Goal: Communication & Community: Answer question/provide support

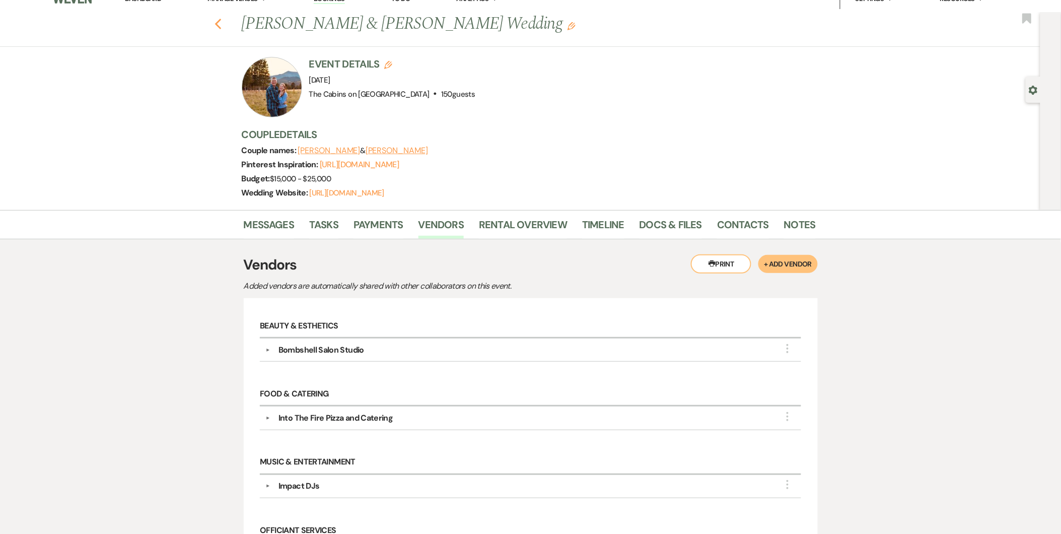
click at [222, 20] on icon "Previous" at bounding box center [218, 24] width 8 height 12
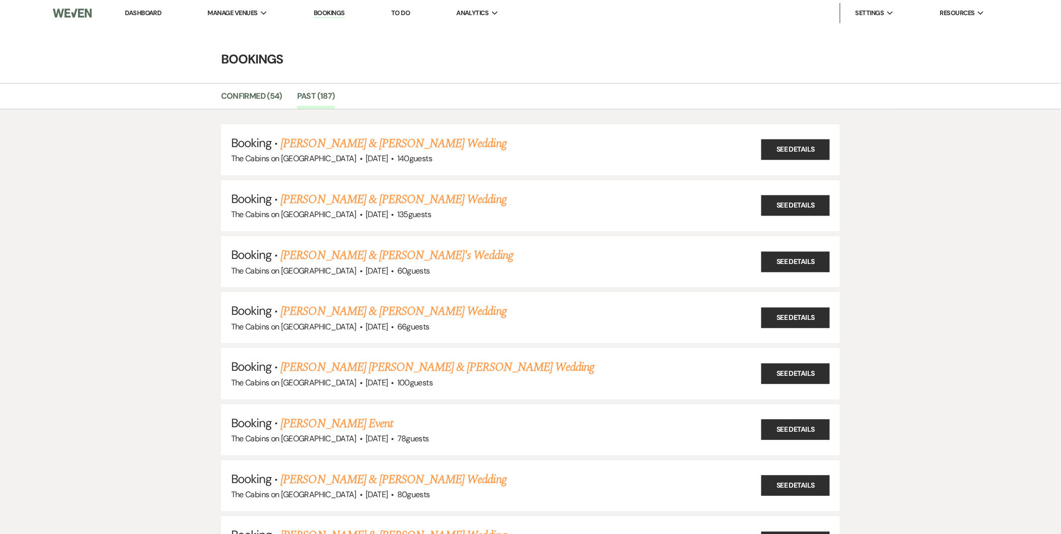
click at [156, 7] on li "Dashboard" at bounding box center [143, 13] width 46 height 20
click at [153, 15] on link "Dashboard" at bounding box center [143, 13] width 36 height 9
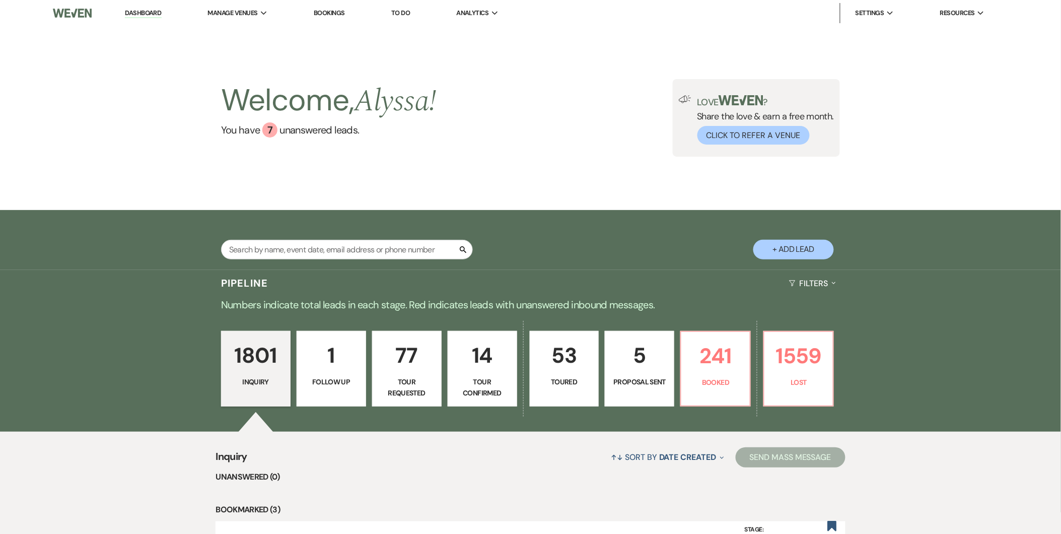
click at [560, 379] on p "Toured" at bounding box center [564, 381] width 56 height 11
select select "5"
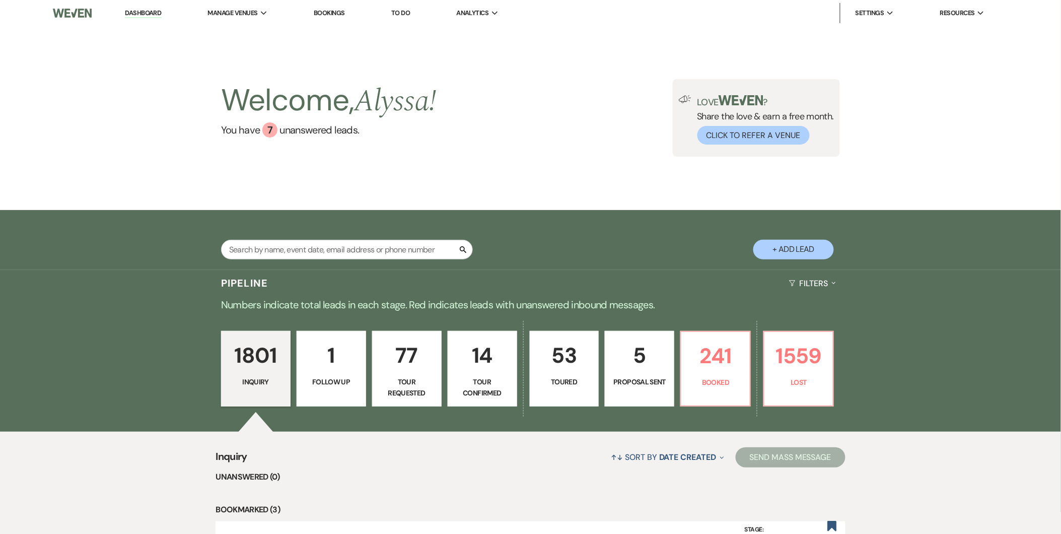
select select "5"
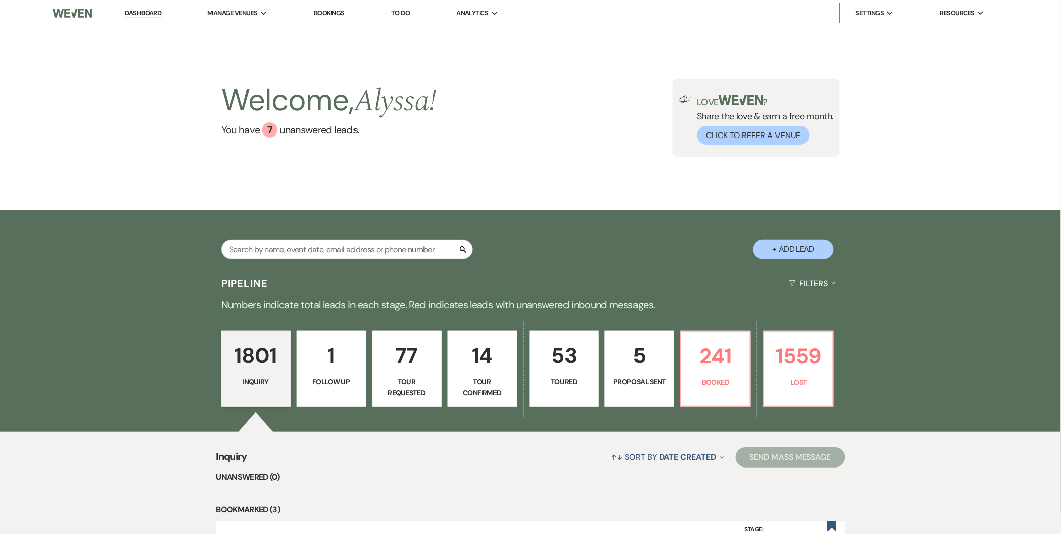
select select "5"
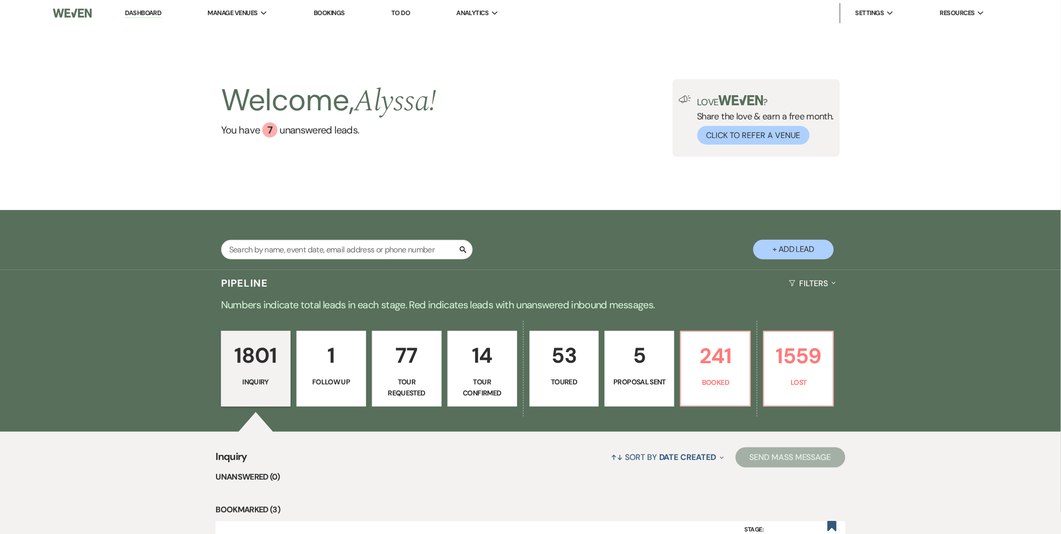
select select "5"
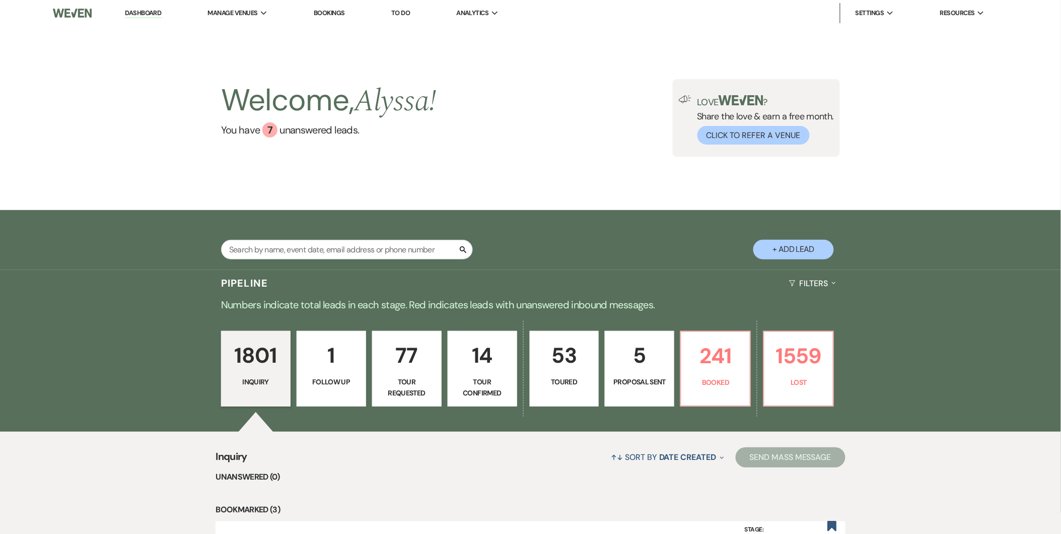
select select "5"
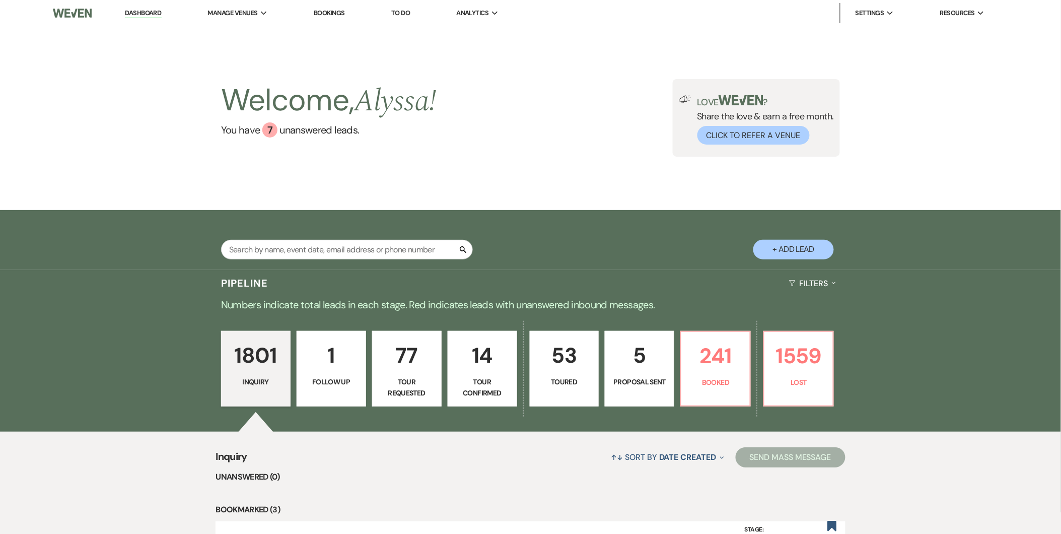
select select "5"
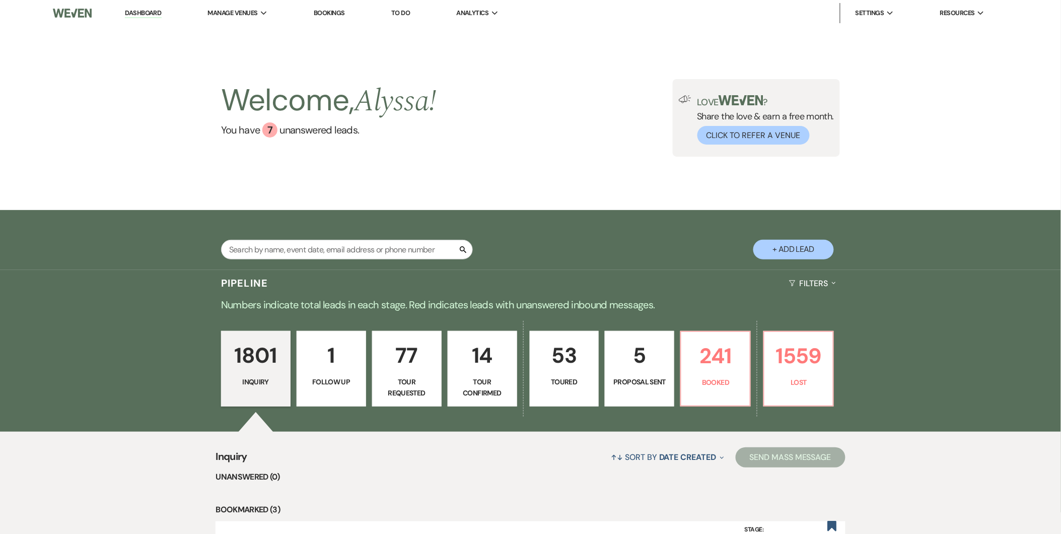
select select "5"
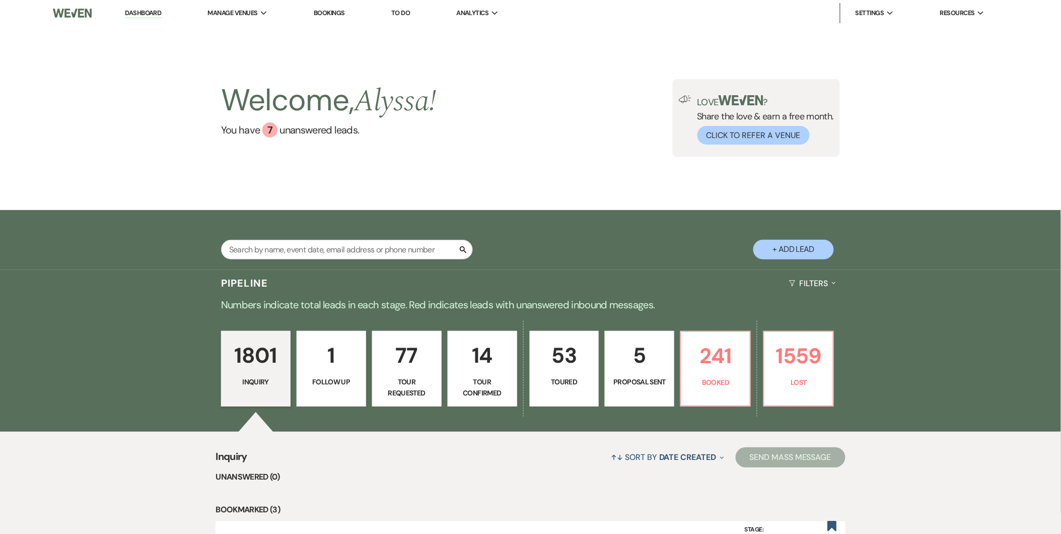
select select "5"
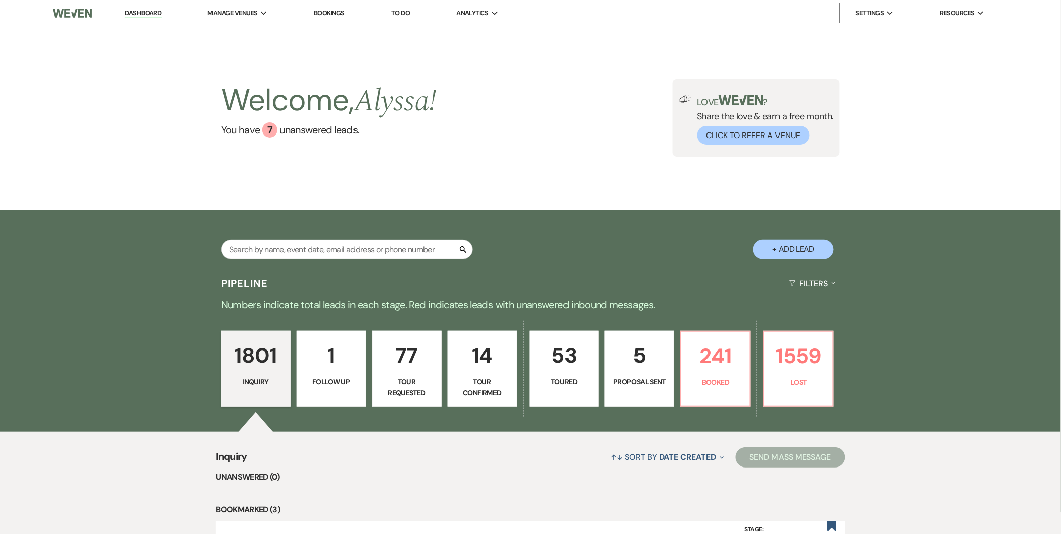
select select "5"
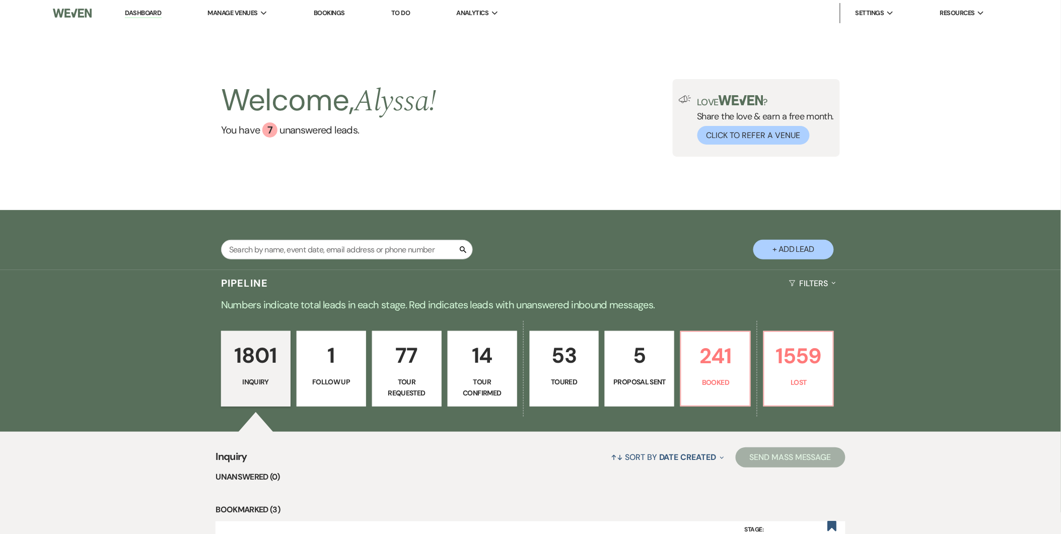
select select "5"
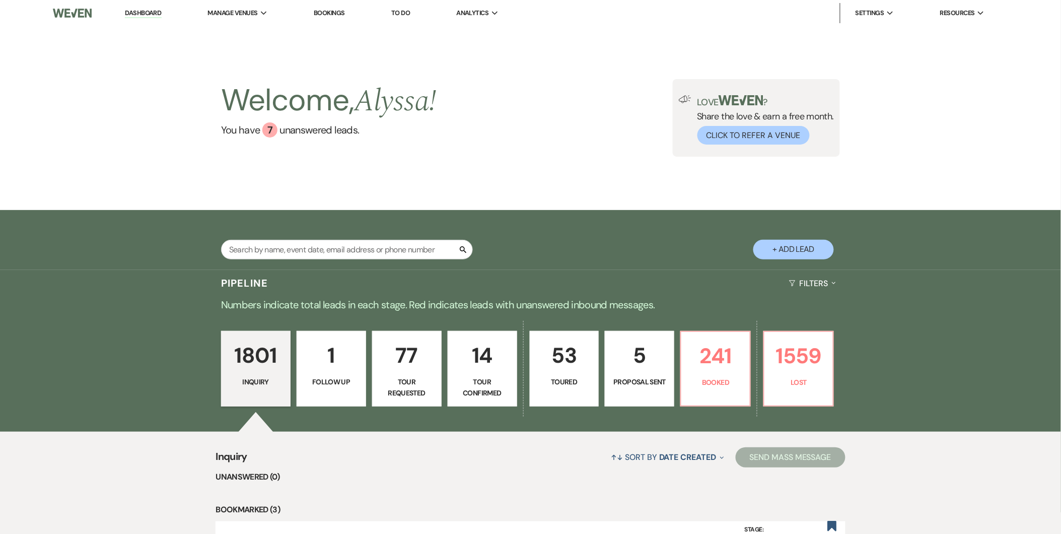
select select "5"
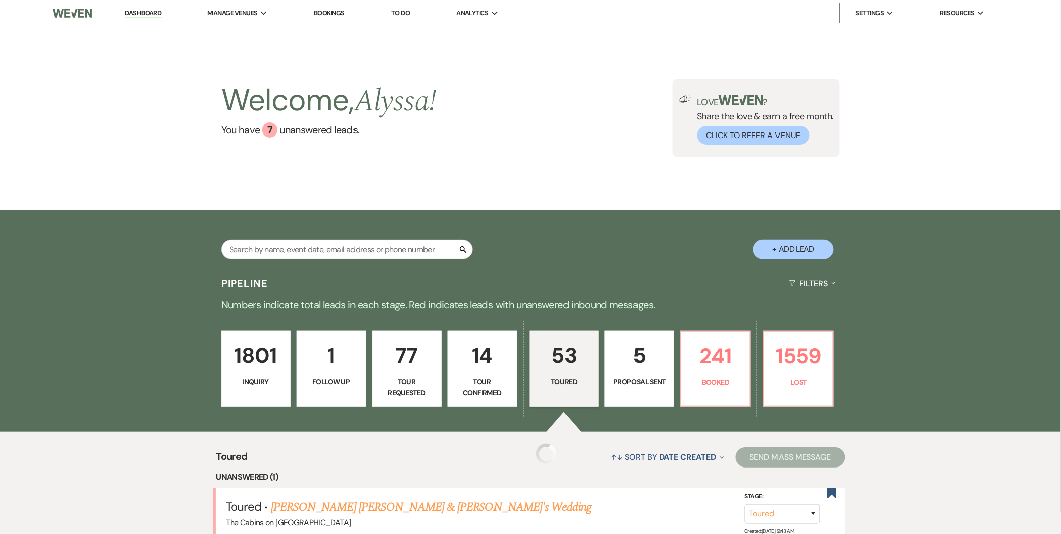
select select "5"
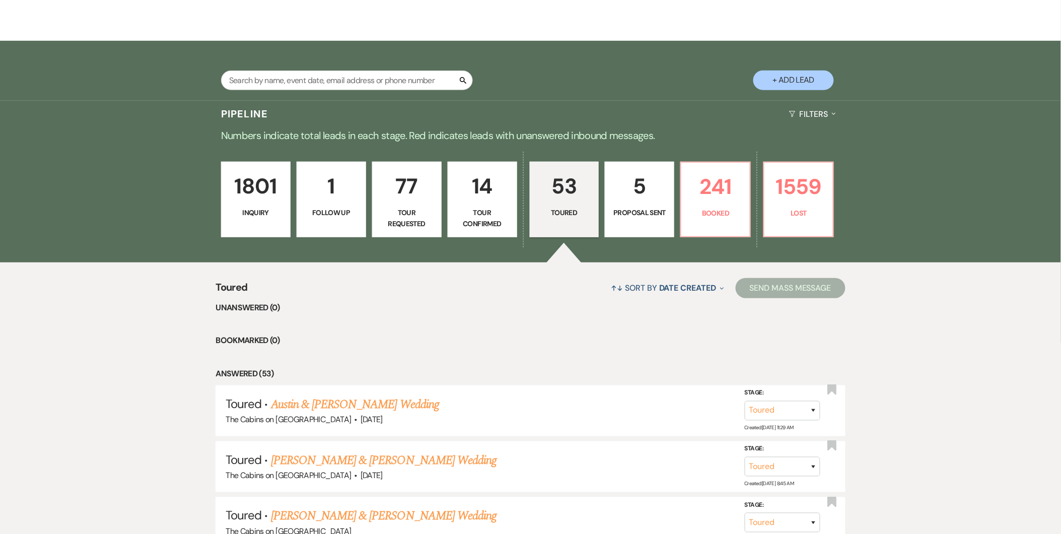
scroll to position [165, 0]
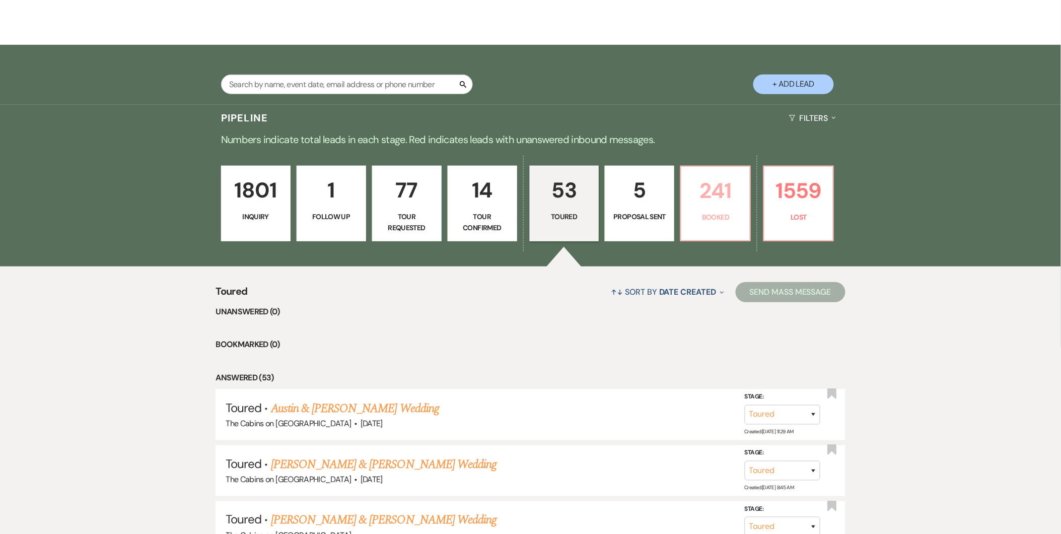
click at [700, 197] on p "241" at bounding box center [715, 191] width 56 height 34
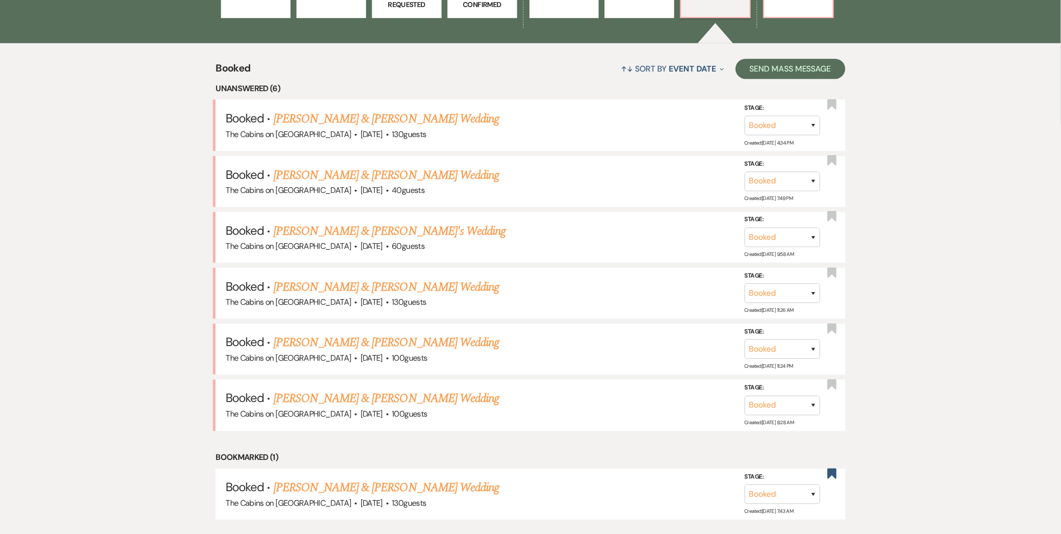
scroll to position [368, 0]
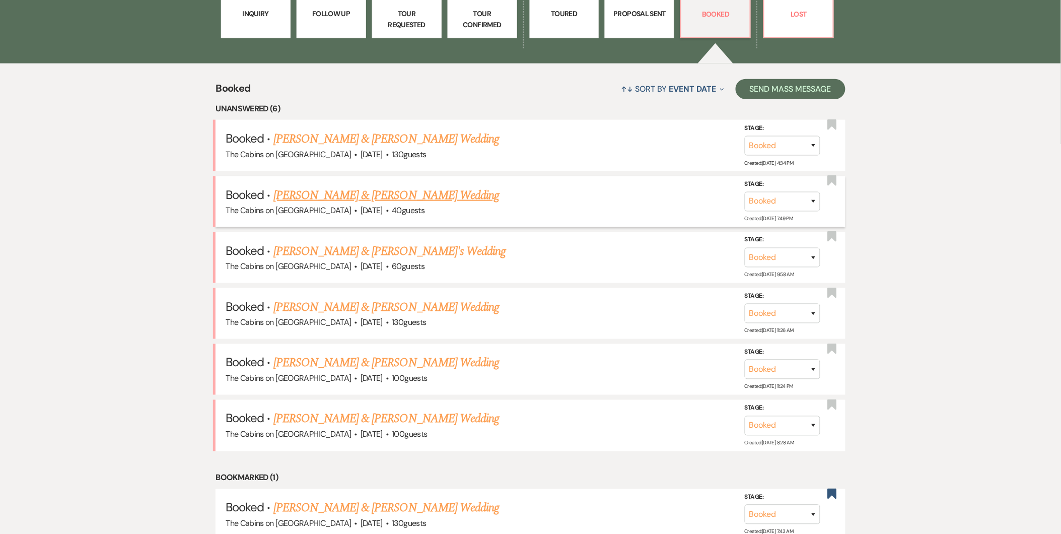
click at [451, 196] on link "[PERSON_NAME] & [PERSON_NAME] Wedding" at bounding box center [386, 195] width 226 height 18
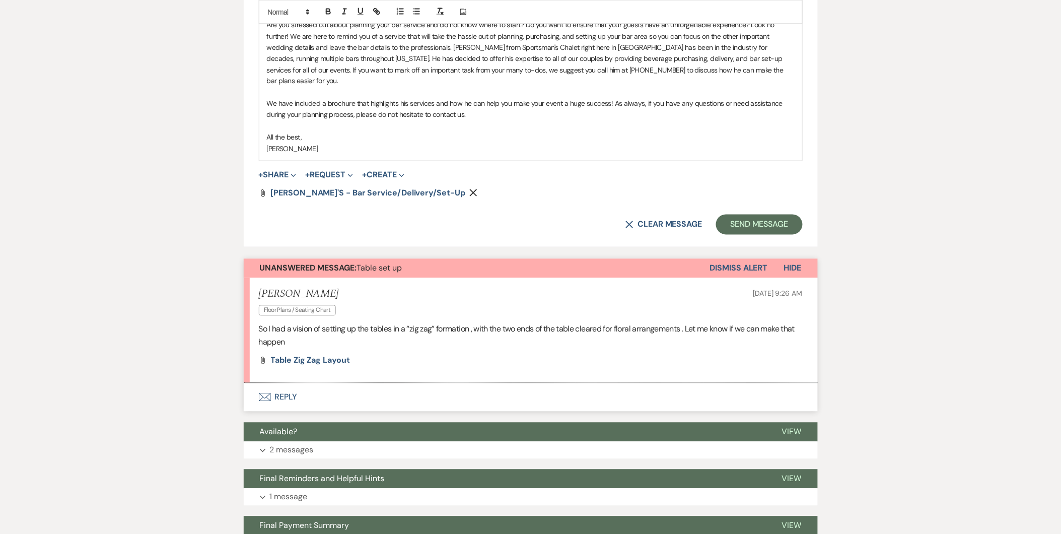
scroll to position [611, 0]
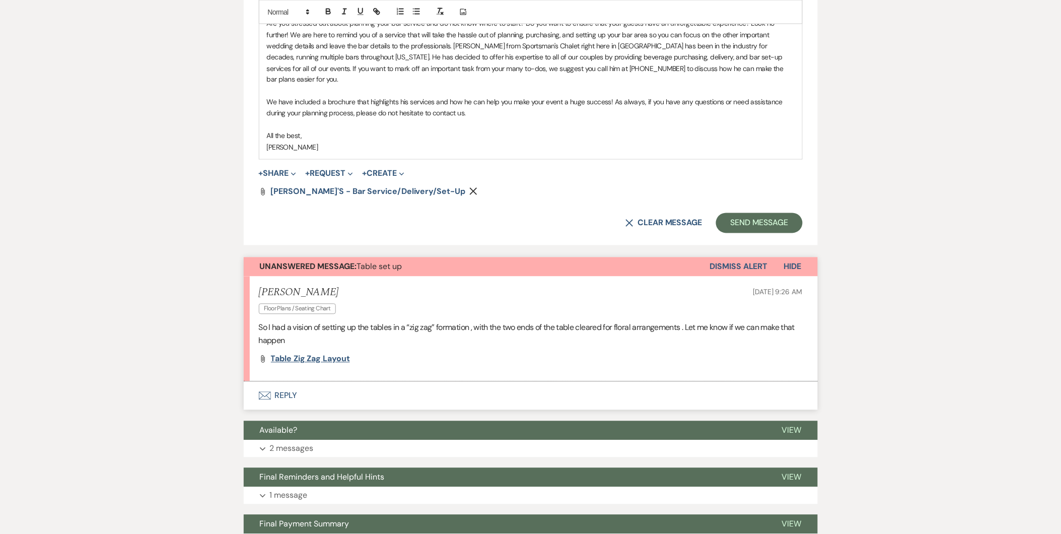
click at [305, 353] on span "Table zig zag layout" at bounding box center [310, 358] width 79 height 11
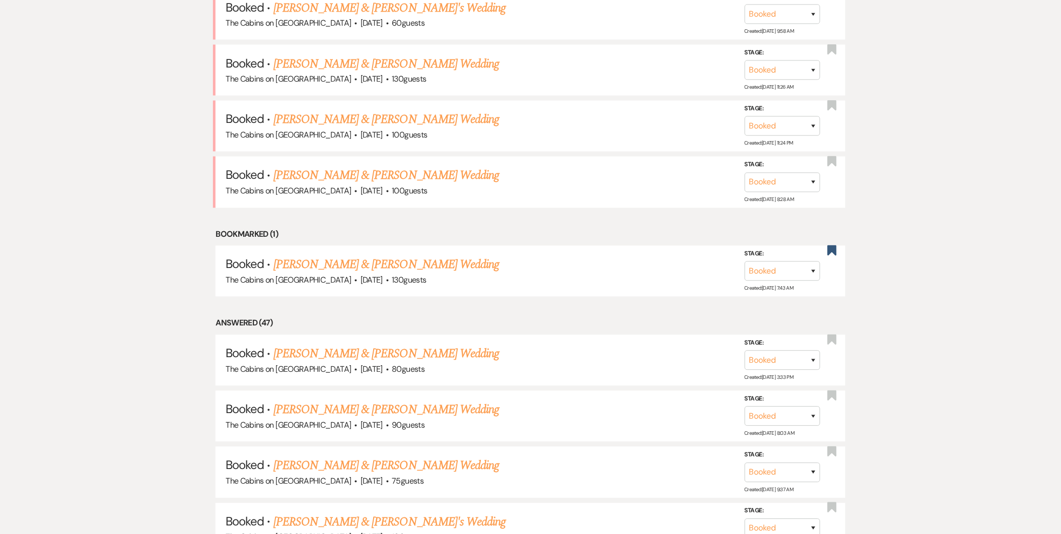
scroll to position [368, 0]
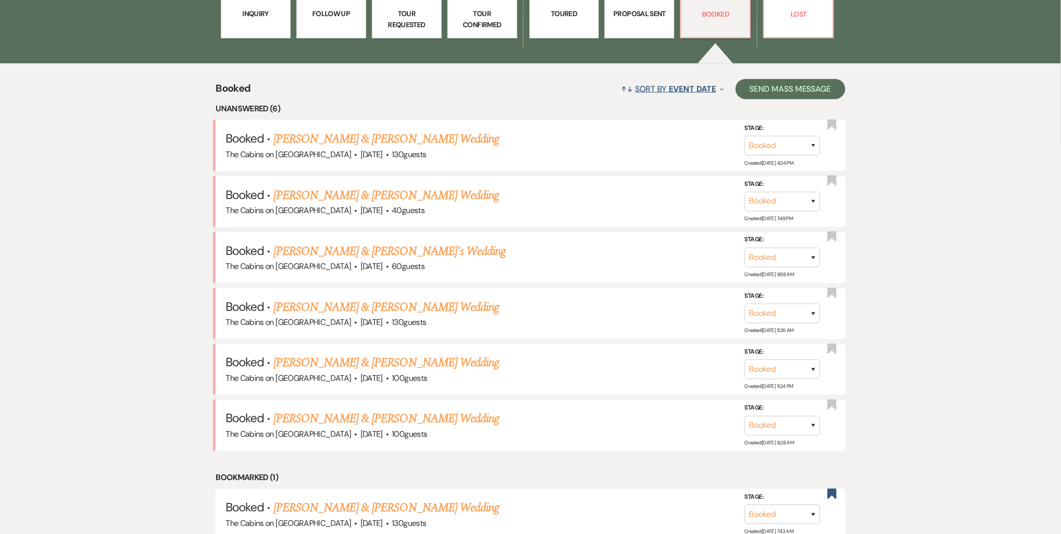
click at [650, 85] on button "↑↓ Sort By Event Date Expand" at bounding box center [672, 89] width 111 height 27
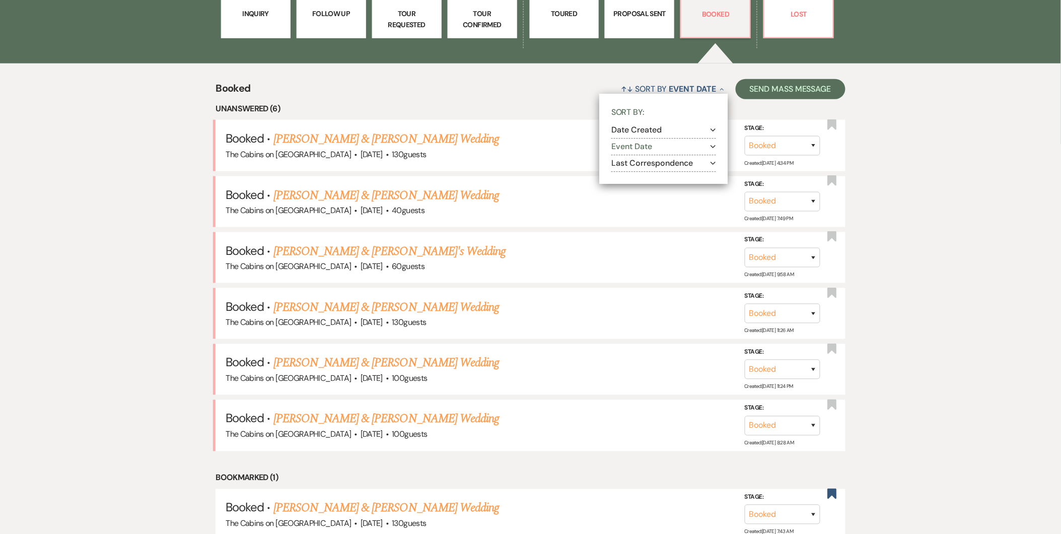
click at [636, 160] on button "Last Correspondence Expand" at bounding box center [663, 163] width 105 height 8
click at [634, 172] on label "Most recent to oldest" at bounding box center [670, 176] width 92 height 13
click at [631, 172] on input "Most recent to oldest" at bounding box center [627, 175] width 7 height 7
radio input "true"
click at [625, 179] on input "Most recent to oldest" at bounding box center [627, 175] width 7 height 7
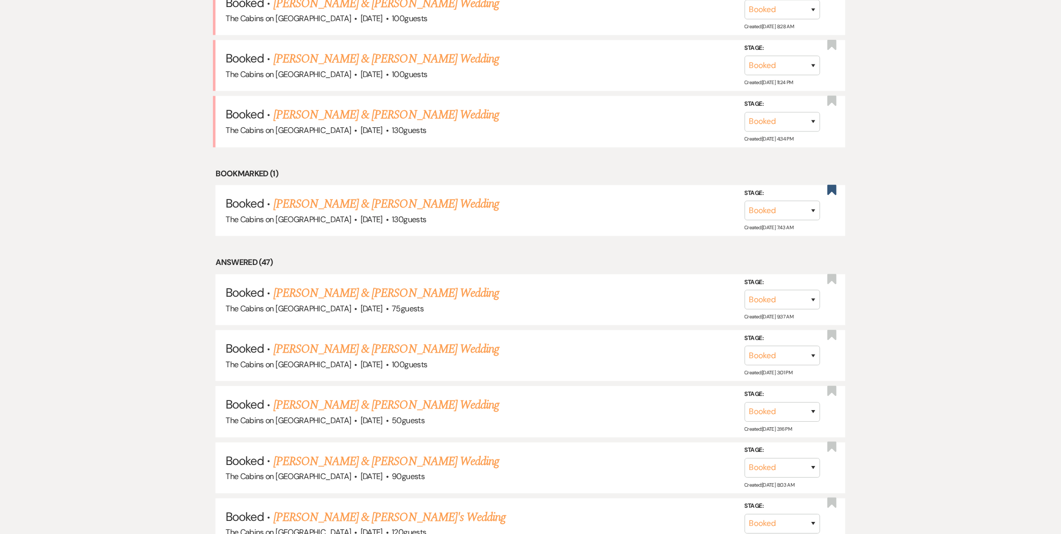
scroll to position [702, 0]
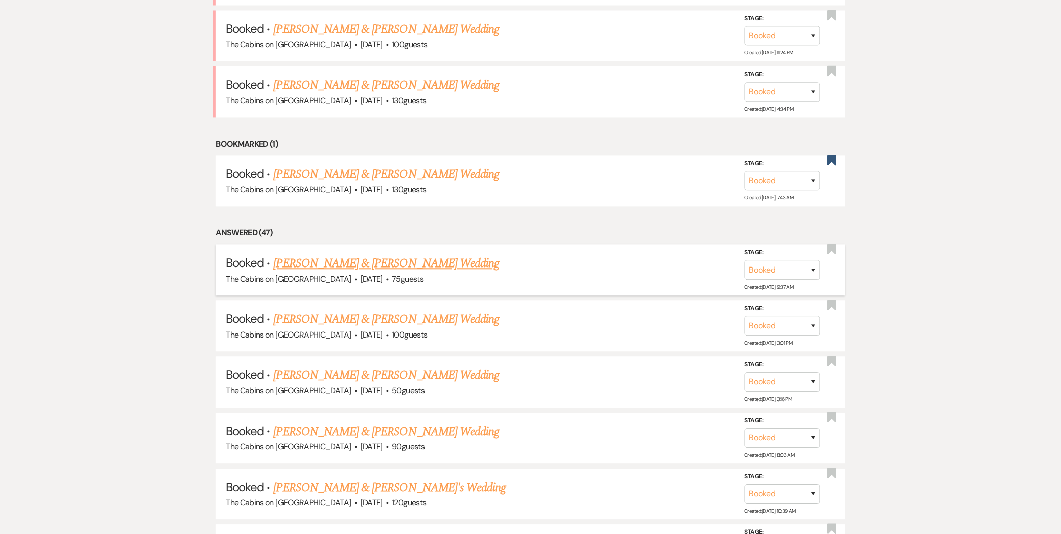
click at [430, 268] on link "[PERSON_NAME] & [PERSON_NAME] Wedding" at bounding box center [386, 263] width 226 height 18
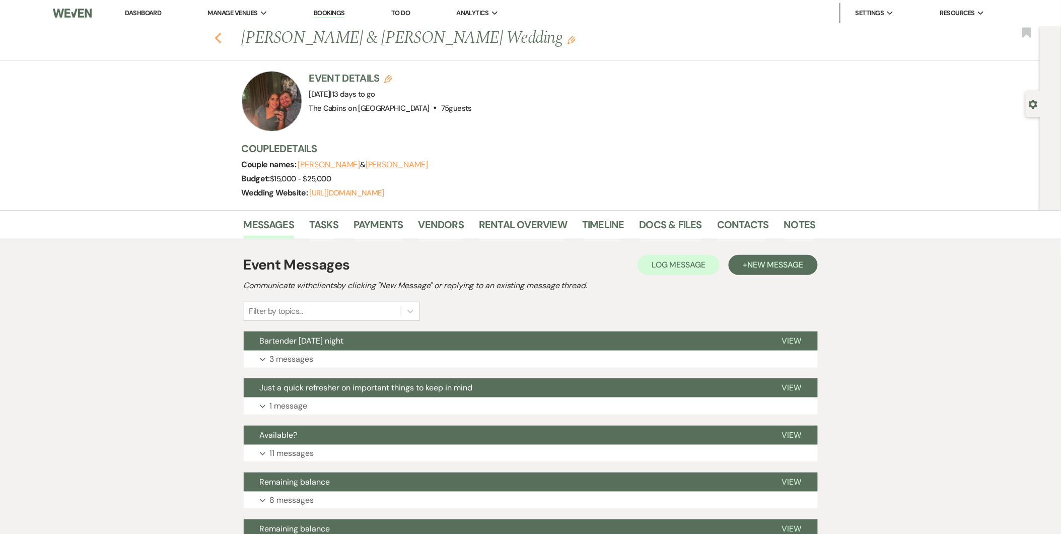
click at [218, 39] on icon "Previous" at bounding box center [218, 38] width 8 height 12
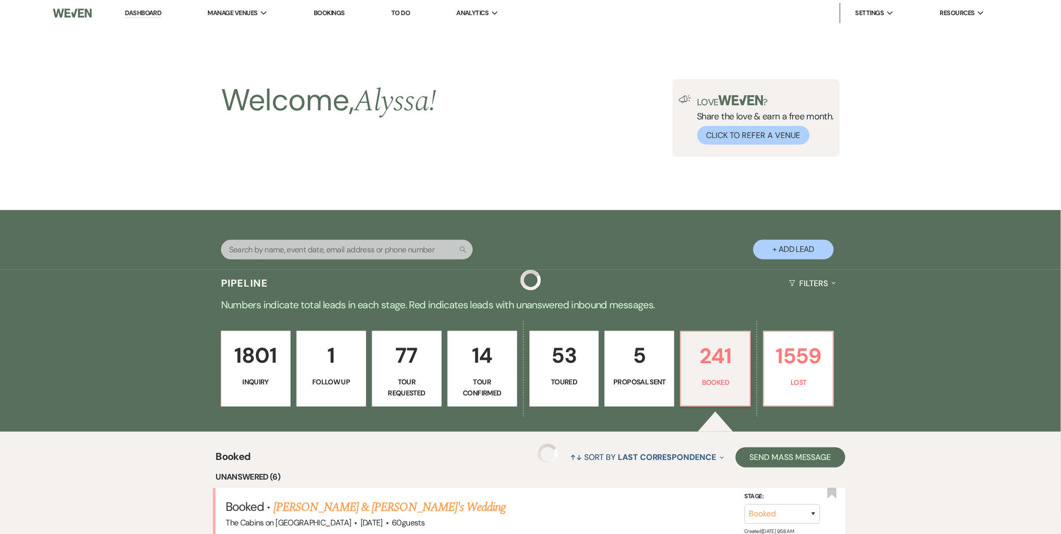
scroll to position [702, 0]
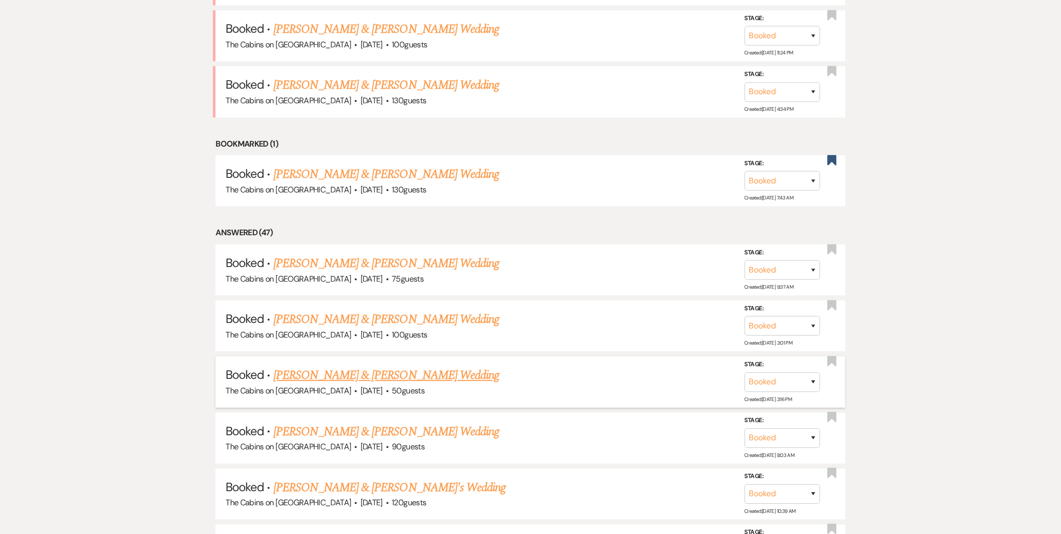
click at [282, 378] on link "[PERSON_NAME] & [PERSON_NAME] Wedding" at bounding box center [386, 375] width 226 height 18
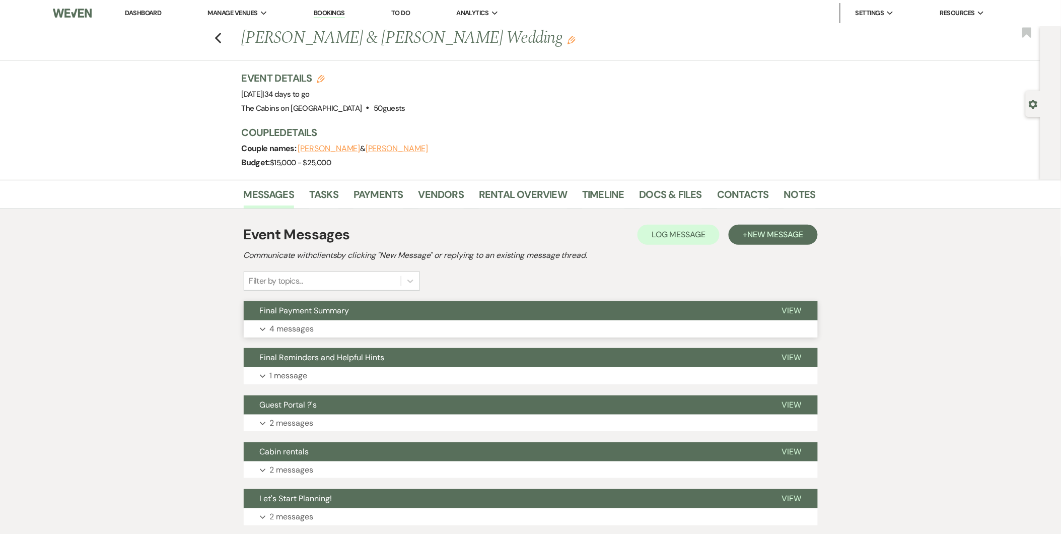
click at [315, 327] on button "Expand 4 messages" at bounding box center [531, 328] width 574 height 17
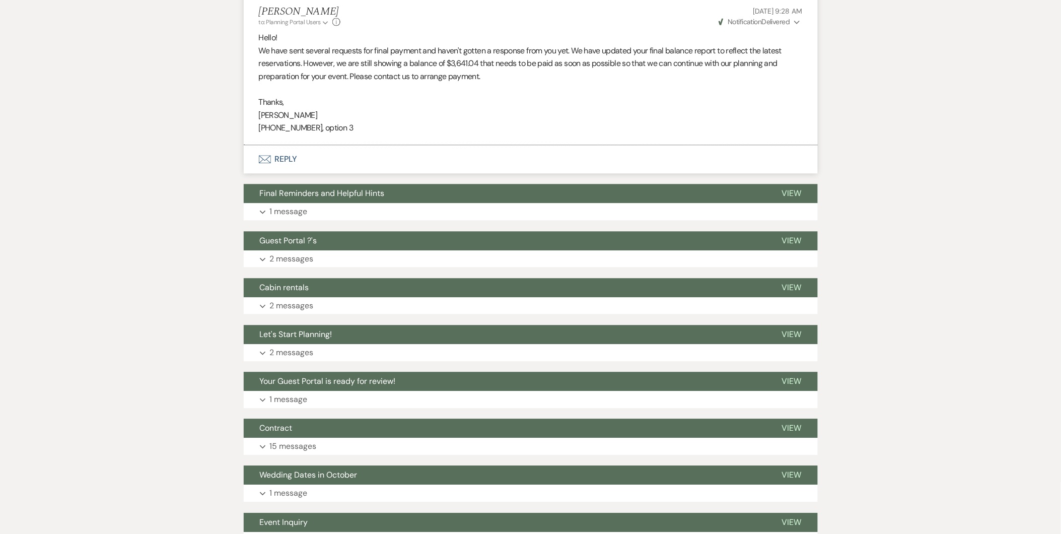
scroll to position [816, 0]
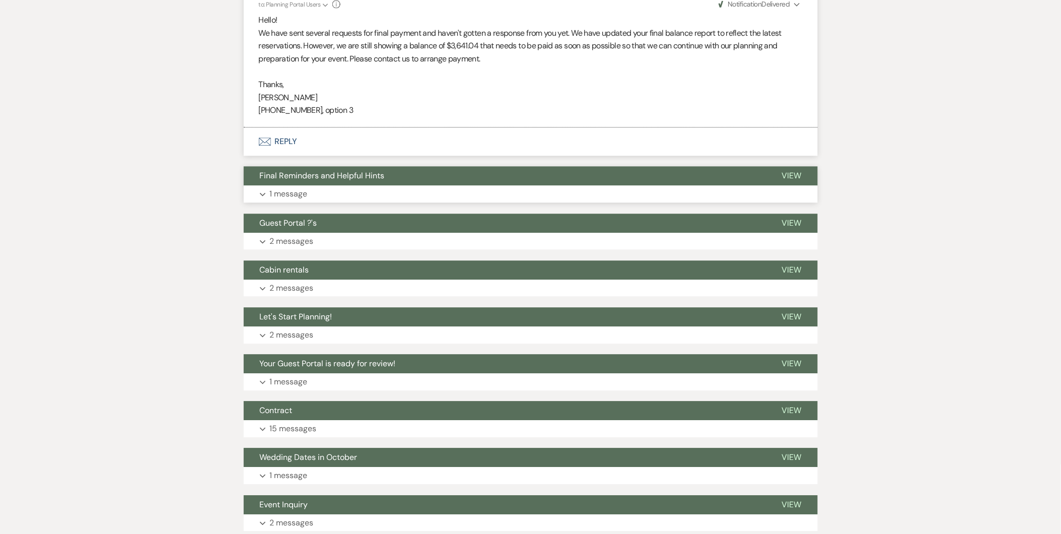
click at [366, 189] on button "Expand 1 message" at bounding box center [531, 193] width 574 height 17
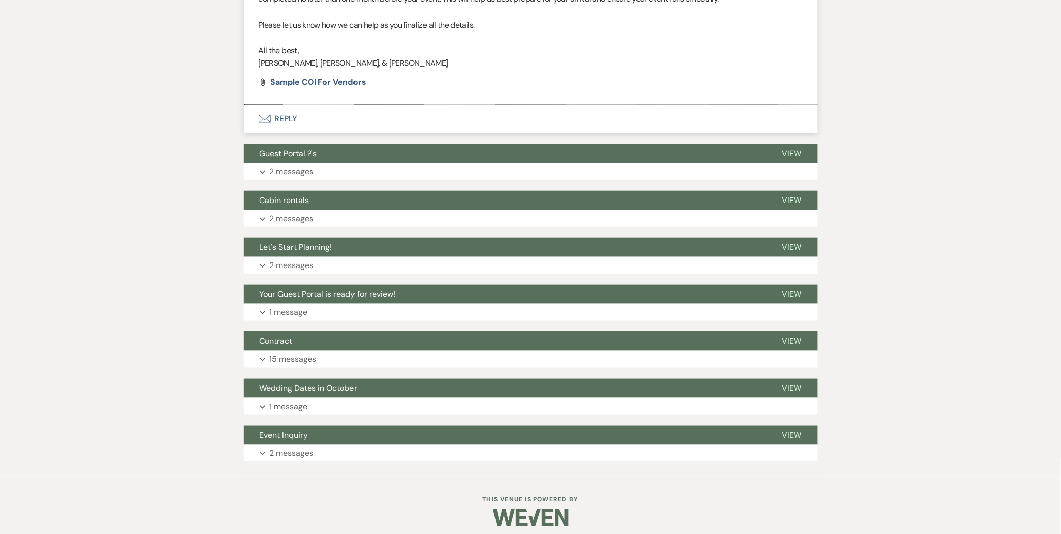
scroll to position [1593, 0]
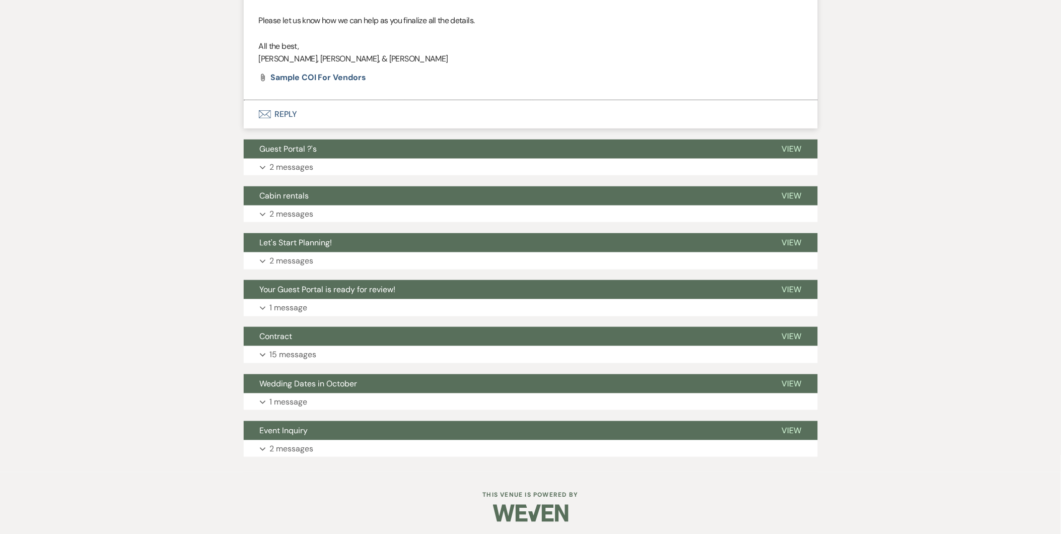
click at [565, 176] on button "Expand 2 messages" at bounding box center [531, 167] width 574 height 17
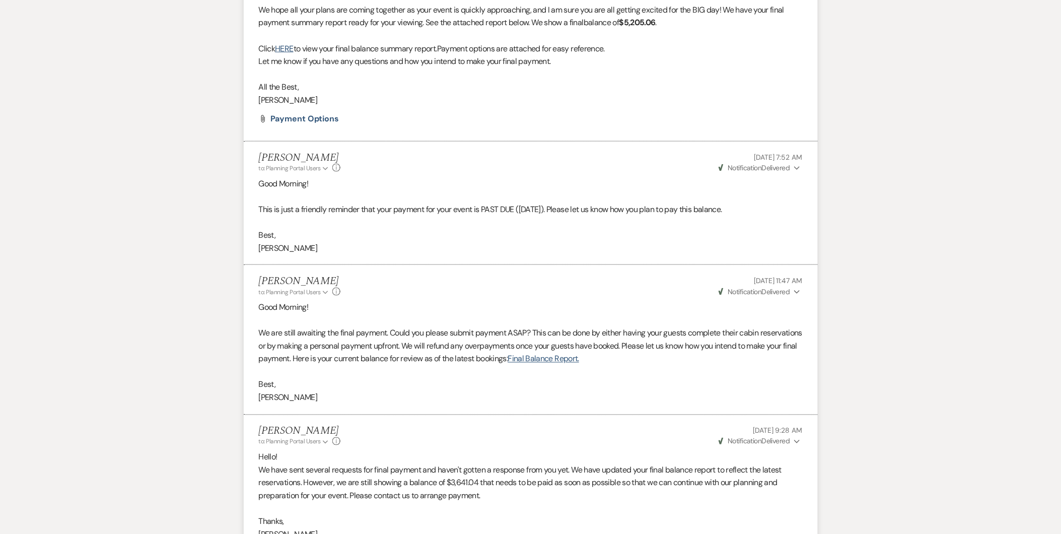
scroll to position [0, 0]
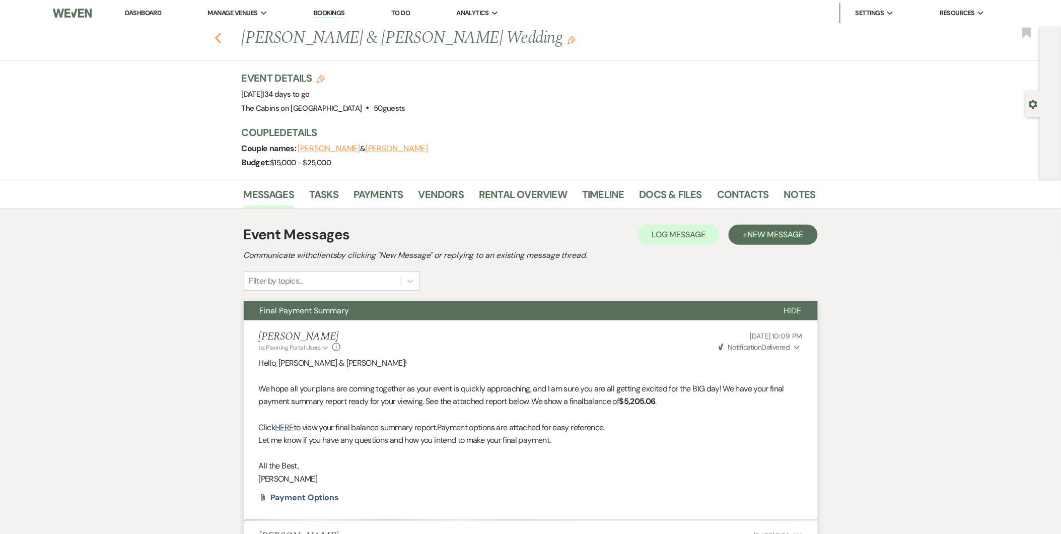
click at [221, 37] on use "button" at bounding box center [217, 38] width 7 height 11
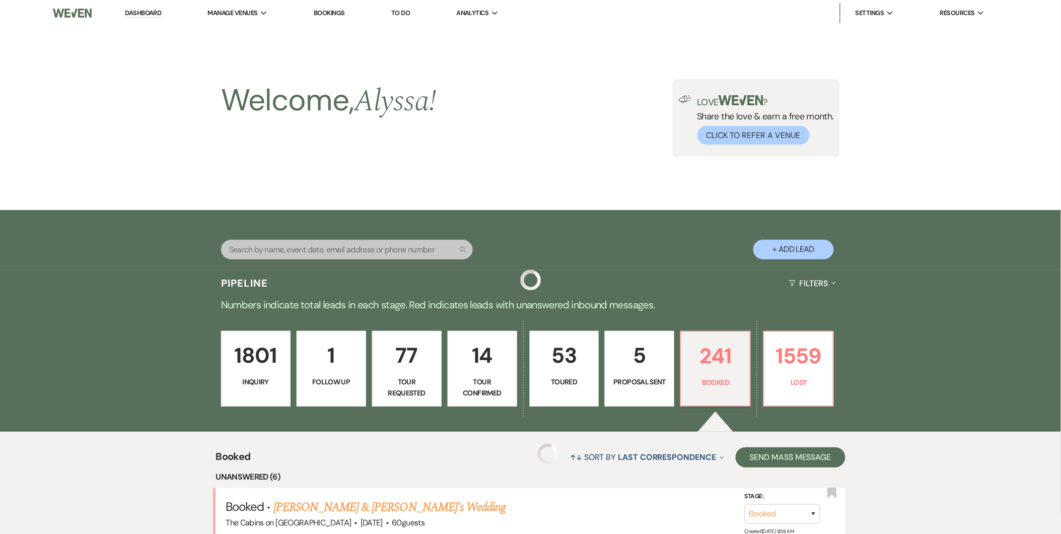
scroll to position [702, 0]
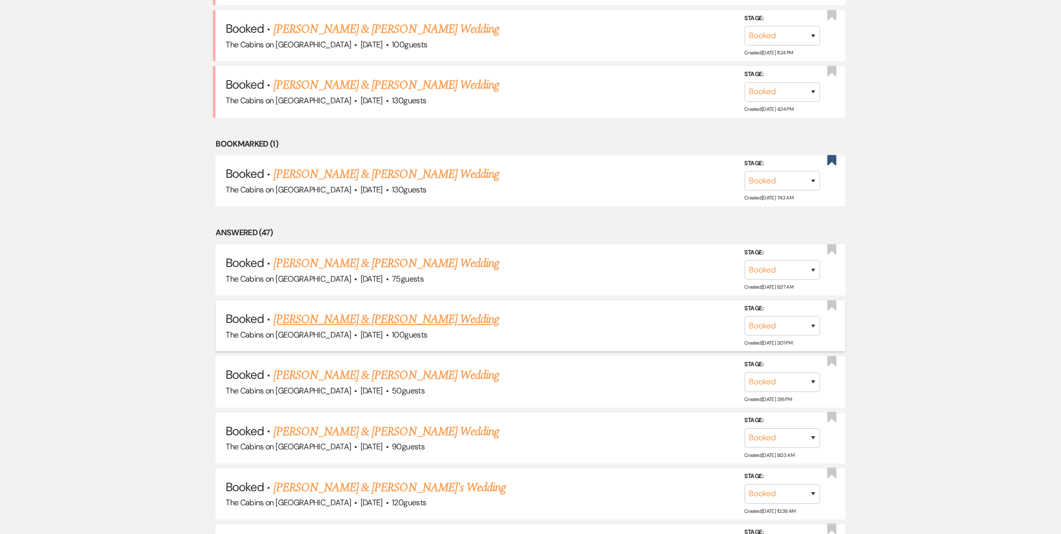
click at [378, 316] on link "[PERSON_NAME] & [PERSON_NAME] Wedding" at bounding box center [386, 319] width 226 height 18
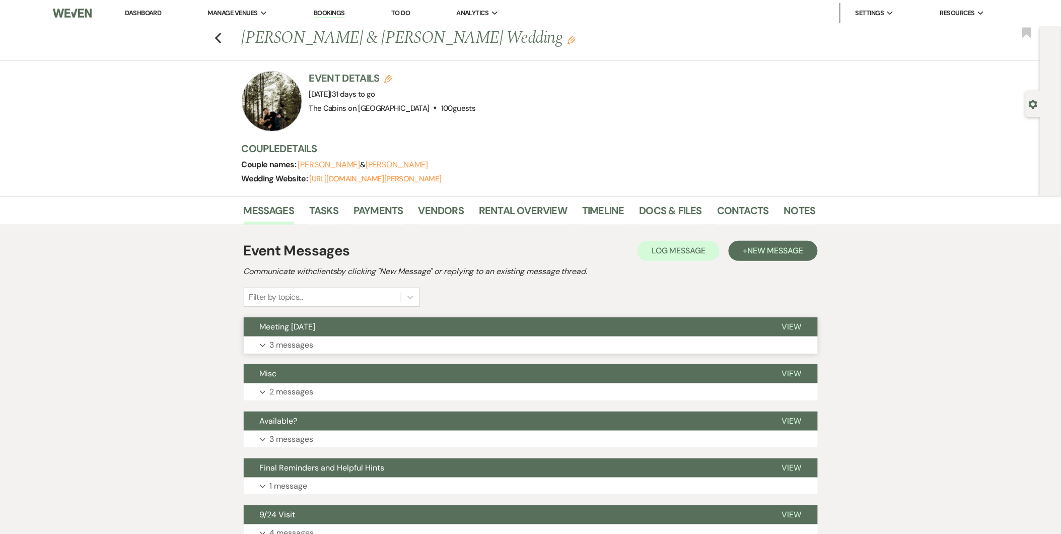
click at [364, 341] on button "Expand 3 messages" at bounding box center [531, 344] width 574 height 17
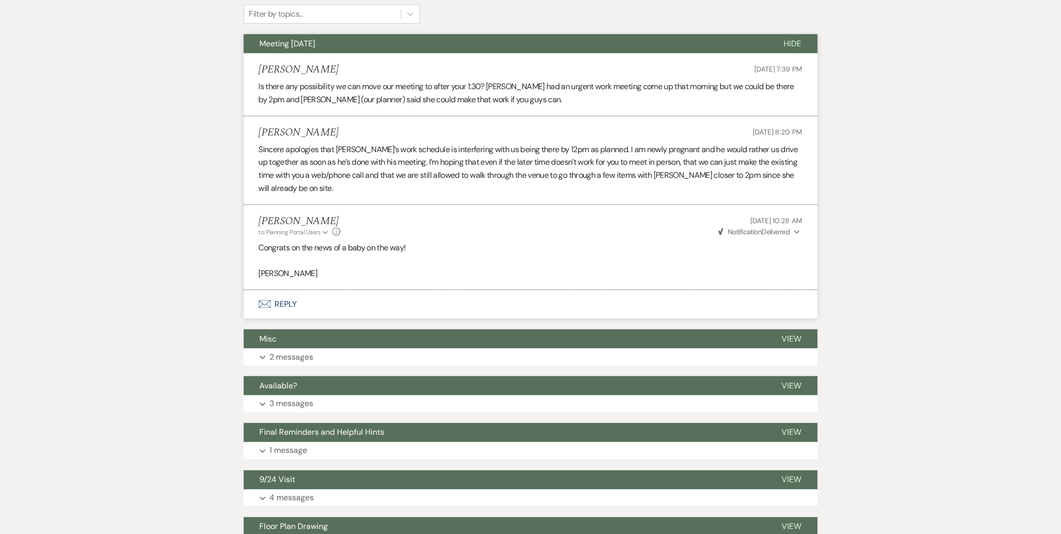
scroll to position [291, 0]
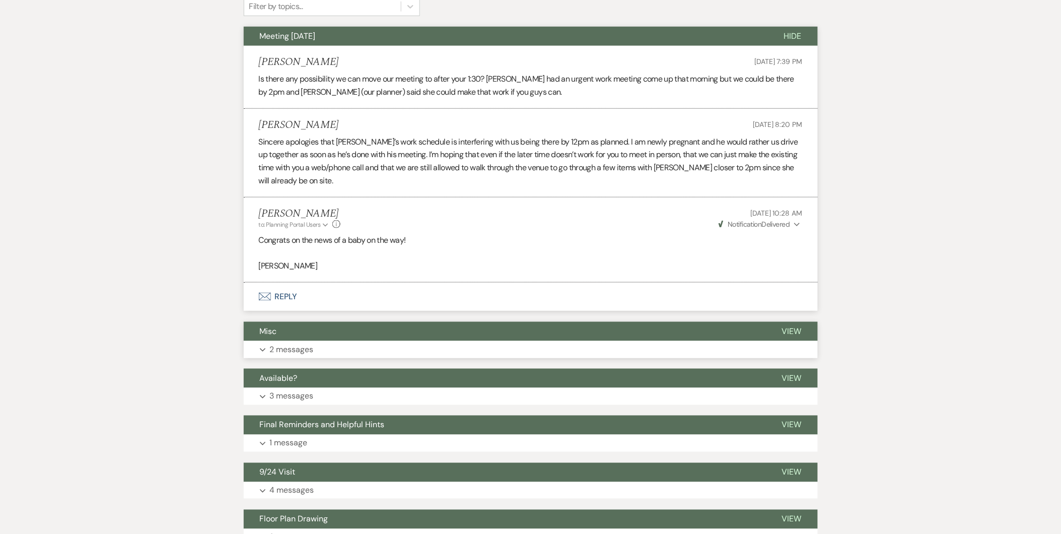
click at [444, 346] on button "Expand 2 messages" at bounding box center [531, 349] width 574 height 17
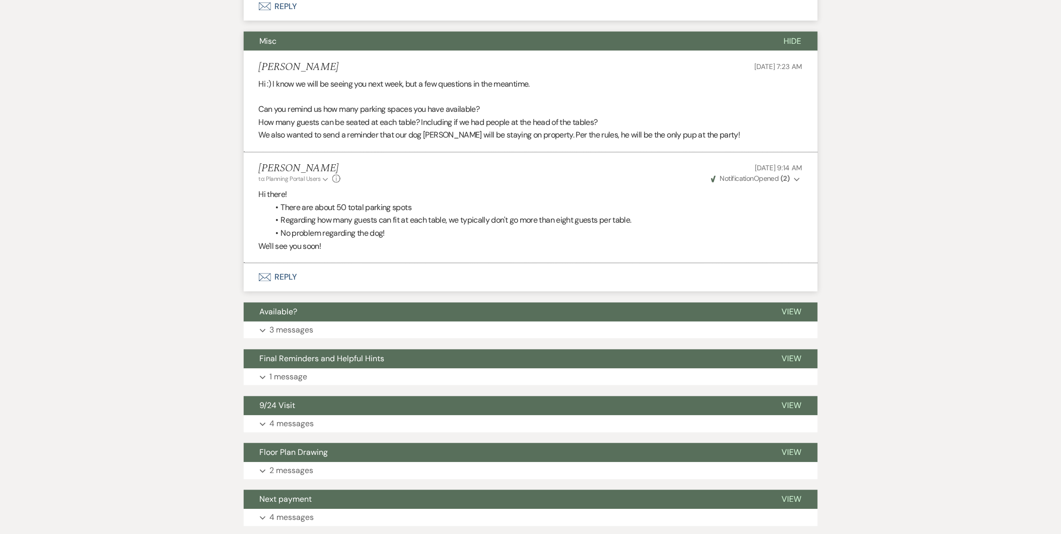
scroll to position [685, 0]
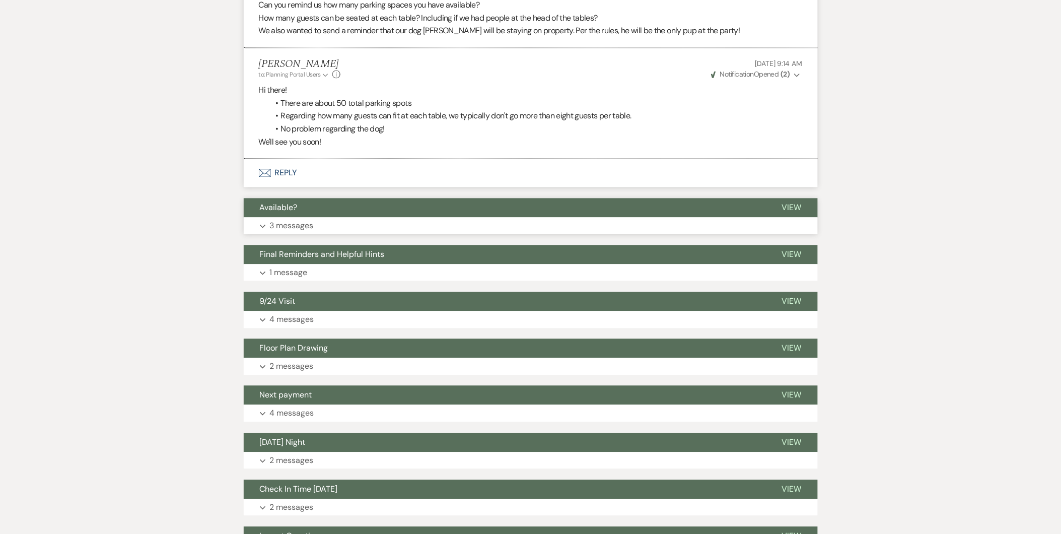
click at [621, 225] on button "Expand 3 messages" at bounding box center [531, 225] width 574 height 17
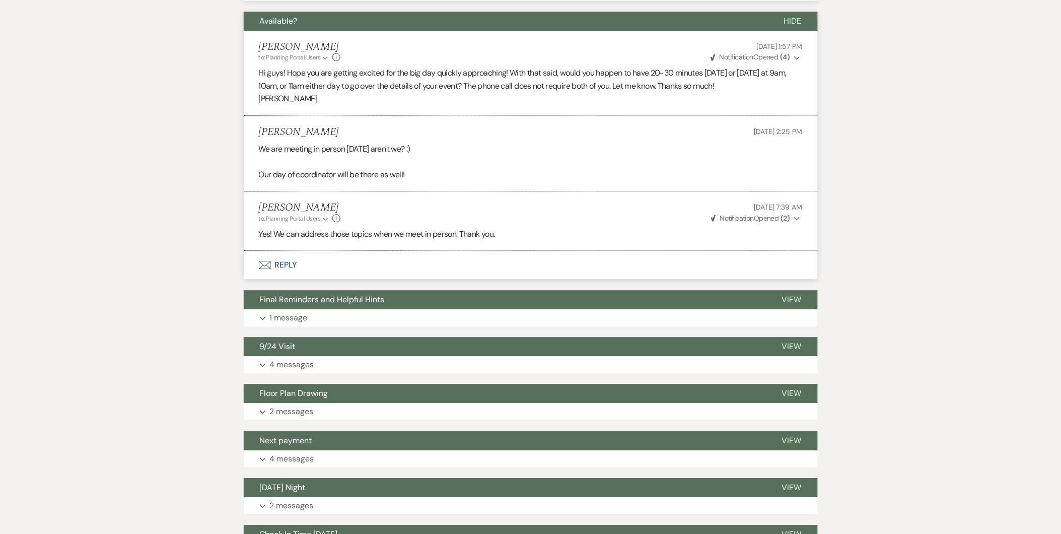
scroll to position [874, 0]
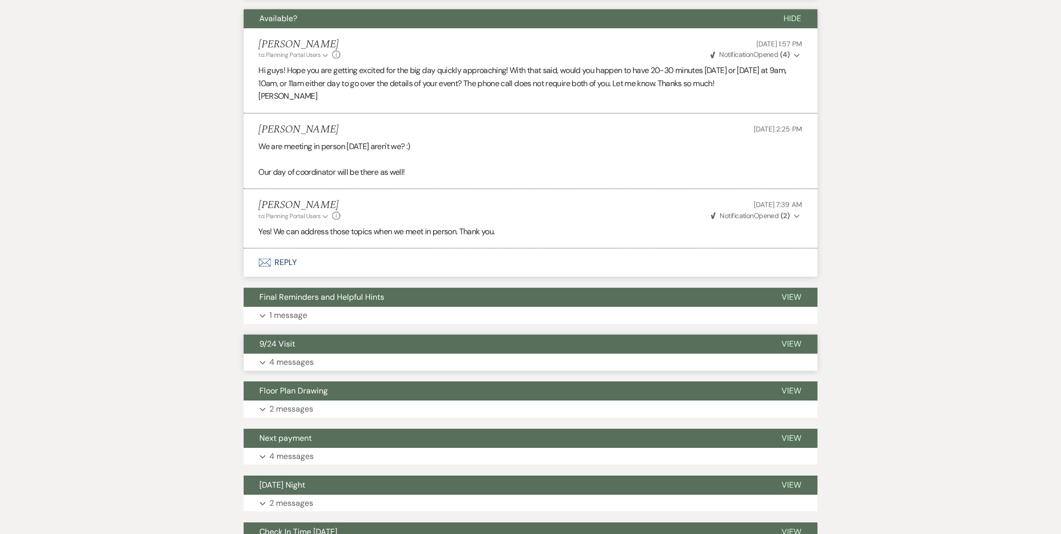
click at [626, 365] on button "Expand 4 messages" at bounding box center [531, 361] width 574 height 17
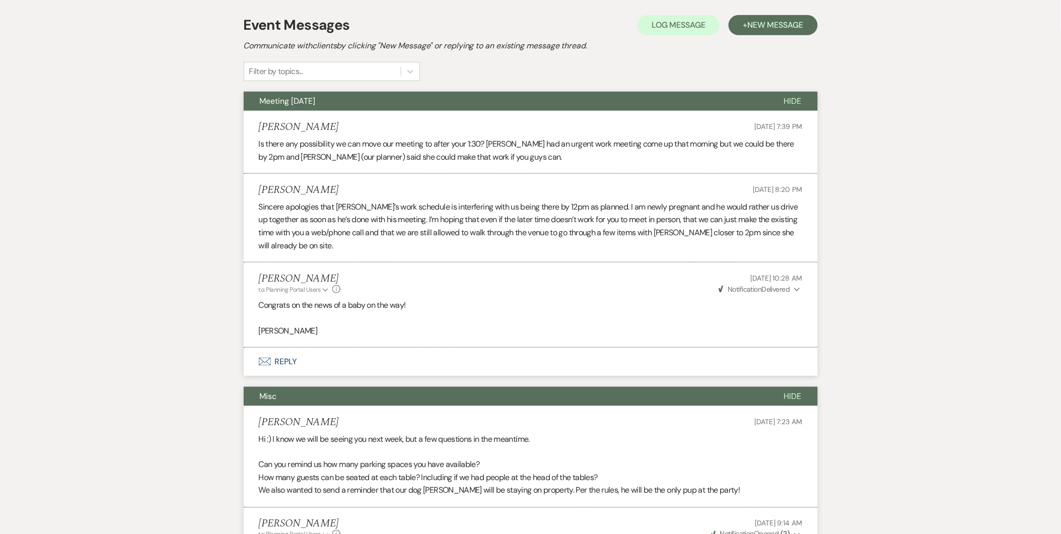
scroll to position [0, 0]
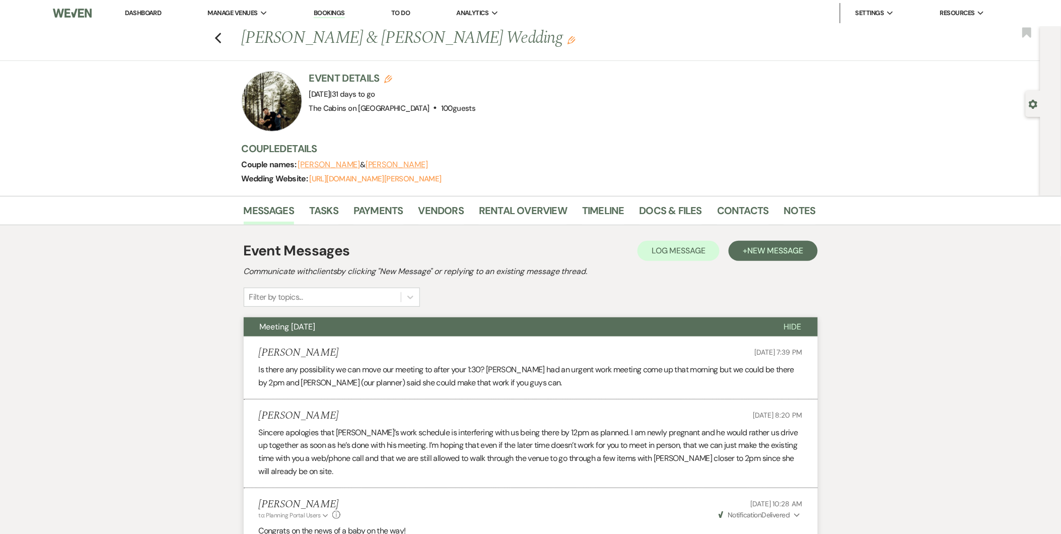
click at [228, 37] on div "Previous [PERSON_NAME] & [PERSON_NAME] Wedding Edit Bookmark" at bounding box center [517, 43] width 1045 height 35
click at [221, 34] on use "button" at bounding box center [217, 38] width 7 height 11
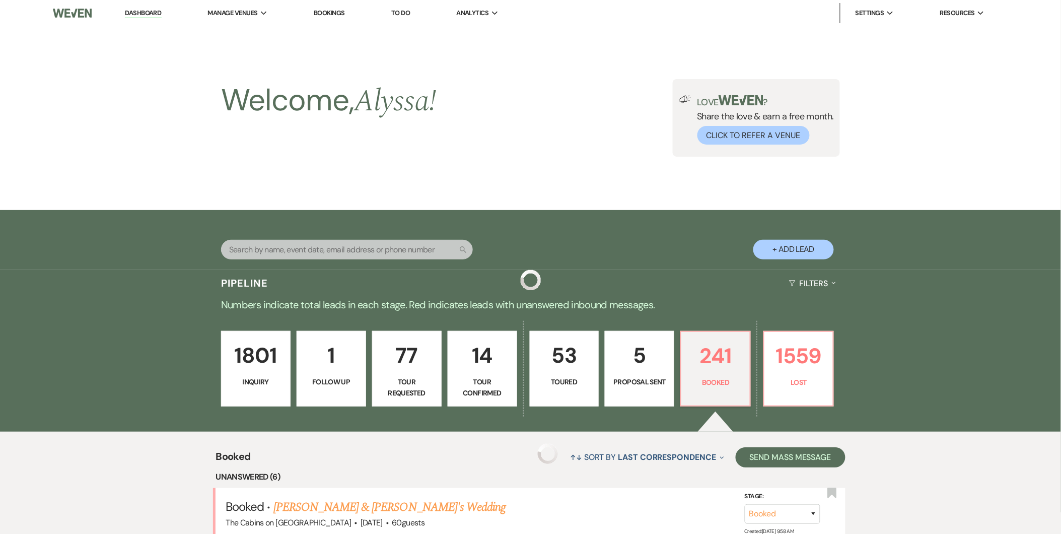
scroll to position [702, 0]
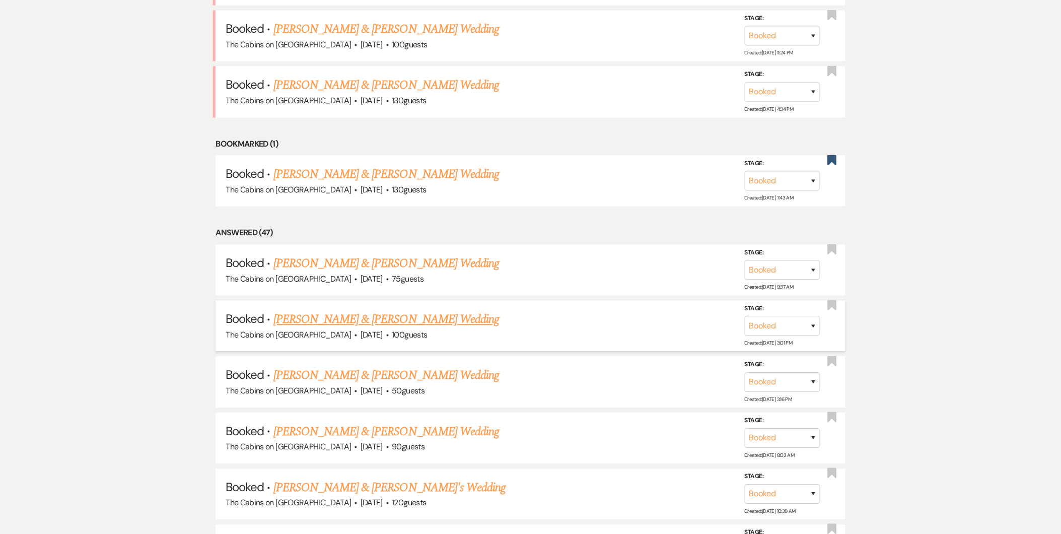
click at [297, 319] on link "[PERSON_NAME] & [PERSON_NAME] Wedding" at bounding box center [386, 319] width 226 height 18
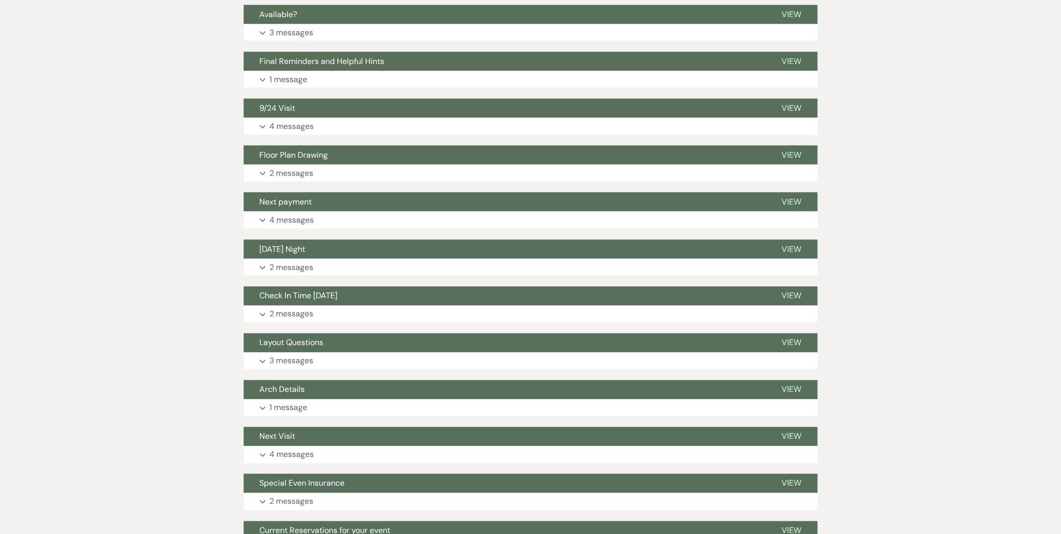
scroll to position [117, 0]
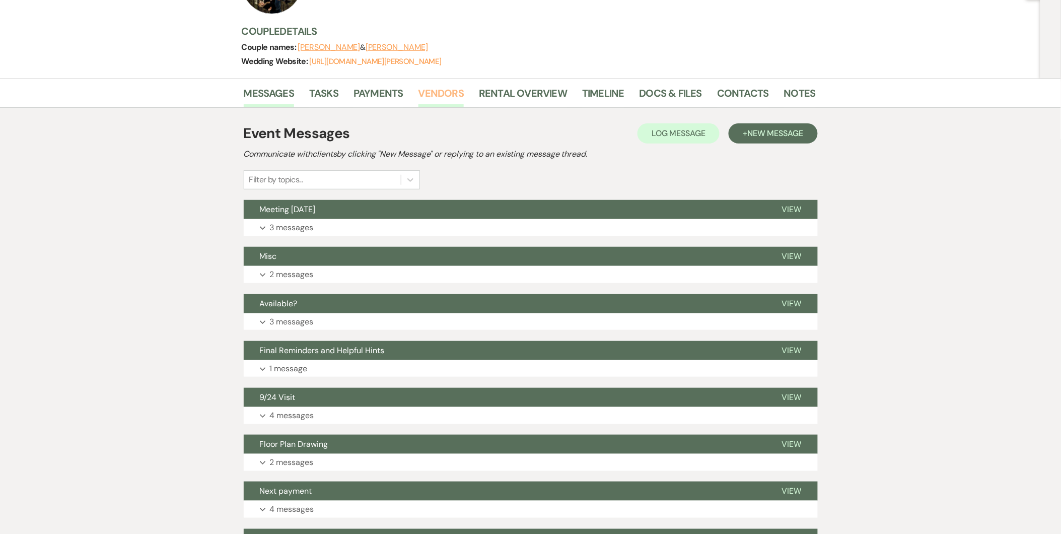
click at [437, 99] on link "Vendors" at bounding box center [440, 96] width 45 height 22
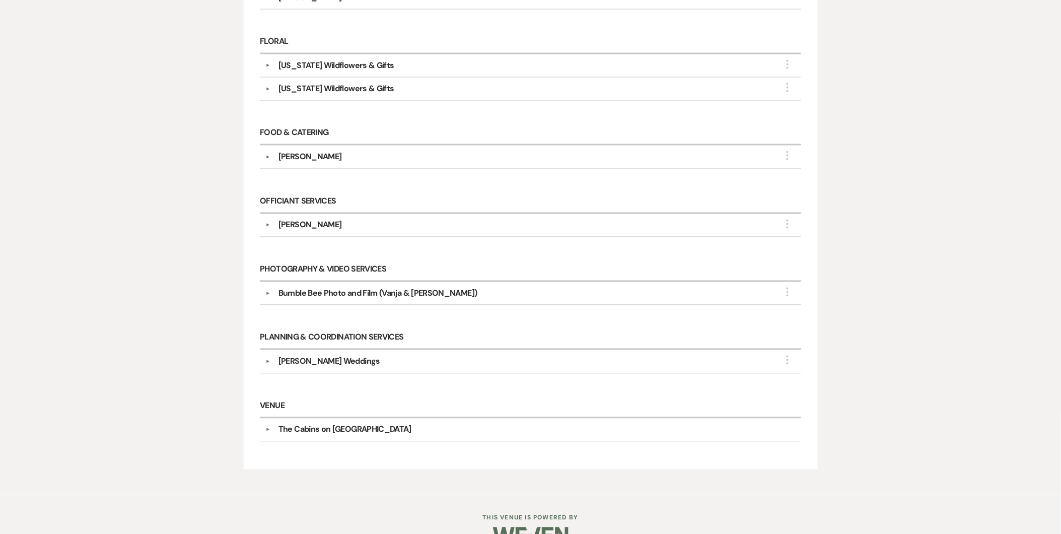
scroll to position [615, 0]
click at [382, 289] on div "Bumble Bee Photo and Film (Vanja & [PERSON_NAME])" at bounding box center [377, 291] width 199 height 12
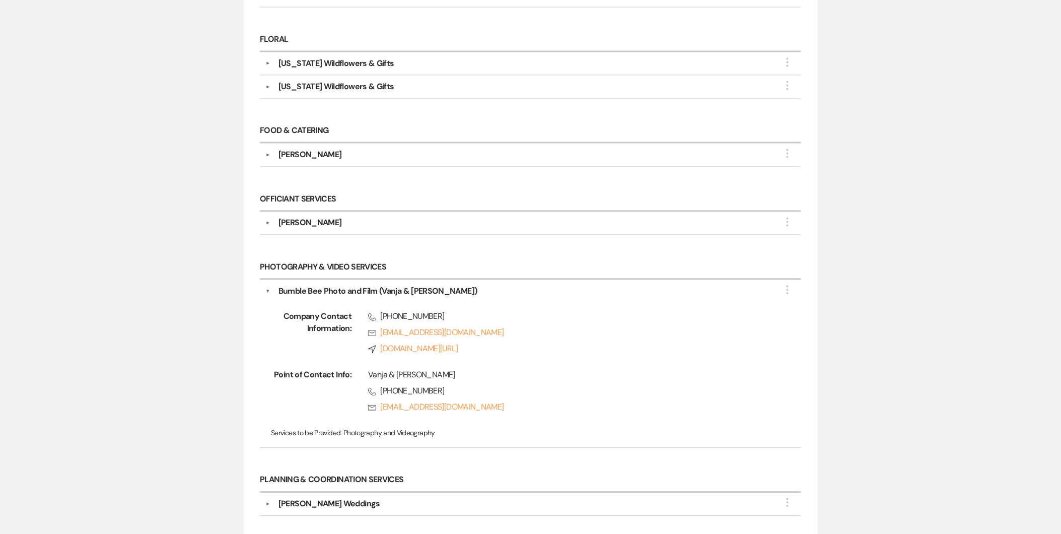
click at [487, 504] on div "[PERSON_NAME] Weddings" at bounding box center [532, 504] width 525 height 12
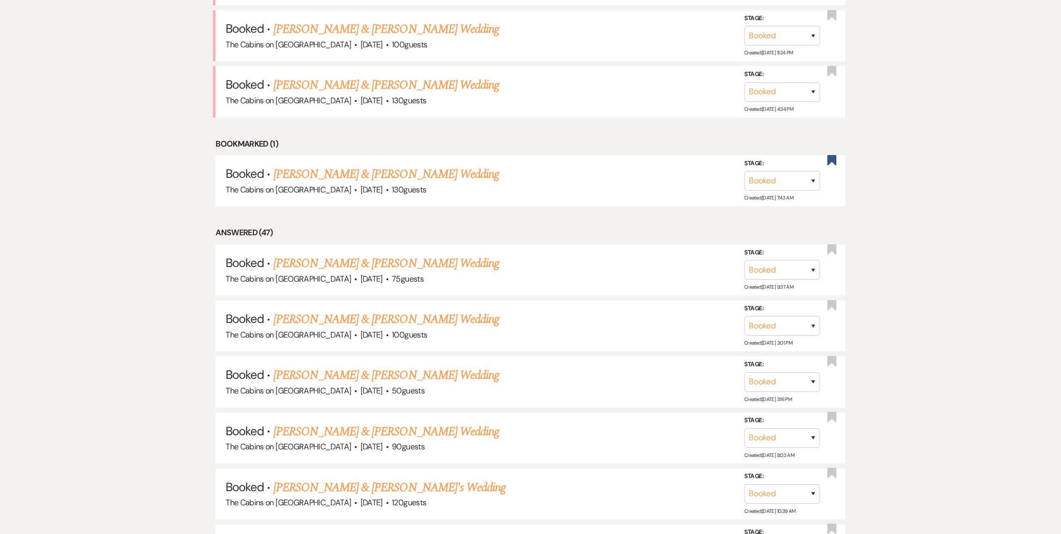
scroll to position [235, 0]
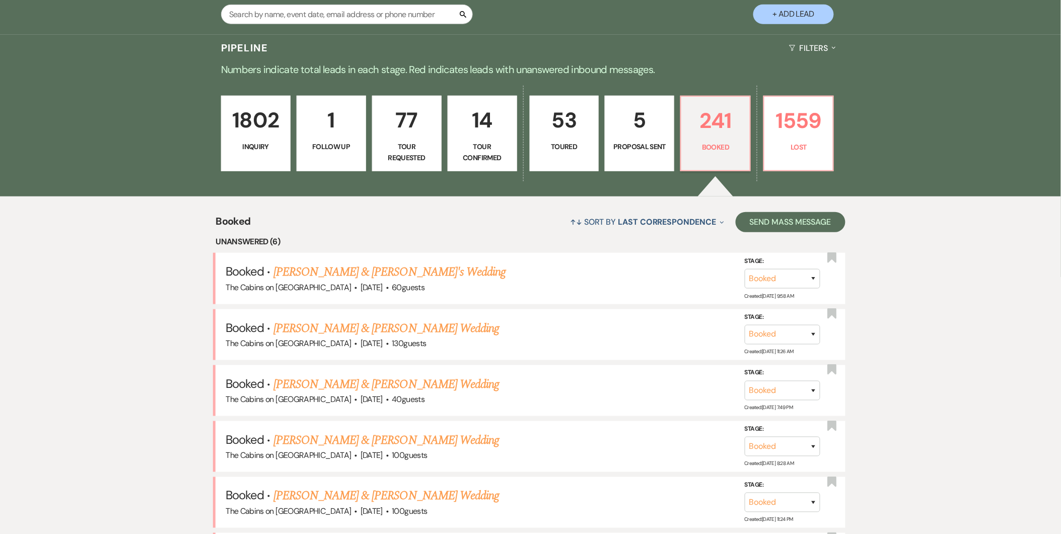
click at [265, 144] on p "Inquiry" at bounding box center [256, 146] width 56 height 11
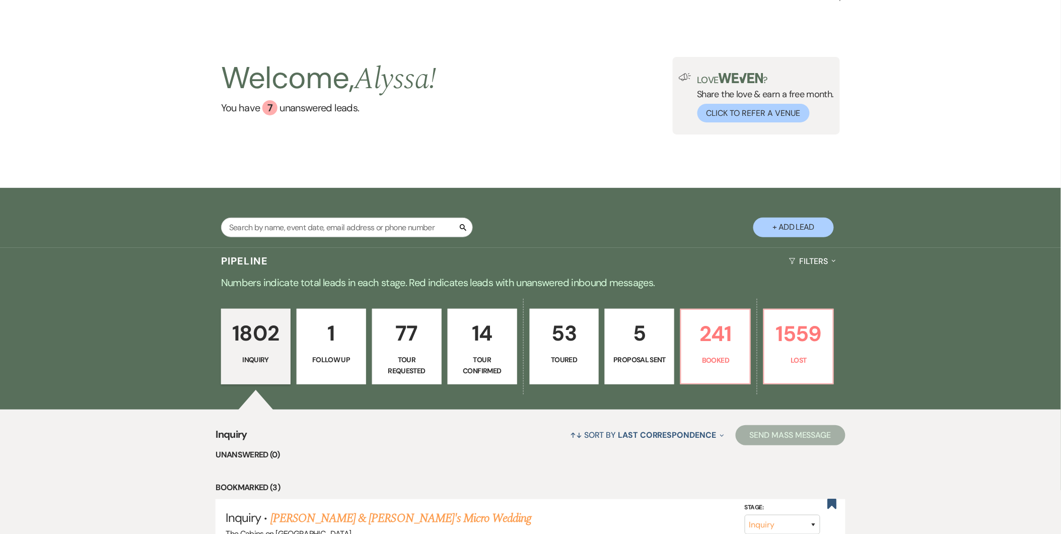
scroll to position [235, 0]
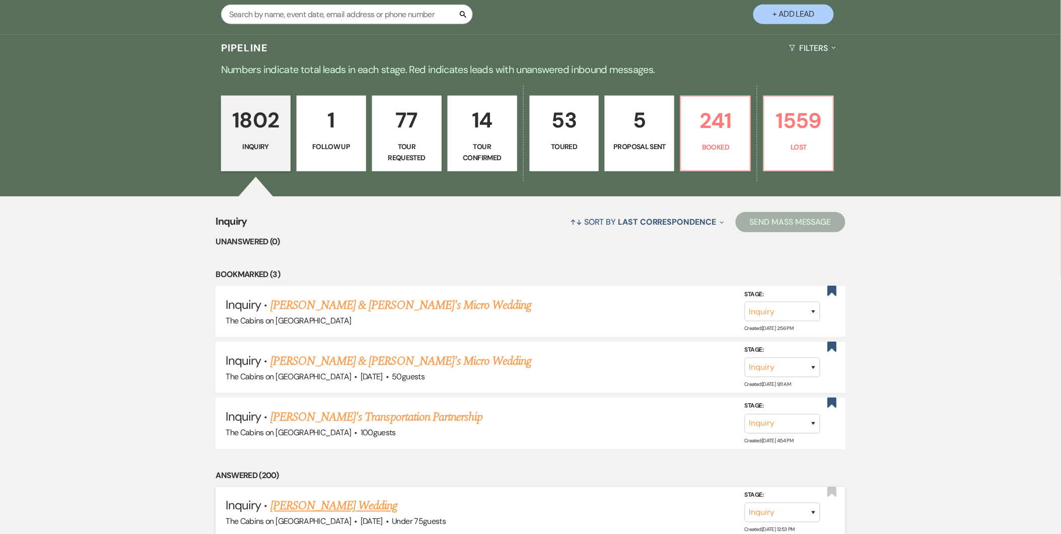
click at [338, 509] on link "[PERSON_NAME] Wedding" at bounding box center [333, 506] width 127 height 18
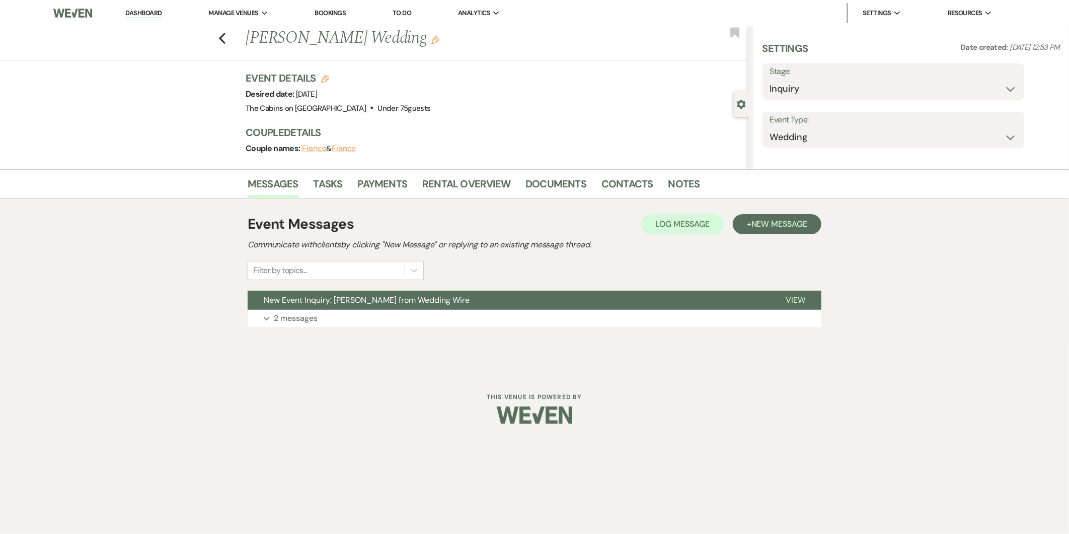
select select "3"
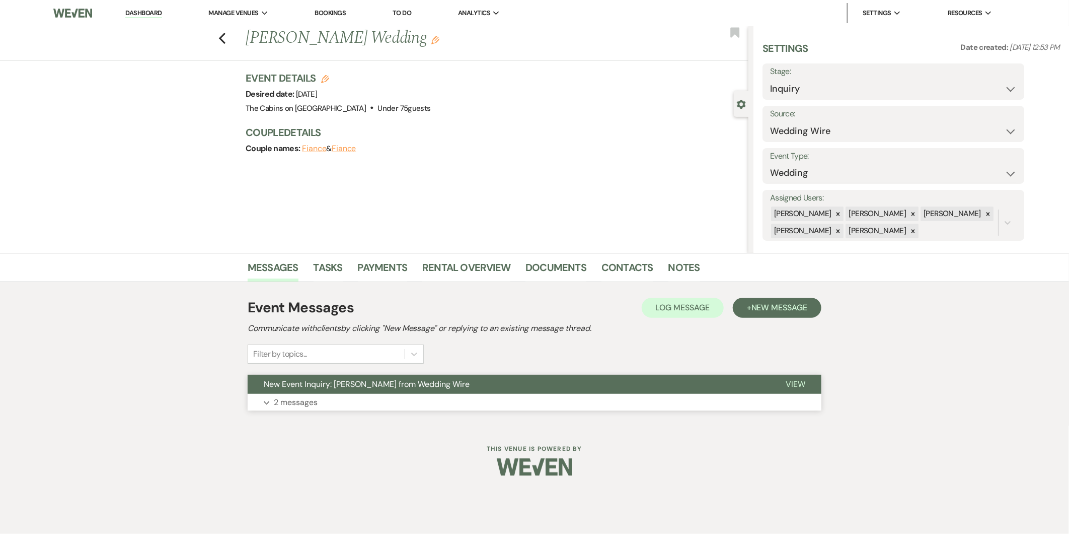
drag, startPoint x: 326, startPoint y: 416, endPoint x: 338, endPoint y: 395, distance: 24.4
click at [338, 395] on div "Event Messages Log Log Message + New Message Communicate with clients by clicki…" at bounding box center [535, 353] width 574 height 143
click at [338, 395] on button "Expand 2 messages" at bounding box center [535, 402] width 574 height 17
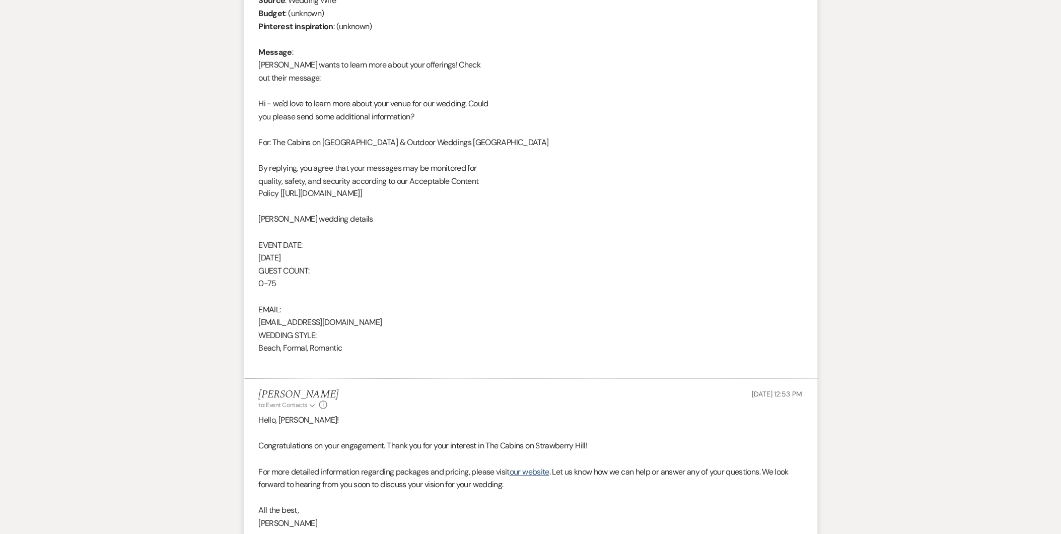
scroll to position [66, 0]
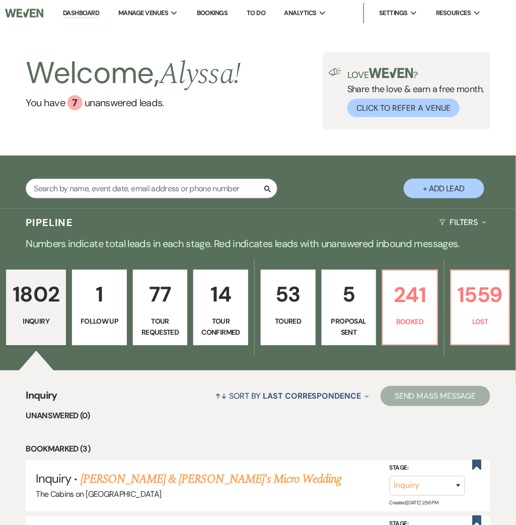
click at [220, 16] on link "Bookings" at bounding box center [212, 13] width 31 height 9
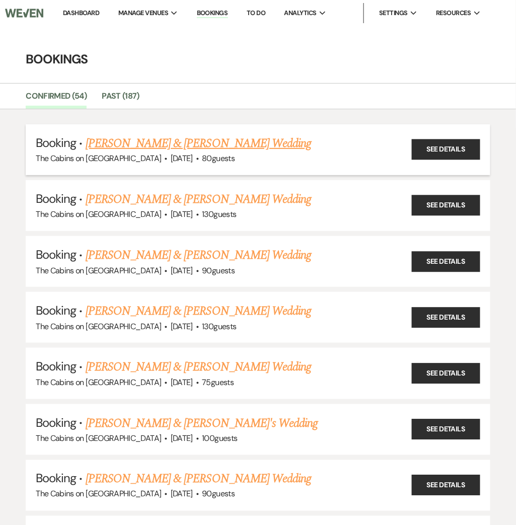
click at [284, 134] on link "[PERSON_NAME] & [PERSON_NAME] Wedding" at bounding box center [199, 143] width 226 height 18
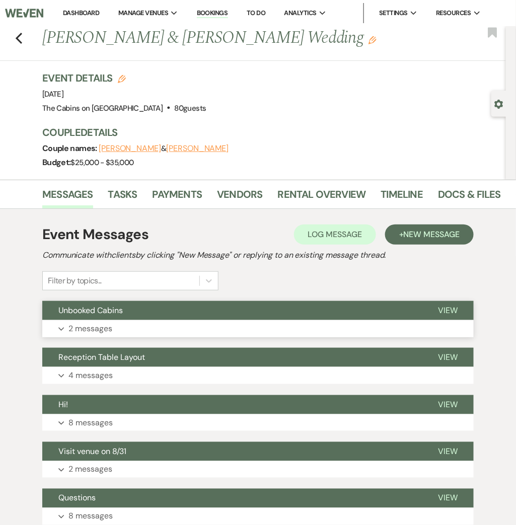
click at [237, 319] on button "Unbooked Cabins" at bounding box center [232, 310] width 380 height 19
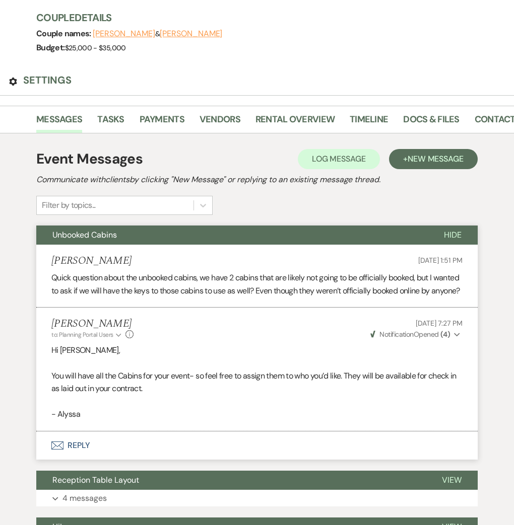
scroll to position [123, 0]
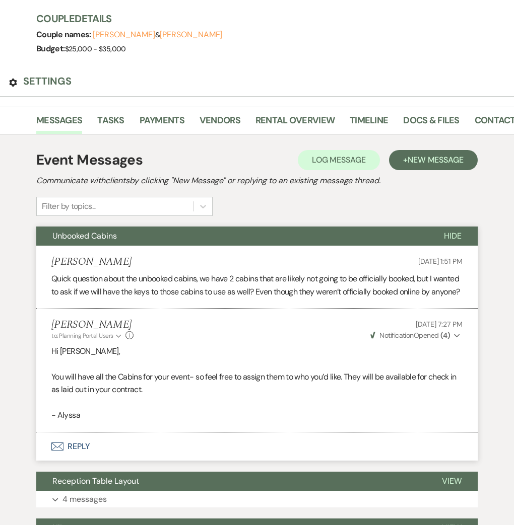
click at [460, 227] on button "Hide" at bounding box center [452, 236] width 50 height 19
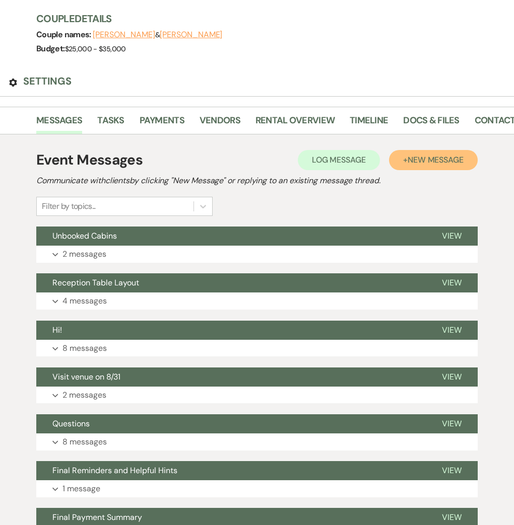
click at [407, 155] on span "New Message" at bounding box center [435, 160] width 56 height 11
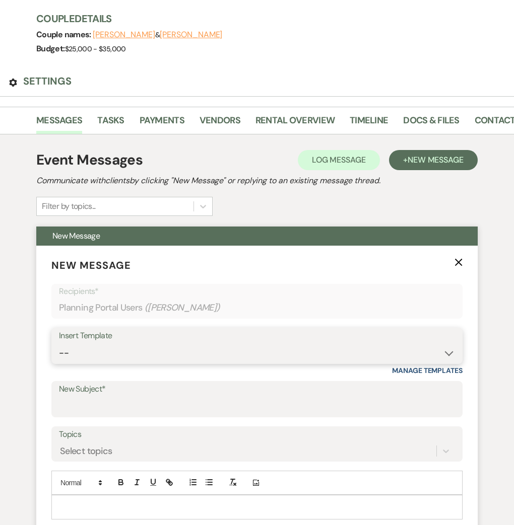
click at [249, 343] on select "-- Initial Inquiry Response Tour Request Response Follow Up Copy of Initial Inq…" at bounding box center [257, 353] width 396 height 20
select select "1603"
click at [64, 343] on select "-- Initial Inquiry Response Tour Request Response Follow Up Copy of Initial Inq…" at bounding box center [257, 353] width 396 height 20
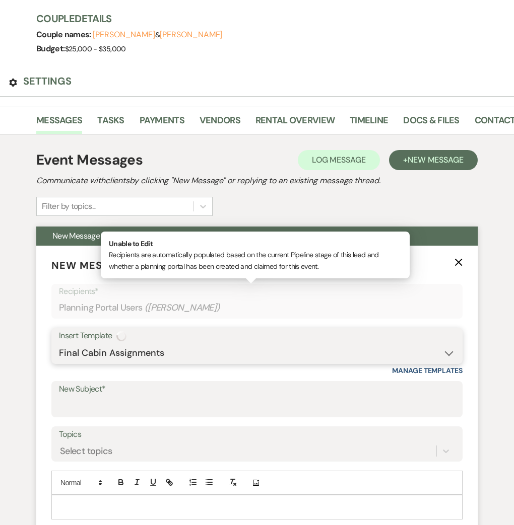
type input "Here are the Cabin assignments for your event."
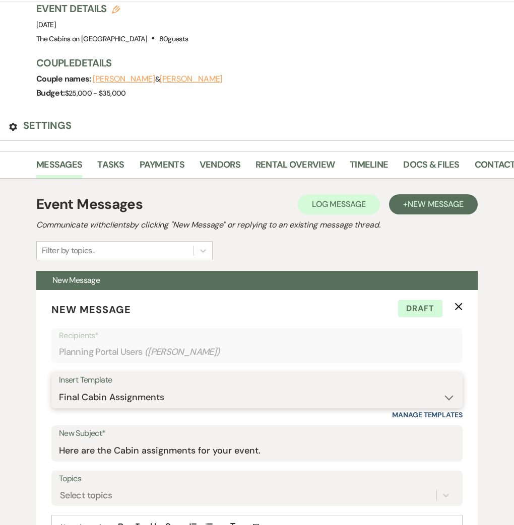
scroll to position [90, 0]
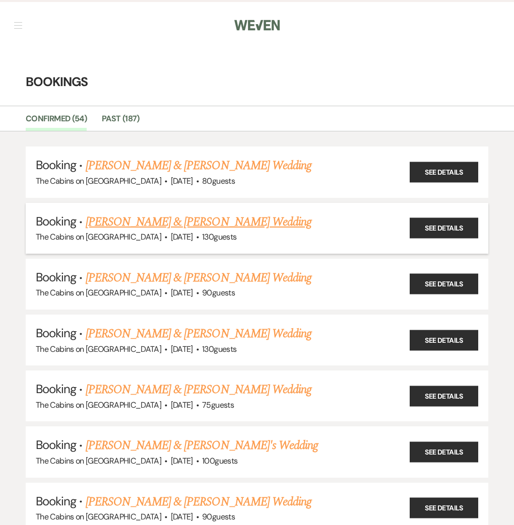
click at [131, 213] on link "[PERSON_NAME] & [PERSON_NAME] Wedding" at bounding box center [199, 222] width 226 height 18
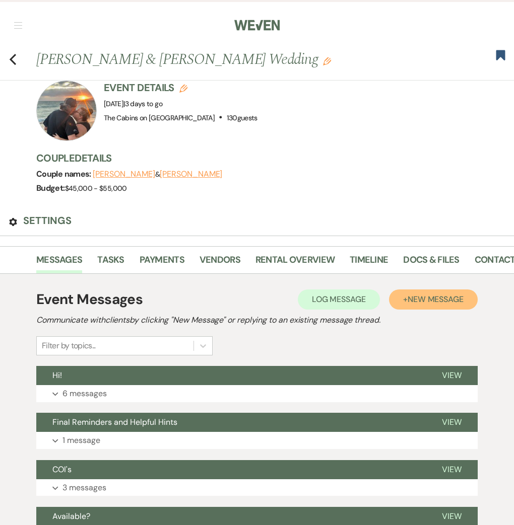
click at [423, 294] on span "New Message" at bounding box center [435, 299] width 56 height 11
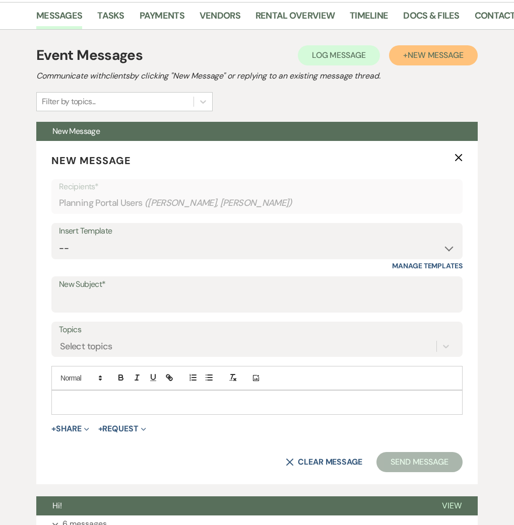
scroll to position [260, 0]
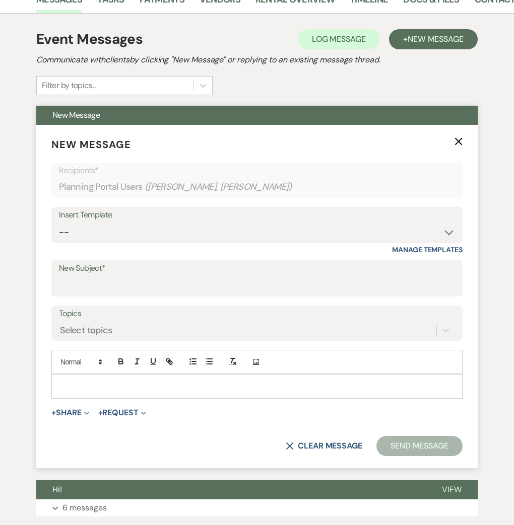
click at [416, 208] on div "Insert Template" at bounding box center [257, 215] width 396 height 15
click at [416, 223] on select "-- Initial Inquiry Response Tour Request Response Follow Up Copy of Initial Inq…" at bounding box center [257, 233] width 396 height 20
select select "1603"
click at [64, 223] on select "-- Initial Inquiry Response Tour Request Response Follow Up Copy of Initial Inq…" at bounding box center [257, 233] width 396 height 20
type input "Here are the Cabin assignments for your event."
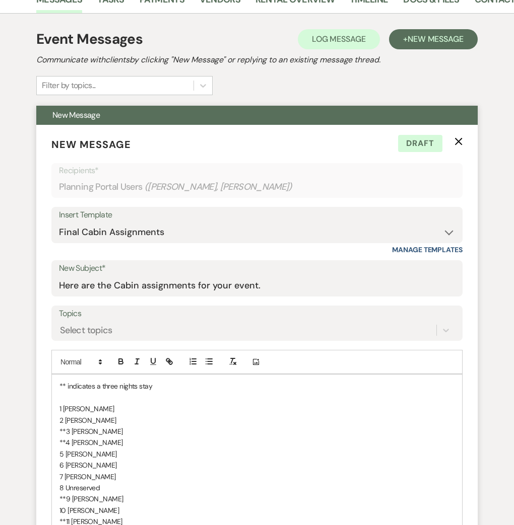
click at [62, 375] on div "** indicates a three nights stay 1 [PERSON_NAME] 2 [PERSON_NAME] **3 [PERSON_NA…" at bounding box center [257, 471] width 410 height 192
click at [64, 375] on div "** indicates a three nights stay 1 [PERSON_NAME] 2 [PERSON_NAME] **3 [PERSON_NA…" at bounding box center [257, 471] width 410 height 192
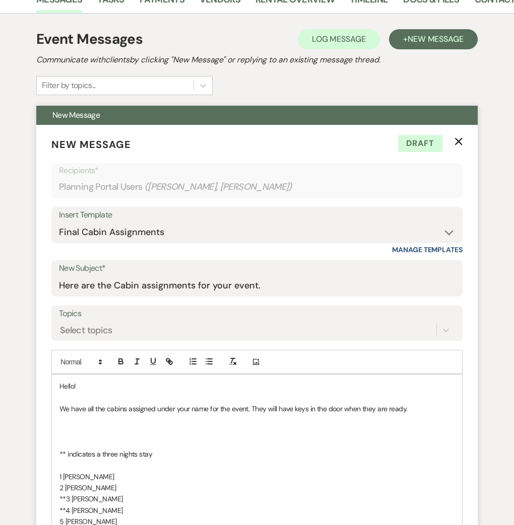
click at [70, 426] on p at bounding box center [256, 431] width 395 height 11
click at [83, 449] on p at bounding box center [256, 454] width 395 height 11
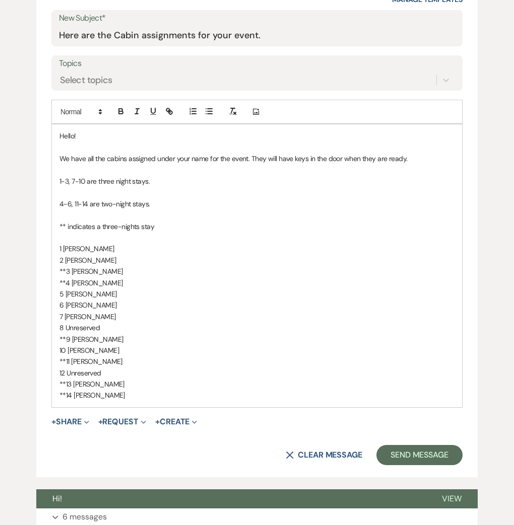
scroll to position [501, 0]
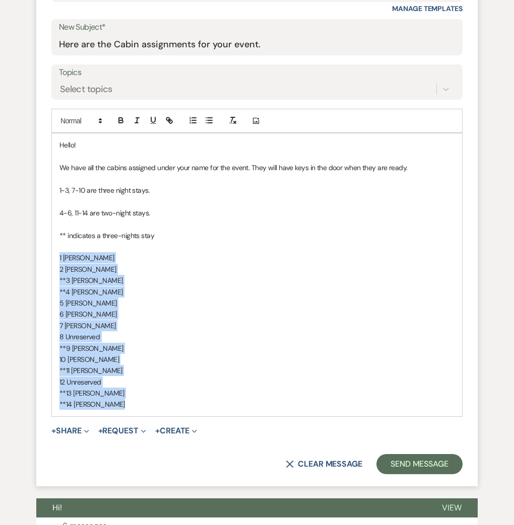
drag, startPoint x: 64, startPoint y: 205, endPoint x: 144, endPoint y: 359, distance: 173.4
click at [144, 359] on div "Hello! We have all the cabins assigned under your name for the event. They will…" at bounding box center [257, 274] width 410 height 282
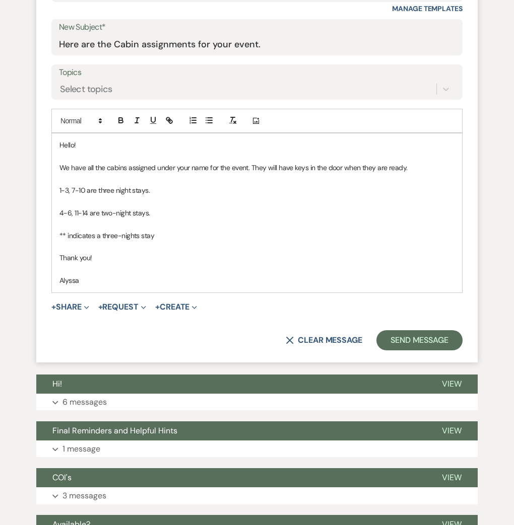
click at [67, 275] on p "Alyssa" at bounding box center [256, 280] width 395 height 11
click at [345, 162] on p "We have all the cabins assigned under your name for the event. They will have k…" at bounding box center [256, 167] width 395 height 11
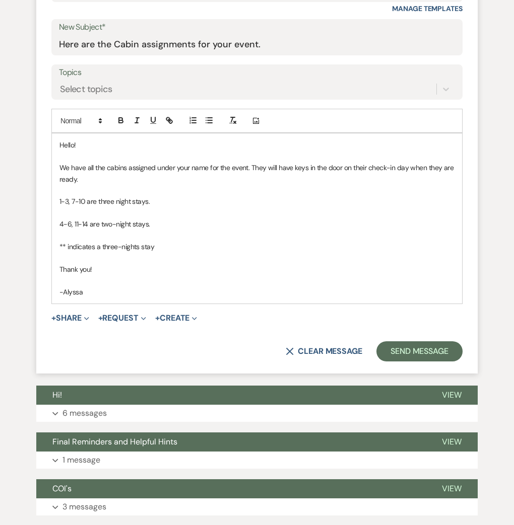
click at [301, 207] on p at bounding box center [256, 212] width 395 height 11
click at [223, 264] on p "Thank you!" at bounding box center [256, 269] width 395 height 11
click at [388, 341] on button "Send Message" at bounding box center [419, 351] width 86 height 20
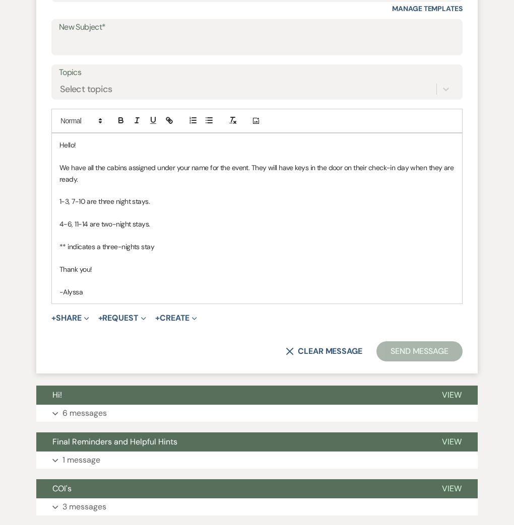
scroll to position [127, 0]
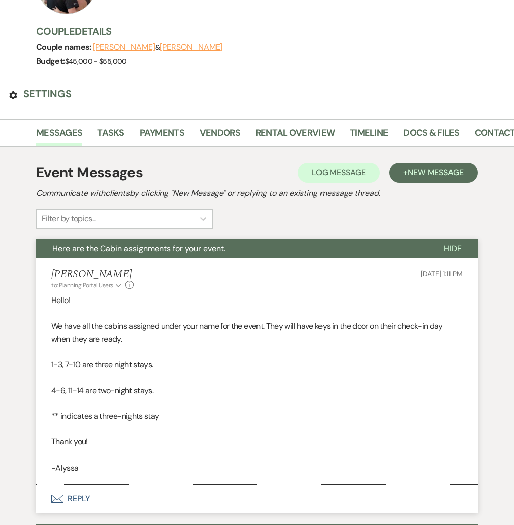
click at [86, 485] on button "Envelope Reply" at bounding box center [256, 499] width 441 height 28
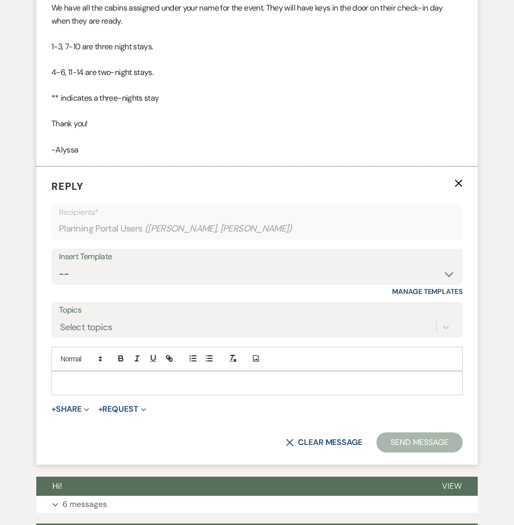
scroll to position [450, 0]
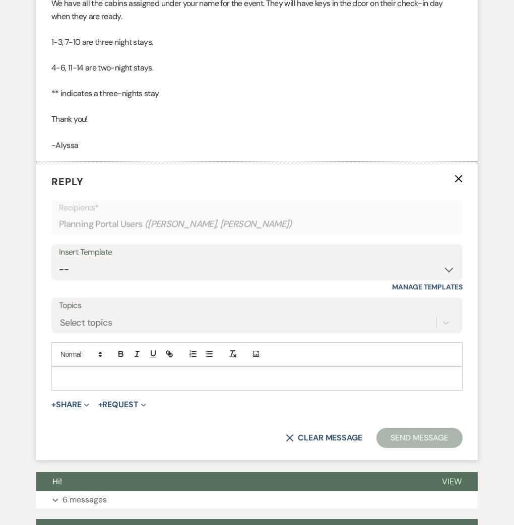
click at [160, 373] on p at bounding box center [256, 378] width 395 height 11
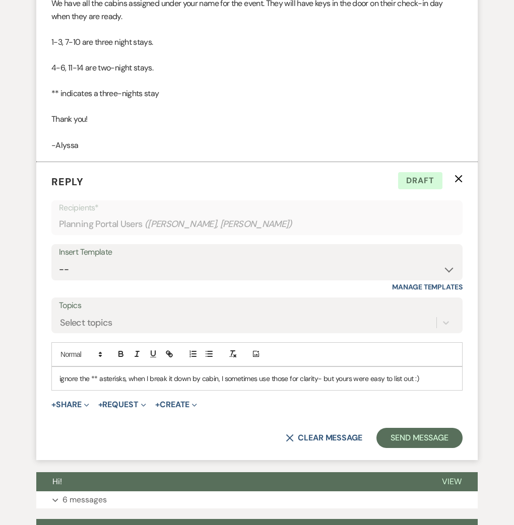
click at [64, 367] on div "ignore the ** asterisks, when I break it down by cabin, I sometimes use those f…" at bounding box center [257, 378] width 410 height 23
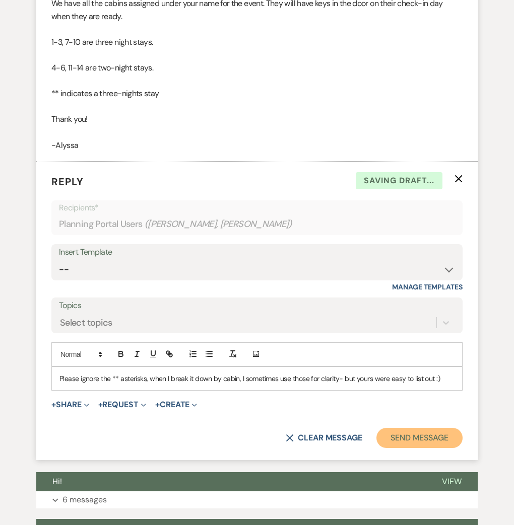
click at [426, 428] on button "Send Message" at bounding box center [419, 438] width 86 height 20
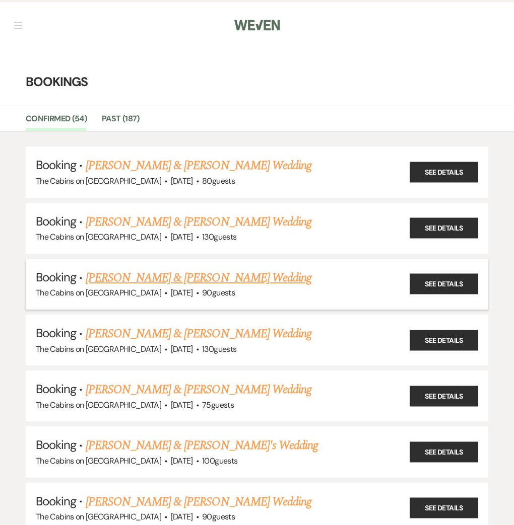
click at [217, 269] on link "[PERSON_NAME] & [PERSON_NAME] Wedding" at bounding box center [199, 278] width 226 height 18
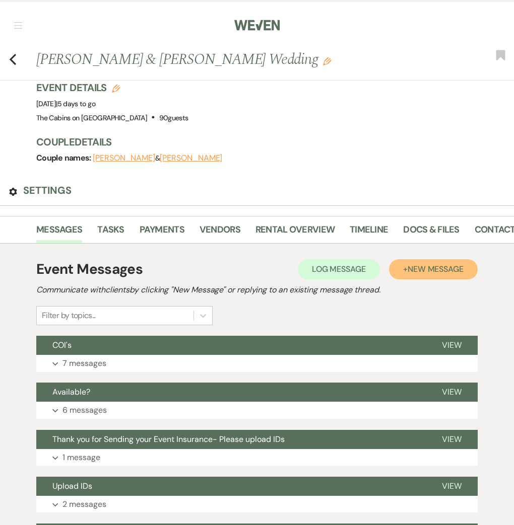
click at [422, 259] on button "+ New Message" at bounding box center [433, 269] width 89 height 20
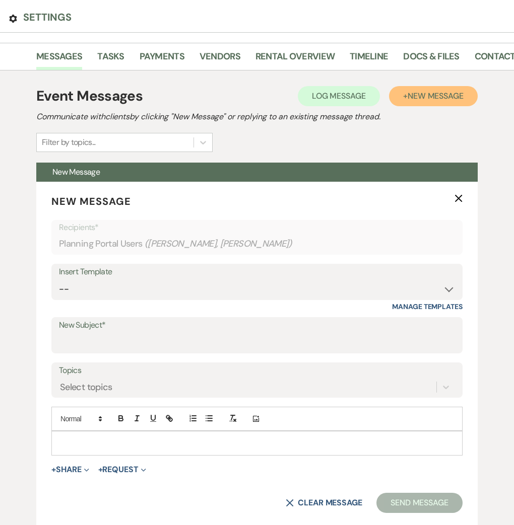
scroll to position [254, 0]
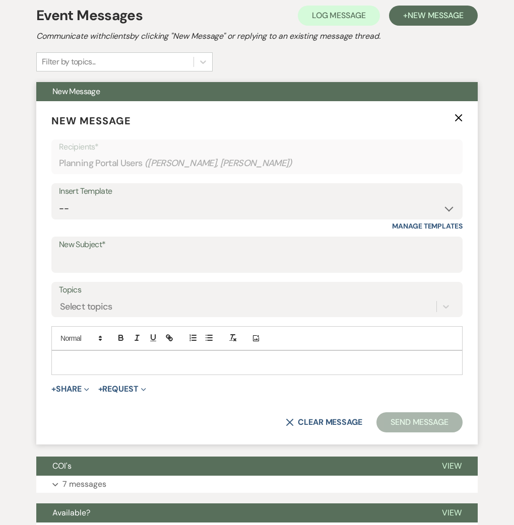
click at [317, 357] on p at bounding box center [256, 362] width 395 height 11
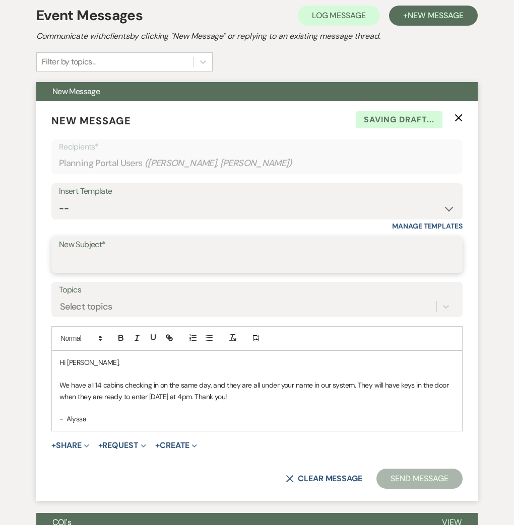
click at [404, 252] on input "New Subject*" at bounding box center [257, 262] width 396 height 20
type input "Final Cabin Assignments"
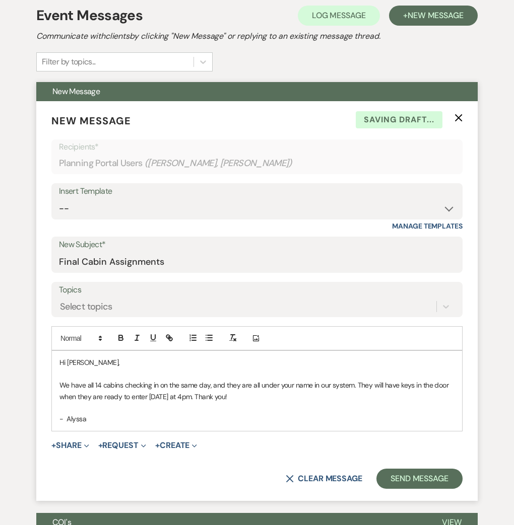
click at [222, 380] on p "We have all 14 cabins checking in on the same day, and they are all under your …" at bounding box center [256, 391] width 395 height 23
click at [272, 380] on p "We have all 14 cabins checking in on the same day, and they are all under your …" at bounding box center [256, 391] width 395 height 23
click at [395, 469] on button "Send Message" at bounding box center [419, 479] width 86 height 20
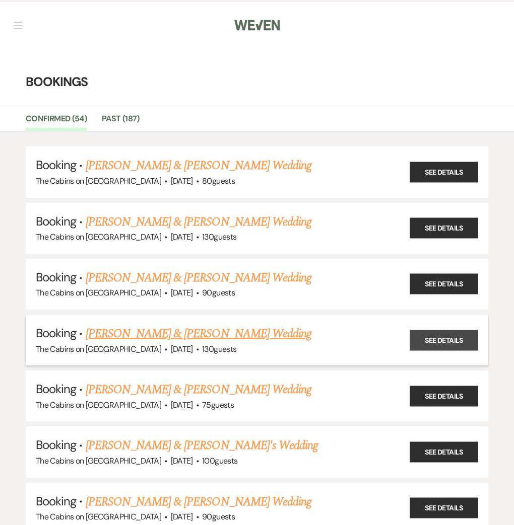
click at [454, 330] on link "See Details" at bounding box center [443, 340] width 68 height 21
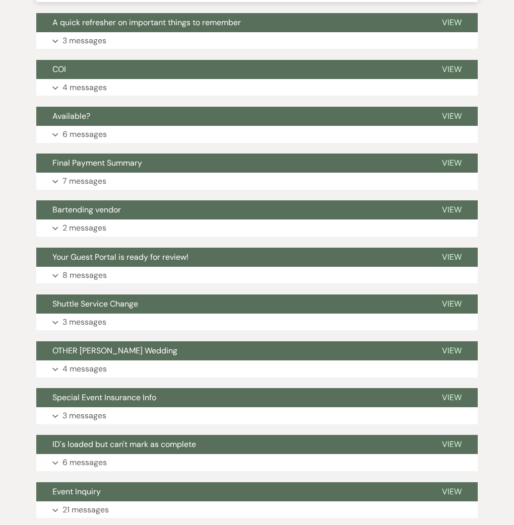
scroll to position [536, 0]
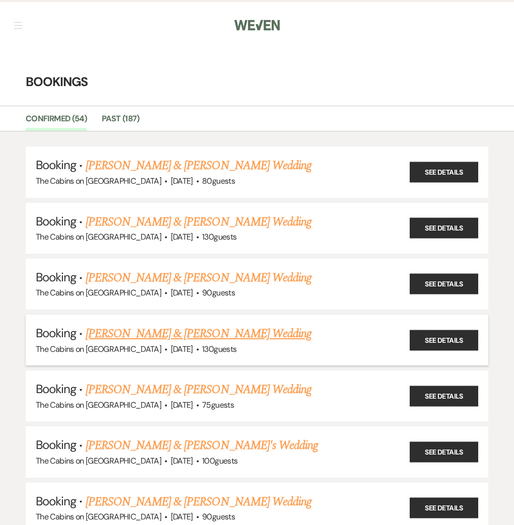
click at [232, 343] on div "The Cabins on [GEOGRAPHIC_DATA] · [DATE] · 130 guests" at bounding box center [257, 349] width 442 height 13
click at [240, 325] on link "[PERSON_NAME] & [PERSON_NAME] Wedding" at bounding box center [199, 334] width 226 height 18
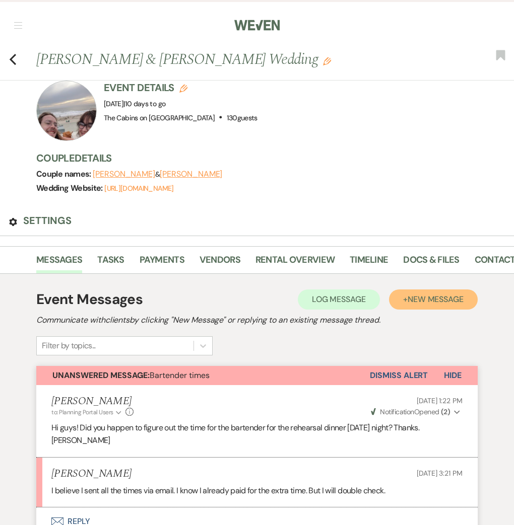
click at [441, 294] on span "New Message" at bounding box center [435, 299] width 56 height 11
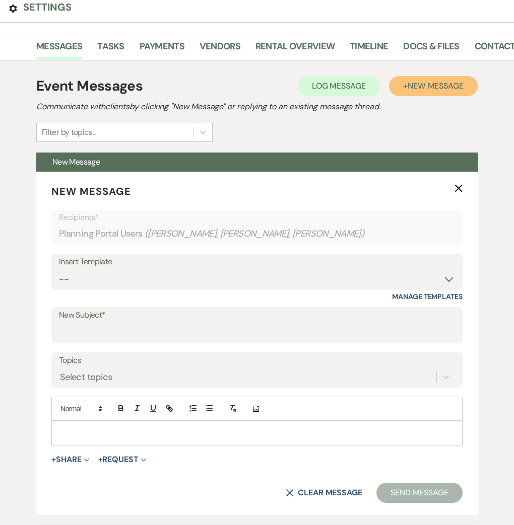
scroll to position [232, 0]
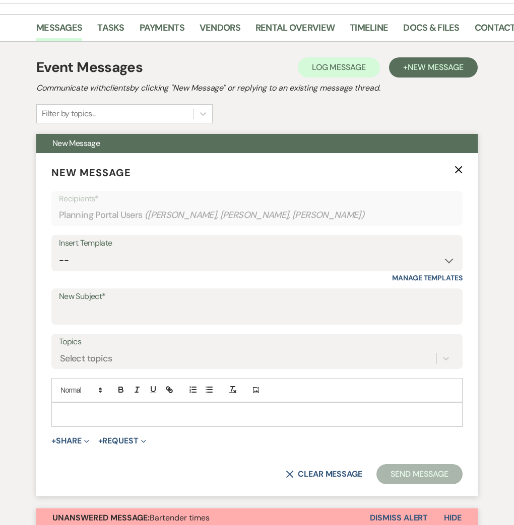
click at [440, 236] on div "Insert Template" at bounding box center [257, 243] width 396 height 15
click at [438, 251] on select "-- Initial Inquiry Response Tour Request Response Follow Up Copy of Initial Inq…" at bounding box center [257, 261] width 396 height 20
select select "1603"
click at [64, 251] on select "-- Initial Inquiry Response Tour Request Response Follow Up Copy of Initial Inq…" at bounding box center [257, 261] width 396 height 20
type input "Here are the Cabin assignments for your event."
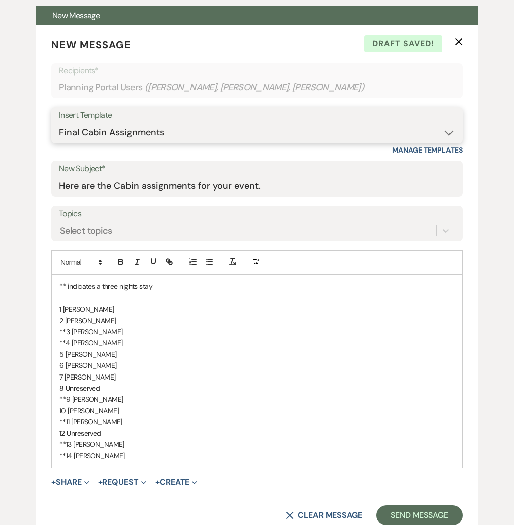
scroll to position [413, 0]
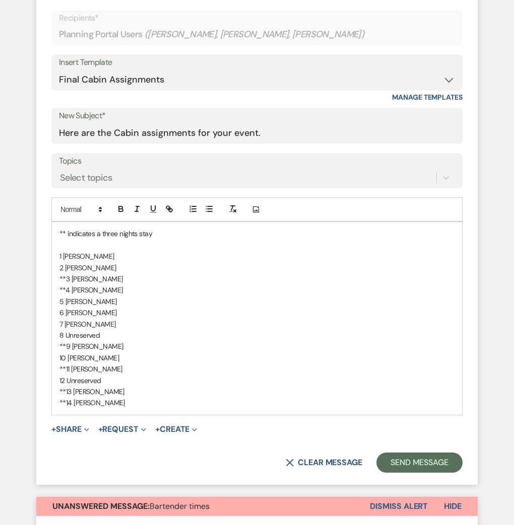
click at [63, 222] on div "** indicates a three nights stay 1 [PERSON_NAME] 2 [PERSON_NAME] **3 [PERSON_NA…" at bounding box center [257, 318] width 410 height 192
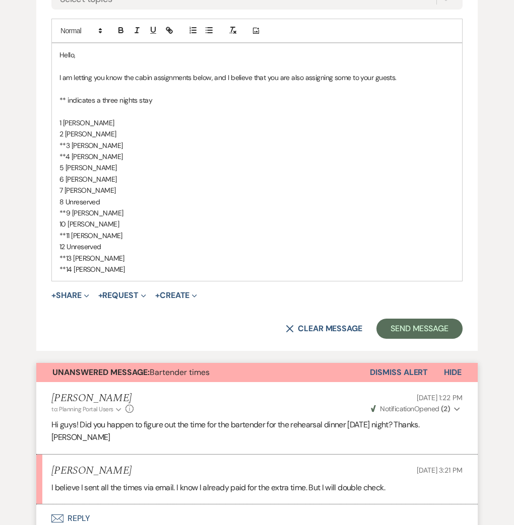
scroll to position [594, 0]
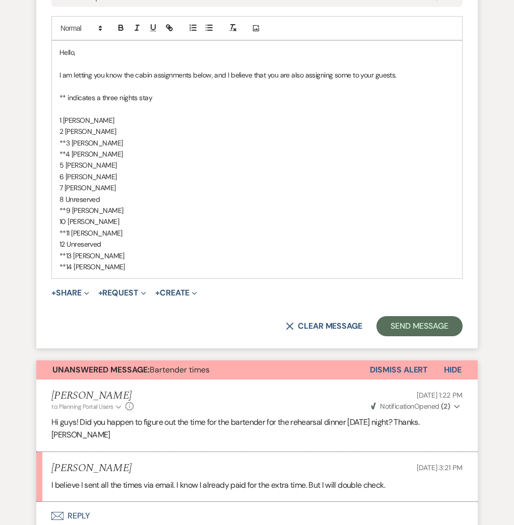
click at [62, 69] on div "Hello, I am letting you know the cabin assignments below, and I believe that yo…" at bounding box center [257, 160] width 410 height 238
drag, startPoint x: 121, startPoint y: 73, endPoint x: 77, endPoint y: 68, distance: 44.6
click at [77, 115] on p "**1 [PERSON_NAME]" at bounding box center [256, 120] width 395 height 11
click at [117, 126] on p "2 [PERSON_NAME]" at bounding box center [256, 131] width 395 height 11
click at [71, 137] on p "**3 [PERSON_NAME]" at bounding box center [256, 142] width 395 height 11
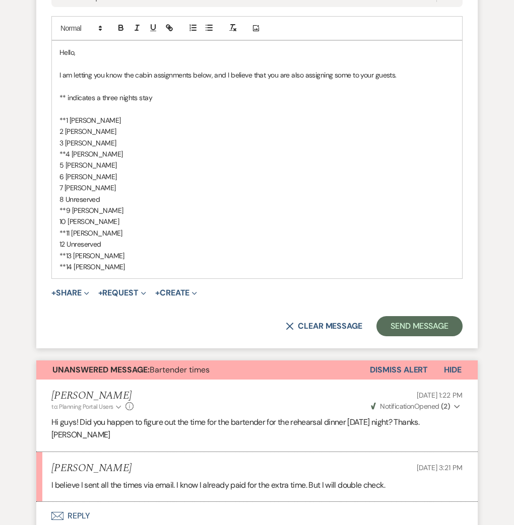
drag, startPoint x: 122, startPoint y: 92, endPoint x: 73, endPoint y: 91, distance: 48.9
click at [73, 137] on p "3 [PERSON_NAME]" at bounding box center [256, 142] width 395 height 11
click at [70, 149] on p "**4 [PERSON_NAME]" at bounding box center [256, 154] width 395 height 11
drag, startPoint x: 104, startPoint y: 102, endPoint x: 73, endPoint y: 109, distance: 32.0
click at [73, 149] on p "4 [PERSON_NAME]" at bounding box center [256, 154] width 395 height 11
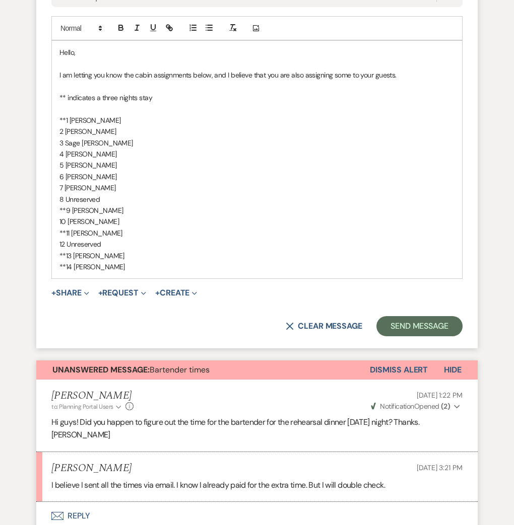
click at [63, 119] on div "Hello, I am letting you know the cabin assignments below, and I believe that yo…" at bounding box center [257, 160] width 410 height 238
click at [63, 127] on div "Hello, I am letting you know the cabin assignments below, and I believe that yo…" at bounding box center [257, 160] width 410 height 238
drag, startPoint x: 133, startPoint y: 131, endPoint x: 83, endPoint y: 132, distance: 50.4
click at [83, 171] on p "**6 [PERSON_NAME]" at bounding box center [256, 176] width 395 height 11
drag, startPoint x: 126, startPoint y: 118, endPoint x: 82, endPoint y: 119, distance: 44.8
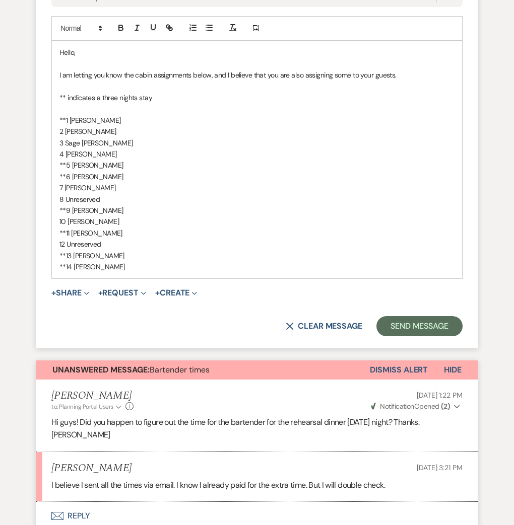
click at [82, 160] on p "**5 [PERSON_NAME]" at bounding box center [256, 165] width 395 height 11
drag, startPoint x: 121, startPoint y: 142, endPoint x: 71, endPoint y: 140, distance: 49.4
click at [71, 182] on p "7 [PERSON_NAME]" at bounding box center [256, 187] width 395 height 11
drag, startPoint x: 109, startPoint y: 149, endPoint x: 73, endPoint y: 150, distance: 36.8
click at [73, 194] on p "8 Unreserved" at bounding box center [256, 199] width 395 height 11
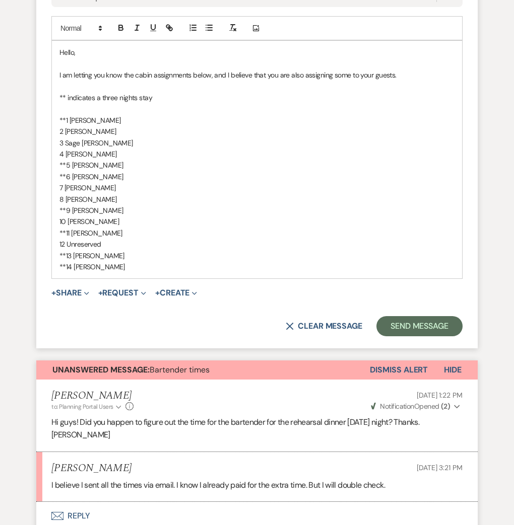
click at [73, 205] on p "**9 [PERSON_NAME]" at bounding box center [256, 210] width 395 height 11
drag, startPoint x: 142, startPoint y: 162, endPoint x: 71, endPoint y: 163, distance: 71.0
click at [71, 205] on p "9 [PERSON_NAME]" at bounding box center [256, 210] width 395 height 11
click at [71, 228] on p "**11 [PERSON_NAME]" at bounding box center [256, 233] width 395 height 11
drag, startPoint x: 128, startPoint y: 172, endPoint x: 91, endPoint y: 177, distance: 37.7
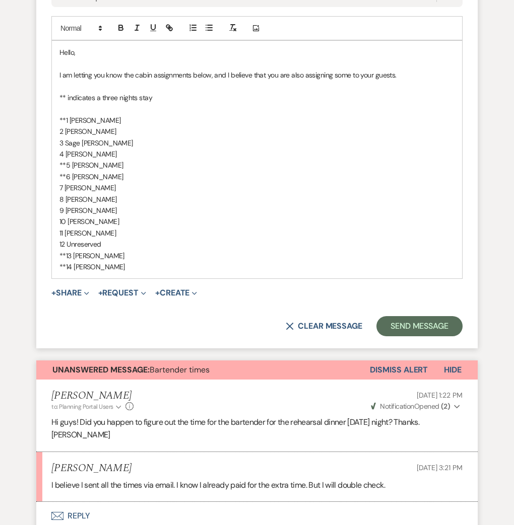
click at [91, 216] on p "10 [PERSON_NAME]" at bounding box center [256, 221] width 395 height 11
drag, startPoint x: 124, startPoint y: 182, endPoint x: 76, endPoint y: 184, distance: 48.4
click at [76, 228] on p "11 [PERSON_NAME]" at bounding box center [256, 233] width 395 height 11
click at [63, 197] on div "Hello, I am letting you know the cabin assignments below, and I believe that yo…" at bounding box center [257, 160] width 410 height 238
drag, startPoint x: 116, startPoint y: 192, endPoint x: 80, endPoint y: 197, distance: 37.0
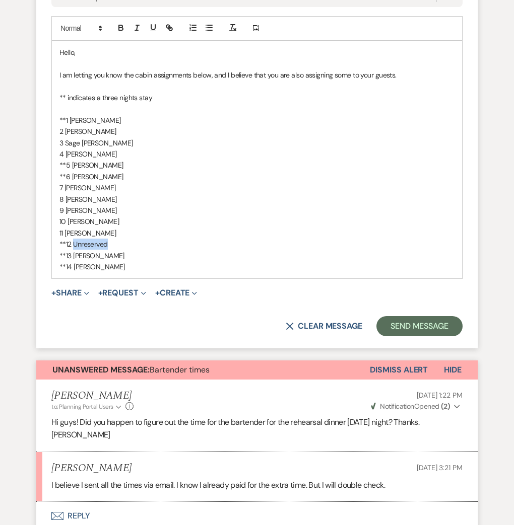
click at [80, 239] on p "**12 Unreserved" at bounding box center [256, 244] width 395 height 11
drag, startPoint x: 128, startPoint y: 203, endPoint x: 81, endPoint y: 209, distance: 48.2
click at [81, 250] on p "**13 [PERSON_NAME]" at bounding box center [256, 255] width 395 height 11
drag, startPoint x: 126, startPoint y: 217, endPoint x: 81, endPoint y: 220, distance: 45.4
click at [81, 261] on p "**14 [PERSON_NAME]" at bounding box center [256, 266] width 395 height 11
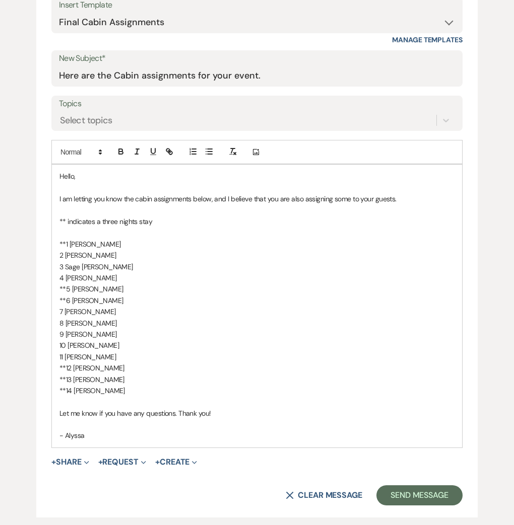
scroll to position [464, 0]
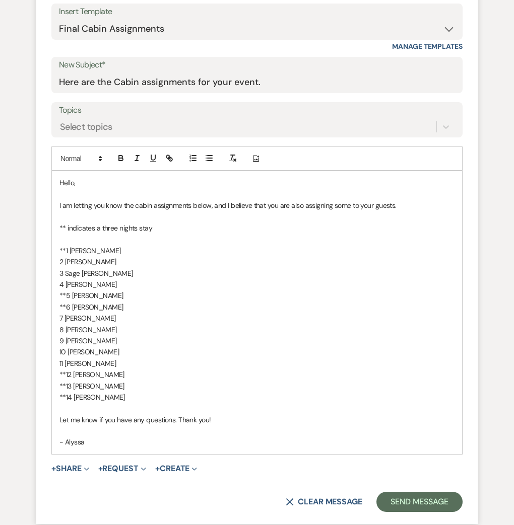
click at [399, 200] on p "I am letting you know the cabin assignments below, and I believe that you are a…" at bounding box center [256, 205] width 395 height 11
click at [419, 492] on button "Send Message" at bounding box center [419, 502] width 86 height 20
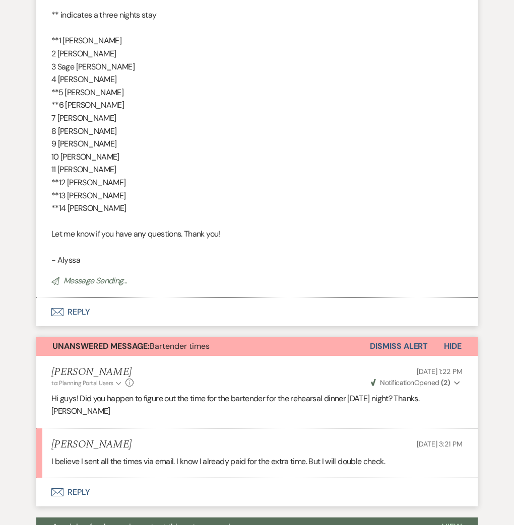
scroll to position [89, 0]
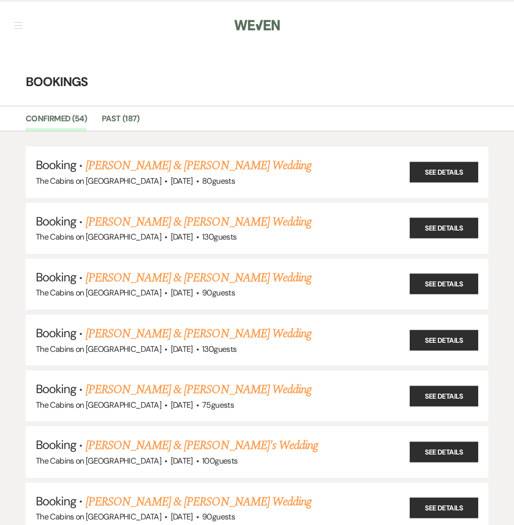
click at [234, 17] on img at bounding box center [256, 25] width 45 height 21
click at [267, 381] on link "[PERSON_NAME] & [PERSON_NAME] Wedding" at bounding box center [199, 390] width 226 height 18
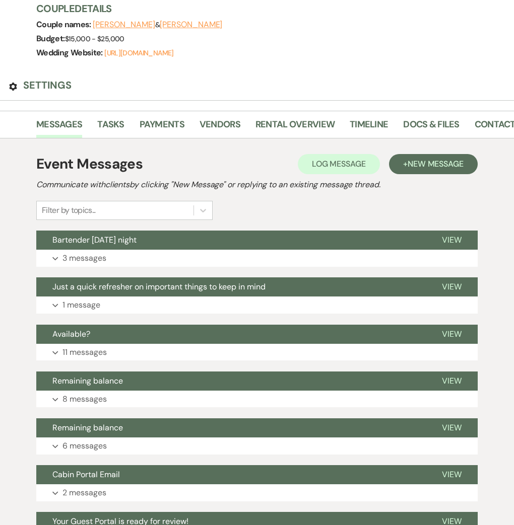
scroll to position [32, 0]
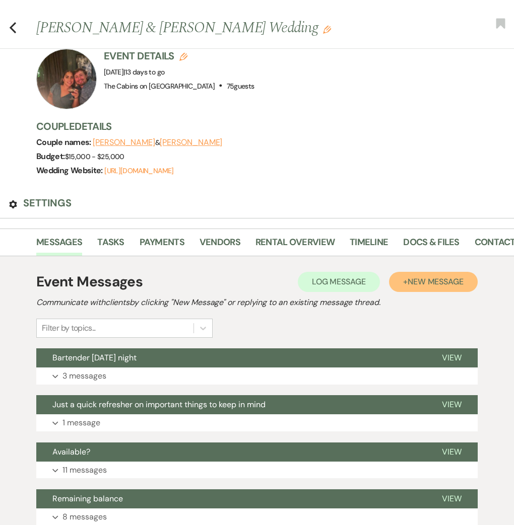
click at [427, 276] on span "New Message" at bounding box center [435, 281] width 56 height 11
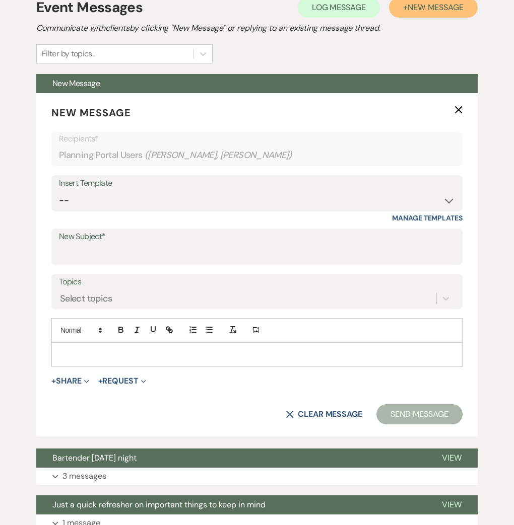
scroll to position [312, 0]
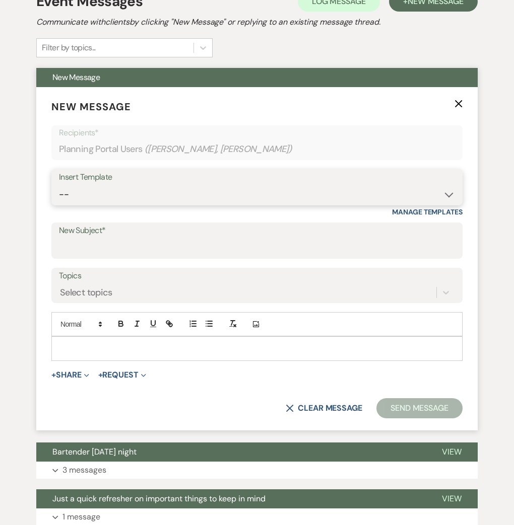
click at [443, 185] on select "-- Initial Inquiry Response Tour Request Response Follow Up Copy of Initial Inq…" at bounding box center [257, 195] width 396 height 20
select select "1603"
click at [64, 185] on select "-- Initial Inquiry Response Tour Request Response Follow Up Copy of Initial Inq…" at bounding box center [257, 195] width 396 height 20
type input "Here are the Cabin assignments for your event."
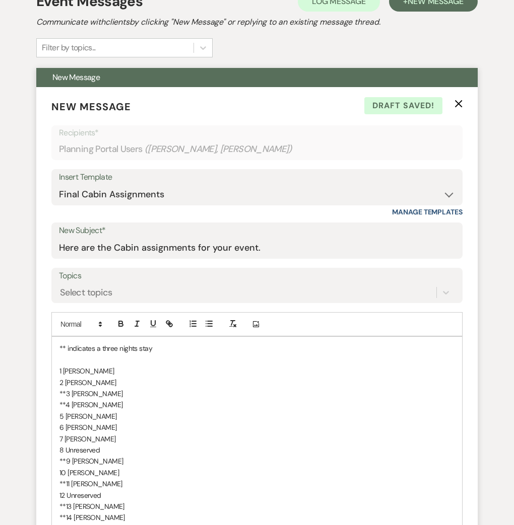
drag, startPoint x: 126, startPoint y: 324, endPoint x: 71, endPoint y: 325, distance: 54.9
click at [71, 366] on p "1 [PERSON_NAME]" at bounding box center [256, 371] width 395 height 11
drag, startPoint x: 127, startPoint y: 334, endPoint x: 72, endPoint y: 338, distance: 55.0
click at [72, 377] on p "2 [PERSON_NAME]" at bounding box center [256, 382] width 395 height 11
click at [72, 388] on p "**3 [PERSON_NAME]" at bounding box center [256, 393] width 395 height 11
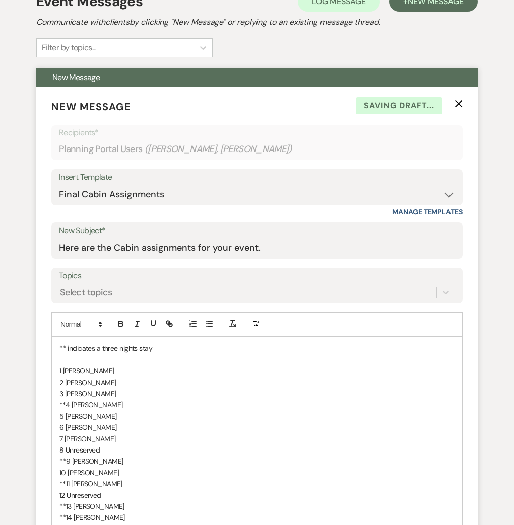
drag, startPoint x: 119, startPoint y: 340, endPoint x: 73, endPoint y: 347, distance: 46.4
click at [73, 388] on p "3 [PERSON_NAME]" at bounding box center [256, 393] width 395 height 11
click at [71, 399] on p "**4 [PERSON_NAME]" at bounding box center [256, 404] width 395 height 11
drag, startPoint x: 115, startPoint y: 354, endPoint x: 71, endPoint y: 356, distance: 43.3
click at [71, 399] on p "4 [PERSON_NAME]" at bounding box center [256, 404] width 395 height 11
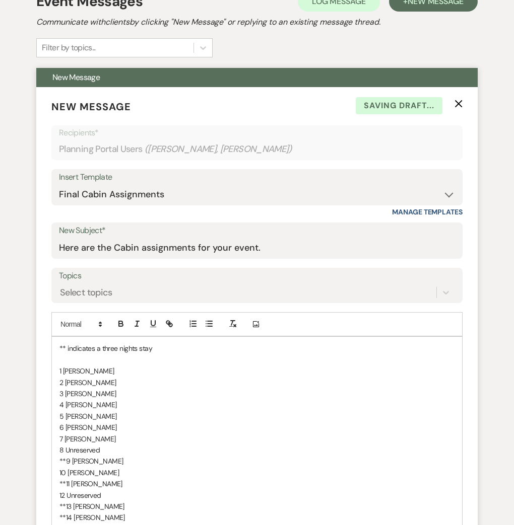
click at [67, 411] on p "5 [PERSON_NAME]" at bounding box center [256, 416] width 395 height 11
drag, startPoint x: 117, startPoint y: 393, endPoint x: 73, endPoint y: 394, distance: 44.8
click at [73, 434] on p "7 [PERSON_NAME]" at bounding box center [256, 439] width 395 height 11
click at [118, 445] on p "8 Unreserved" at bounding box center [256, 450] width 395 height 11
click at [71, 456] on p "**9 [PERSON_NAME]" at bounding box center [256, 461] width 395 height 11
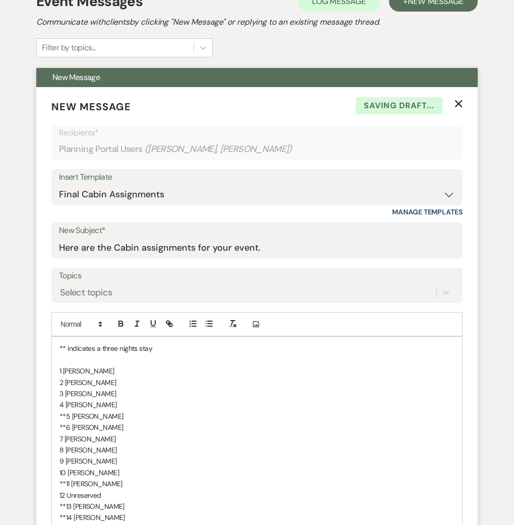
click at [121, 467] on p "10 [PERSON_NAME]" at bounding box center [256, 472] width 395 height 11
click at [128, 490] on p "12 Unreserved" at bounding box center [256, 495] width 395 height 11
drag, startPoint x: 132, startPoint y: 437, endPoint x: 78, endPoint y: 435, distance: 53.9
click at [78, 478] on p "**11 [PERSON_NAME]" at bounding box center [256, 483] width 395 height 11
click at [63, 447] on div "** indicates a three nights stay 1 [PERSON_NAME] 2 [PERSON_NAME] 3 [PERSON_NAME…" at bounding box center [257, 433] width 410 height 192
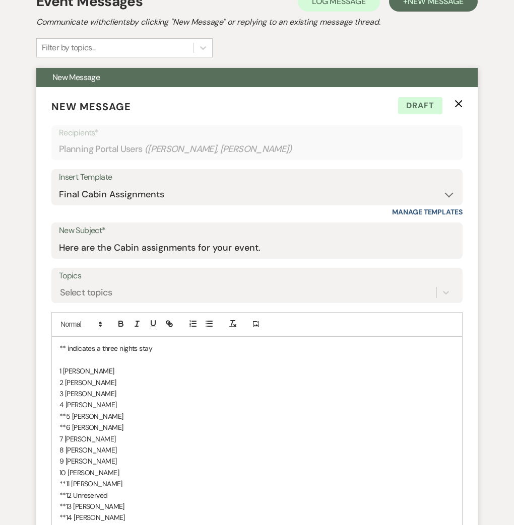
click at [124, 490] on p "**12 Unreserved" at bounding box center [256, 495] width 395 height 11
drag, startPoint x: 127, startPoint y: 459, endPoint x: 80, endPoint y: 462, distance: 47.9
click at [80, 501] on p "**13 [PERSON_NAME]" at bounding box center [256, 506] width 395 height 11
drag, startPoint x: 141, startPoint y: 466, endPoint x: 79, endPoint y: 475, distance: 62.7
click at [79, 475] on div "** indicates a three nights stay 1 [PERSON_NAME] 2 [PERSON_NAME] 3 [PERSON_NAME…" at bounding box center [257, 433] width 410 height 192
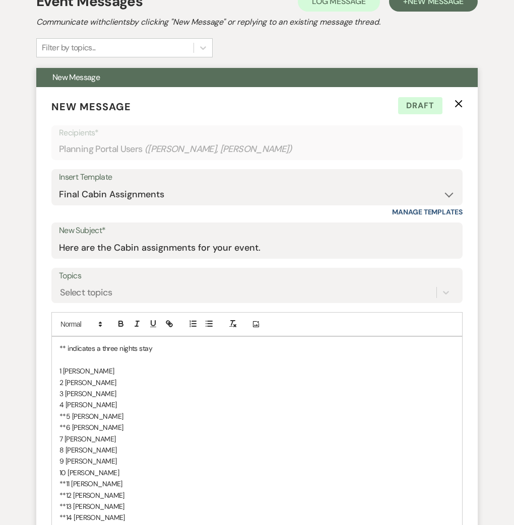
click at [61, 337] on div "** indicates a three nights stay 1 [PERSON_NAME] 2 [PERSON_NAME] 3 [PERSON_NAME…" at bounding box center [257, 433] width 410 height 192
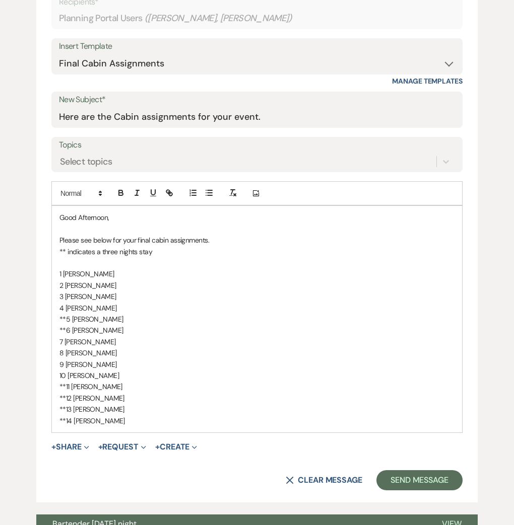
scroll to position [476, 0]
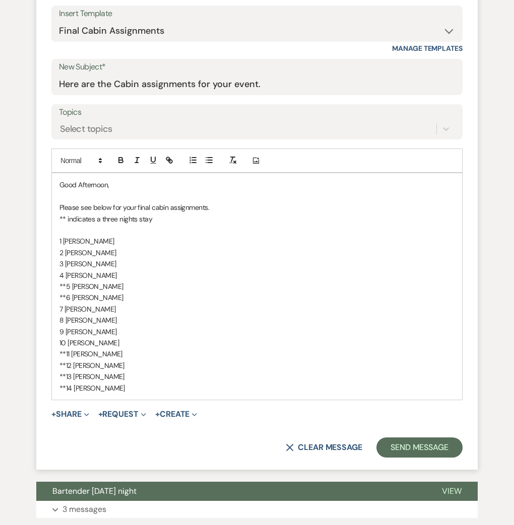
click at [61, 173] on div "Good Afternoon, Please see below for your final cabin assignments. ** indicates…" at bounding box center [257, 286] width 410 height 226
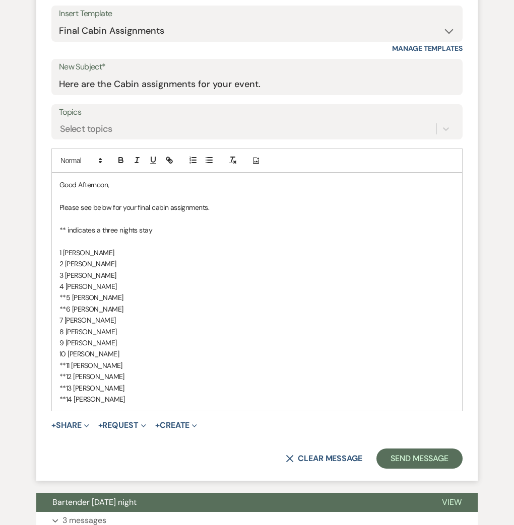
click at [189, 394] on p "**14 [PERSON_NAME]" at bounding box center [256, 399] width 395 height 11
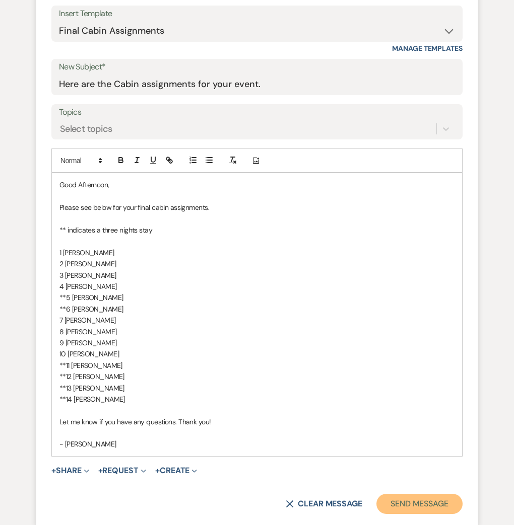
click at [407, 494] on button "Send Message" at bounding box center [419, 504] width 86 height 20
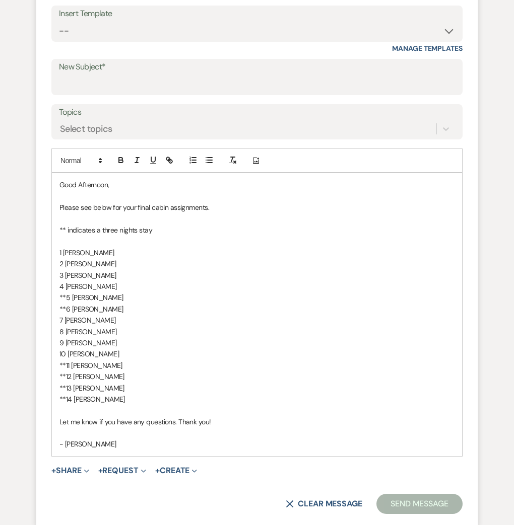
scroll to position [101, 0]
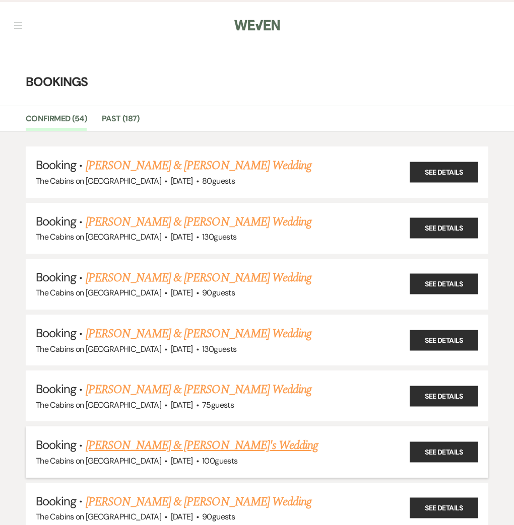
click at [240, 437] on link "[PERSON_NAME] & [PERSON_NAME]'s Wedding" at bounding box center [202, 446] width 233 height 18
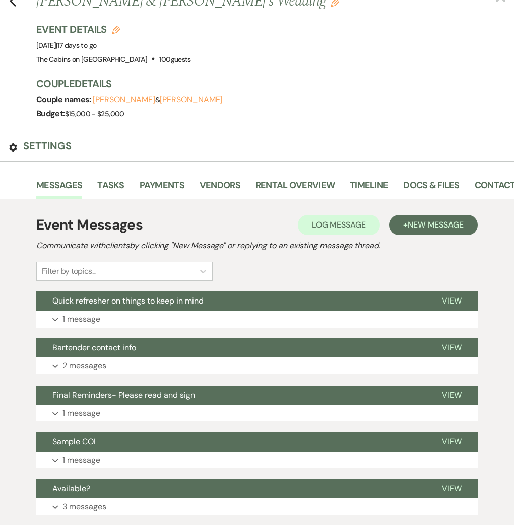
scroll to position [57, 0]
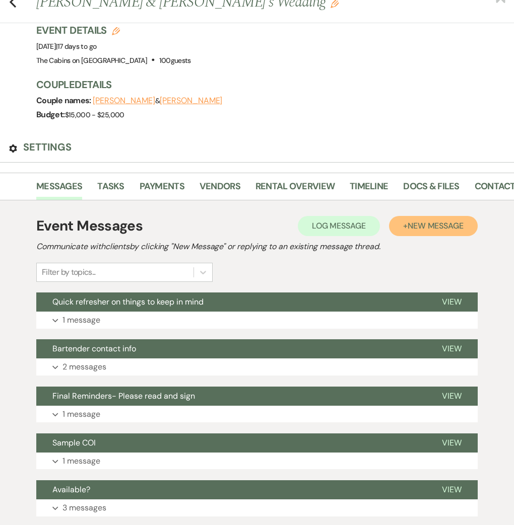
click at [431, 221] on span "New Message" at bounding box center [435, 226] width 56 height 11
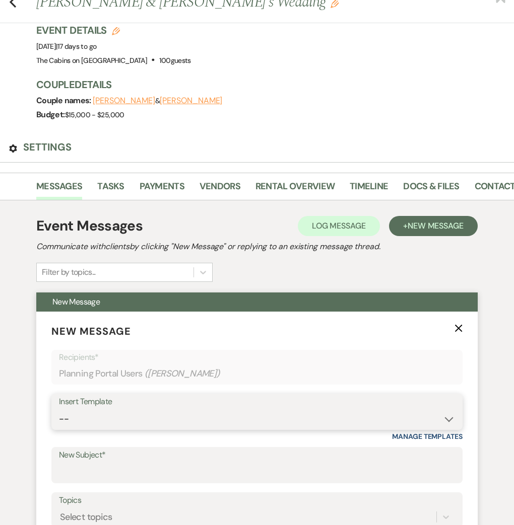
click at [388, 409] on select "-- Initial Inquiry Response Tour Request Response Follow Up Copy of Initial Inq…" at bounding box center [257, 419] width 396 height 20
select select "1603"
click at [64, 409] on select "-- Initial Inquiry Response Tour Request Response Follow Up Copy of Initial Inq…" at bounding box center [257, 419] width 396 height 20
type input "Here are the Cabin assignments for your event."
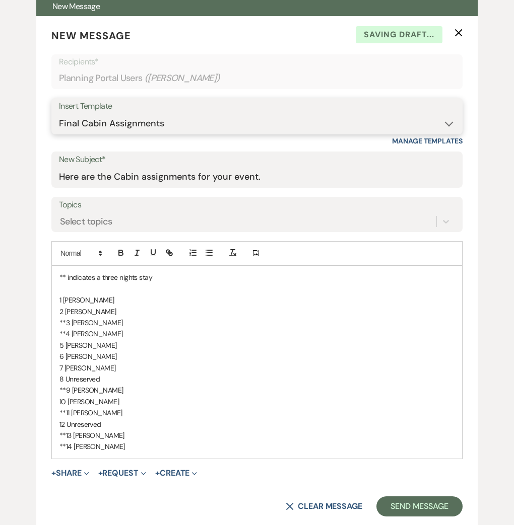
scroll to position [356, 0]
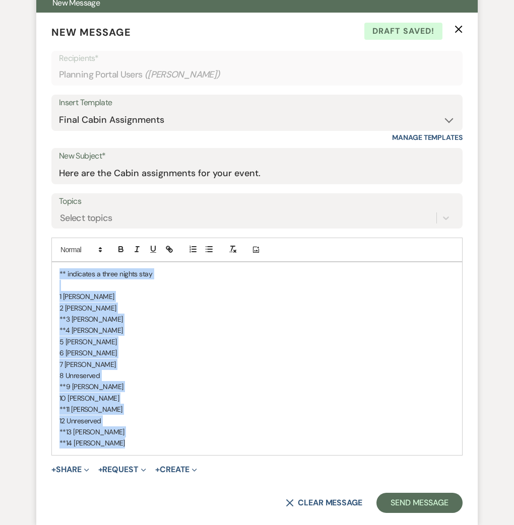
drag, startPoint x: 139, startPoint y: 396, endPoint x: 55, endPoint y: 221, distance: 194.1
click at [55, 221] on form "New Message X Draft saved! Recipients* Planning Portal Users ( [GEOGRAPHIC_DATA…" at bounding box center [256, 269] width 441 height 513
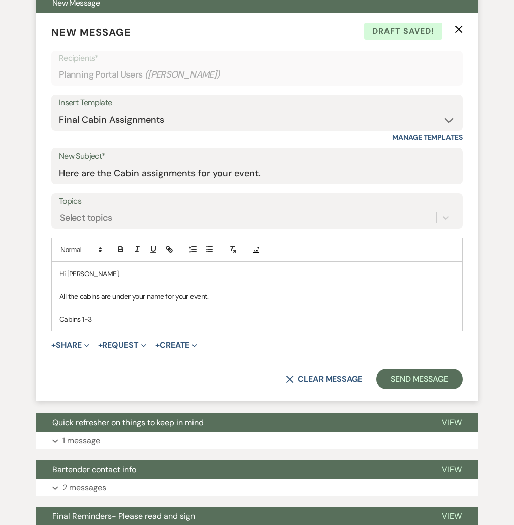
click at [93, 314] on p "Cabins 1-3" at bounding box center [256, 319] width 395 height 11
click at [106, 314] on p "Cabins 1-3" at bounding box center [256, 319] width 395 height 11
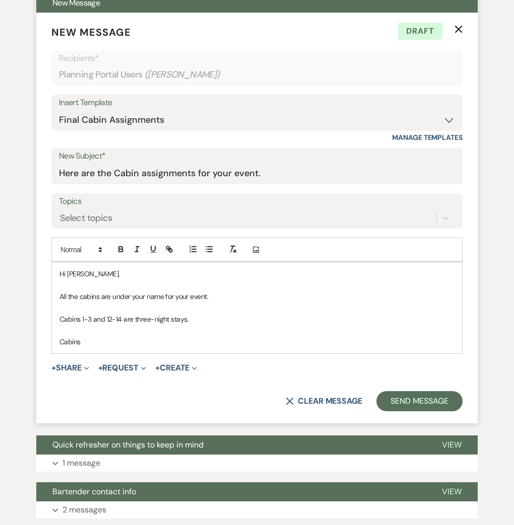
click at [200, 336] on p "Cabins" at bounding box center [256, 341] width 395 height 11
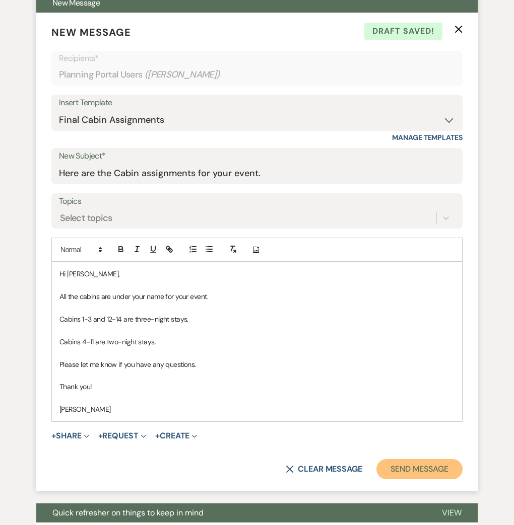
click at [421, 459] on button "Send Message" at bounding box center [419, 469] width 86 height 20
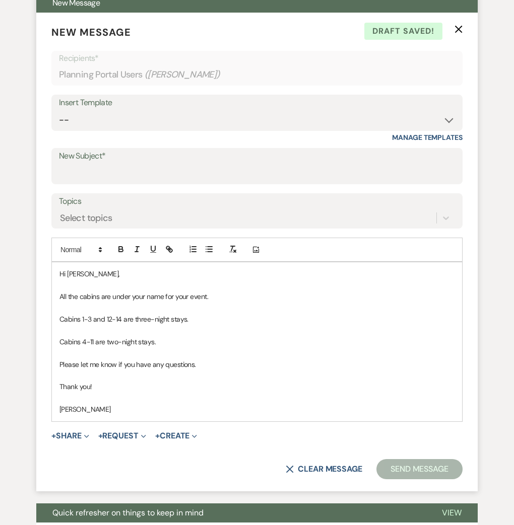
scroll to position [0, 0]
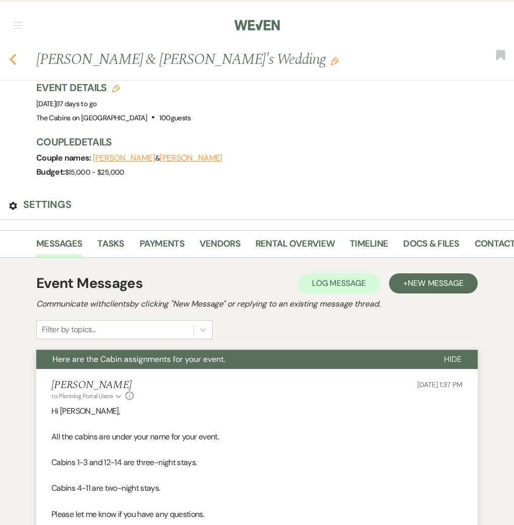
click at [16, 54] on use "button" at bounding box center [13, 59] width 7 height 11
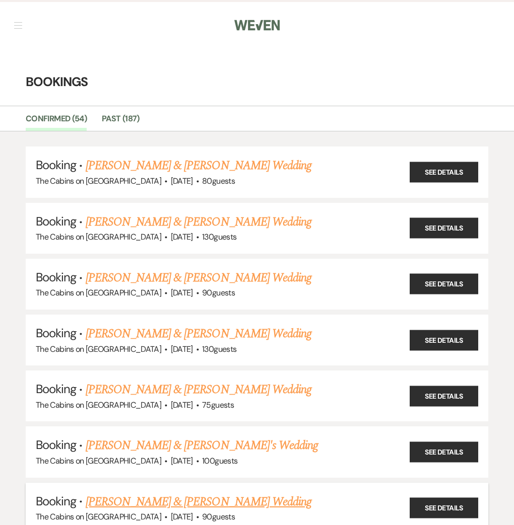
click at [224, 493] on link "[PERSON_NAME] & [PERSON_NAME] Wedding" at bounding box center [199, 502] width 226 height 18
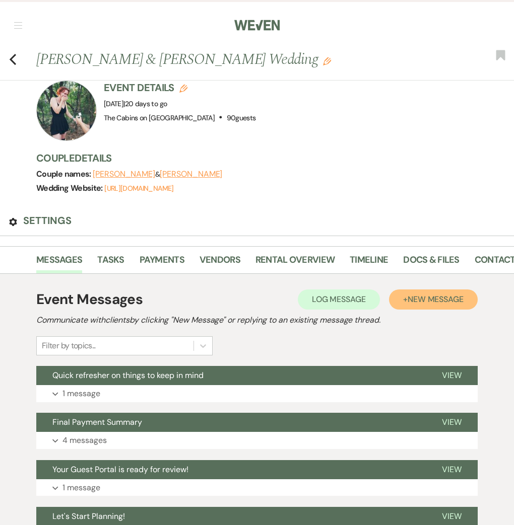
click at [434, 294] on span "New Message" at bounding box center [435, 299] width 56 height 11
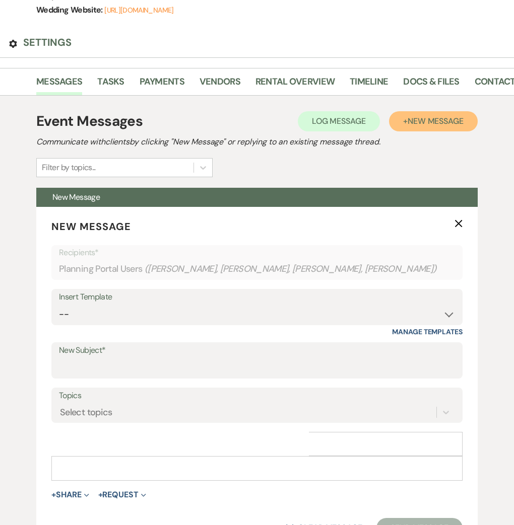
scroll to position [183, 0]
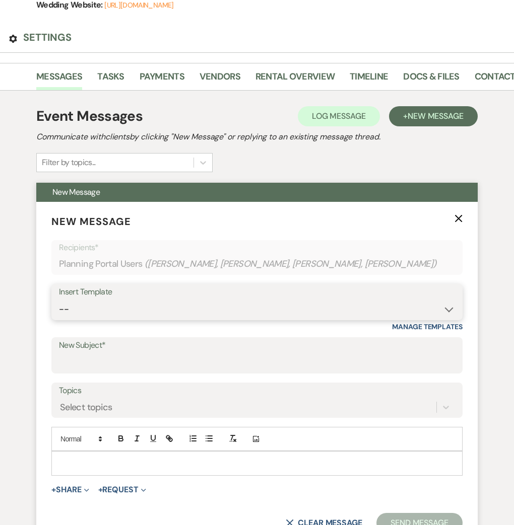
click at [432, 300] on select "-- Initial Inquiry Response Tour Request Response Follow Up Copy of Initial Inq…" at bounding box center [257, 310] width 396 height 20
select select "1603"
click at [64, 300] on select "-- Initial Inquiry Response Tour Request Response Follow Up Copy of Initial Inq…" at bounding box center [257, 310] width 396 height 20
type input "Here are the Cabin assignments for your event."
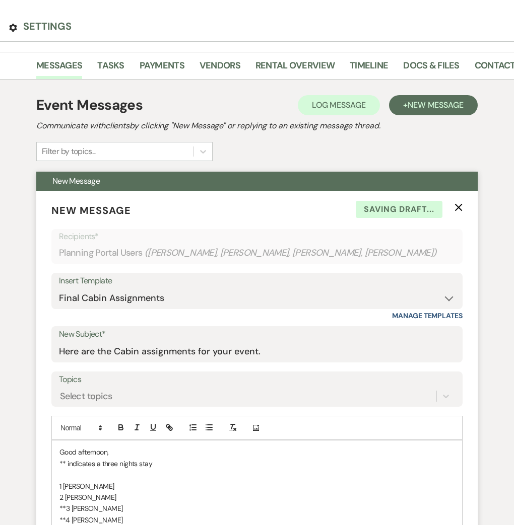
scroll to position [218, 0]
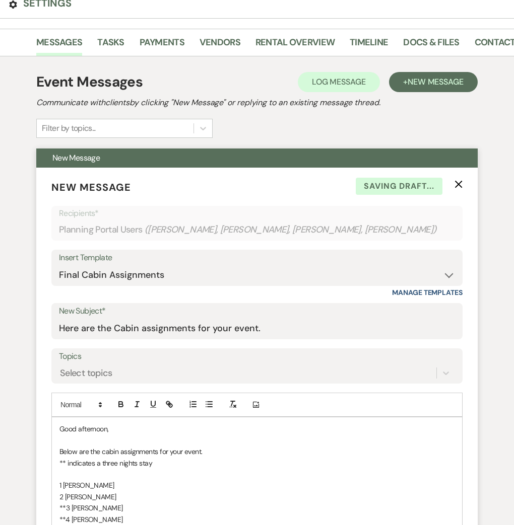
click at [64, 417] on div "Good afternoon, Below are the cabin assignments for your event. ** indicates a …" at bounding box center [257, 530] width 410 height 226
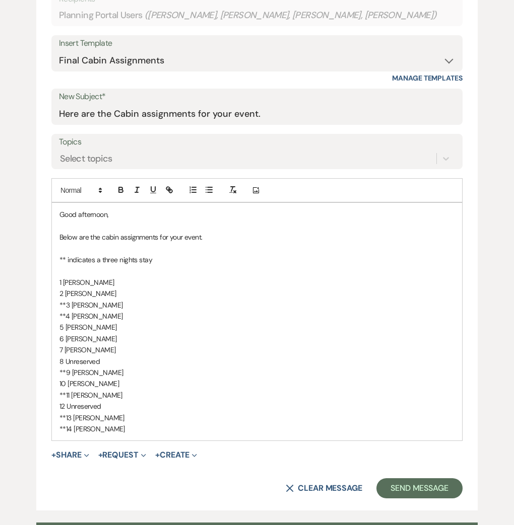
scroll to position [441, 0]
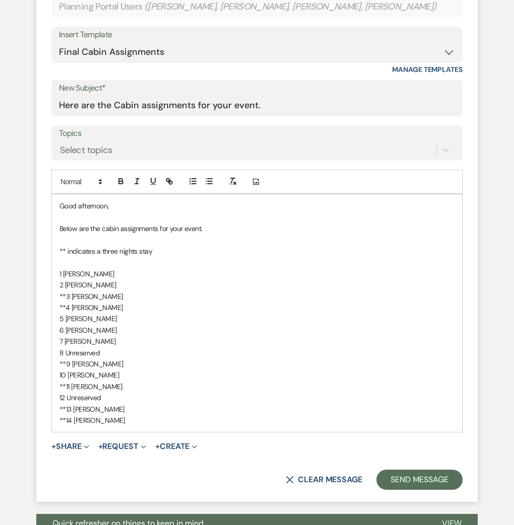
click at [64, 219] on div "Good afternoon, Below are the cabin assignments for your event. ** indicates a …" at bounding box center [257, 313] width 410 height 238
click at [64, 223] on div "Good afternoon, Below are the cabin assignments for your event. ** indicates a …" at bounding box center [257, 313] width 410 height 238
drag, startPoint x: 131, startPoint y: 228, endPoint x: 77, endPoint y: 228, distance: 54.9
click at [77, 268] on p "**1 [PERSON_NAME]" at bounding box center [256, 273] width 395 height 11
drag, startPoint x: 124, startPoint y: 237, endPoint x: 71, endPoint y: 237, distance: 53.4
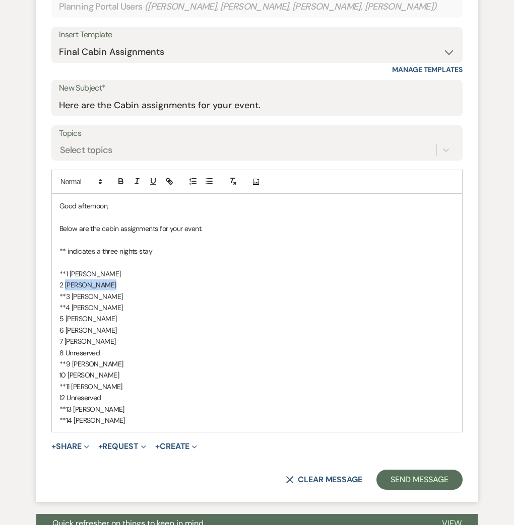
click at [71, 279] on p "2 [PERSON_NAME]" at bounding box center [256, 284] width 395 height 11
drag, startPoint x: 137, startPoint y: 249, endPoint x: 78, endPoint y: 250, distance: 59.9
click at [78, 291] on p "**3 [PERSON_NAME]" at bounding box center [256, 296] width 395 height 11
click at [69, 291] on p "**3 [PERSON_NAME]" at bounding box center [256, 296] width 395 height 11
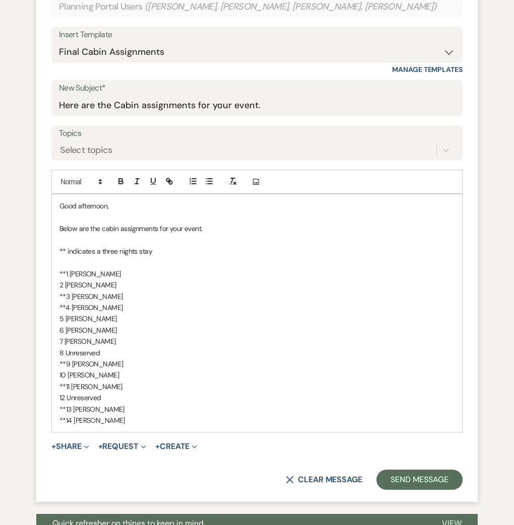
click at [73, 291] on p "**3 [PERSON_NAME]" at bounding box center [256, 296] width 395 height 11
click at [70, 302] on p "**4 [PERSON_NAME]" at bounding box center [256, 307] width 395 height 11
click at [127, 313] on p "5 [PERSON_NAME]" at bounding box center [256, 318] width 395 height 11
drag, startPoint x: 127, startPoint y: 279, endPoint x: 71, endPoint y: 284, distance: 56.1
click at [71, 325] on p "6 [PERSON_NAME]" at bounding box center [256, 330] width 395 height 11
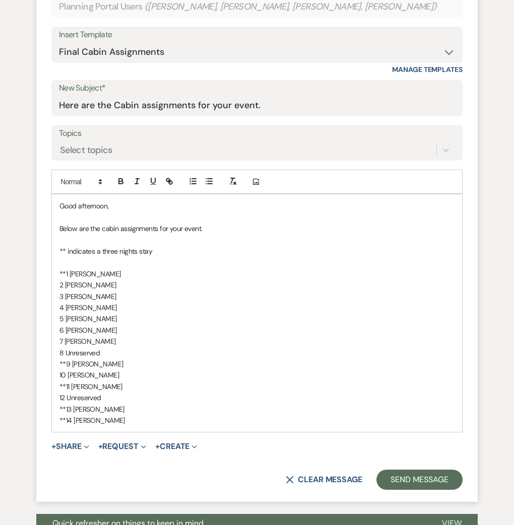
click at [62, 293] on div "Good afternoon, Below are the cabin assignments for your event. ** indicates a …" at bounding box center [257, 313] width 410 height 238
drag, startPoint x: 124, startPoint y: 290, endPoint x: 77, endPoint y: 295, distance: 47.6
click at [77, 336] on p "**7 [PERSON_NAME]" at bounding box center [256, 341] width 395 height 11
click at [63, 303] on div "Good afternoon, Below are the cabin assignments for your event. ** indicates a …" at bounding box center [257, 313] width 410 height 238
drag, startPoint x: 122, startPoint y: 302, endPoint x: 78, endPoint y: 307, distance: 44.1
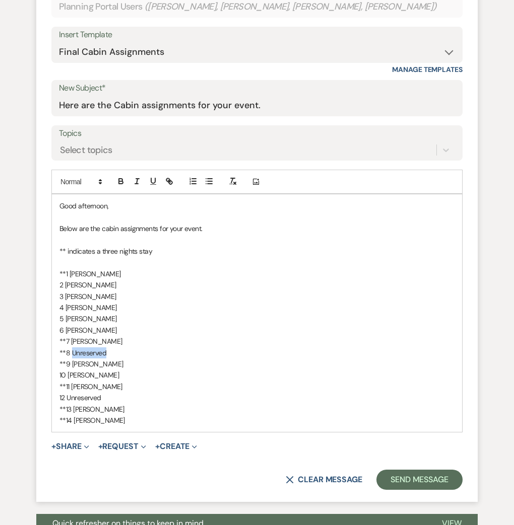
click at [78, 347] on p "**8 Unreserved" at bounding box center [256, 352] width 395 height 11
drag, startPoint x: 143, startPoint y: 317, endPoint x: 78, endPoint y: 319, distance: 66.0
click at [78, 358] on p "**9 [PERSON_NAME]" at bounding box center [256, 363] width 395 height 11
drag, startPoint x: 135, startPoint y: 326, endPoint x: 74, endPoint y: 327, distance: 61.4
click at [74, 370] on p "10 [PERSON_NAME]" at bounding box center [256, 375] width 395 height 11
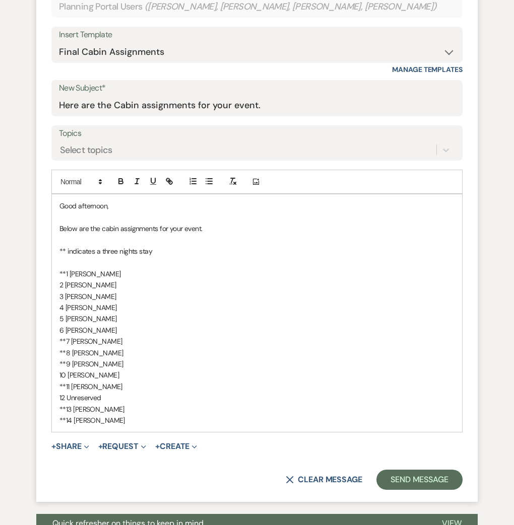
click at [71, 381] on p "**11 [PERSON_NAME]" at bounding box center [256, 386] width 395 height 11
drag, startPoint x: 123, startPoint y: 334, endPoint x: 72, endPoint y: 334, distance: 51.4
click at [72, 381] on p "11 [PERSON_NAME]" at bounding box center [256, 386] width 395 height 11
click at [120, 392] on p "12 Unreserved" at bounding box center [256, 397] width 395 height 11
drag, startPoint x: 120, startPoint y: 348, endPoint x: 73, endPoint y: 350, distance: 46.9
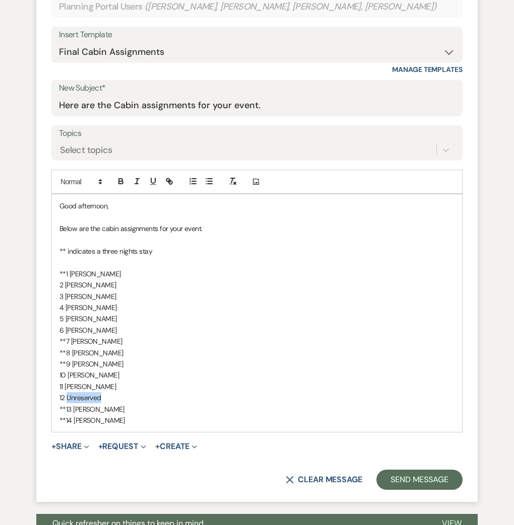
click at [73, 392] on p "12 Unreserved" at bounding box center [256, 397] width 395 height 11
click at [58, 346] on div "Good afternoon, Below are the cabin assignments for your event. ** indicates a …" at bounding box center [257, 313] width 410 height 238
drag, startPoint x: 137, startPoint y: 362, endPoint x: 79, endPoint y: 364, distance: 57.9
click at [79, 404] on p "**13 [PERSON_NAME]" at bounding box center [256, 409] width 395 height 11
drag, startPoint x: 127, startPoint y: 371, endPoint x: 80, endPoint y: 376, distance: 48.2
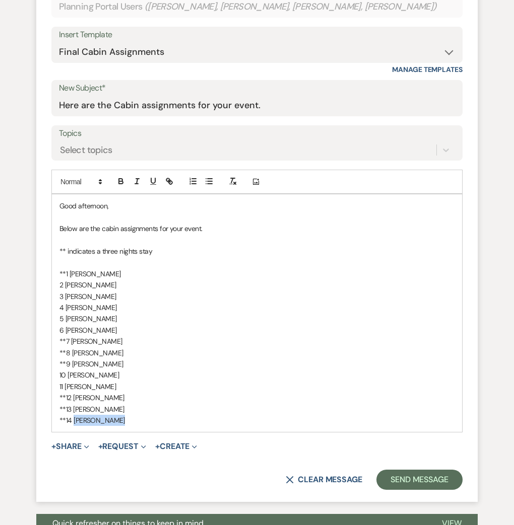
click at [80, 415] on p "**14 [PERSON_NAME]" at bounding box center [256, 420] width 395 height 11
click at [244, 381] on p "11 [PERSON_NAME]" at bounding box center [256, 386] width 395 height 11
click at [259, 404] on p "**13 [PERSON_NAME]" at bounding box center [256, 409] width 395 height 11
click at [202, 415] on p "**14 [PERSON_NAME]" at bounding box center [256, 420] width 395 height 11
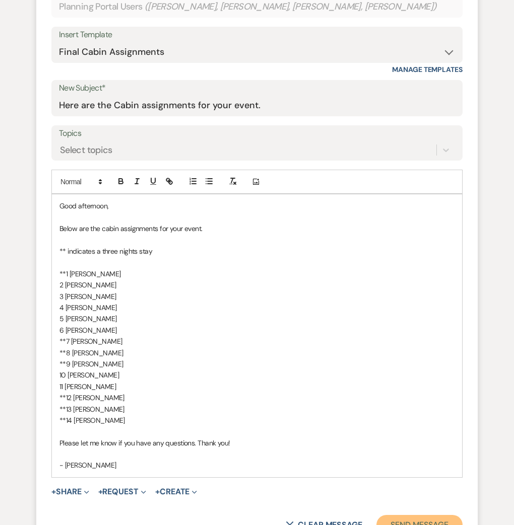
click at [409, 515] on button "Send Message" at bounding box center [419, 525] width 86 height 20
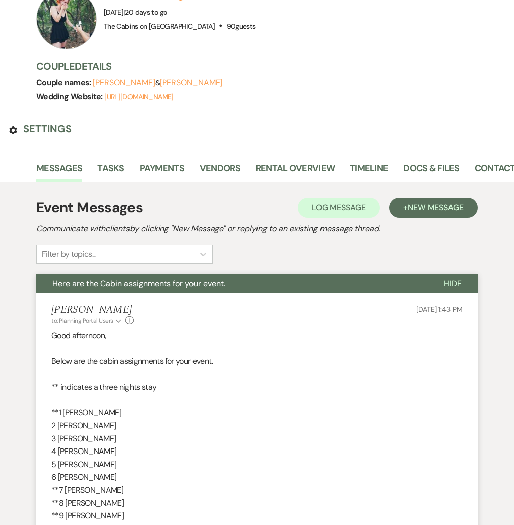
scroll to position [82, 0]
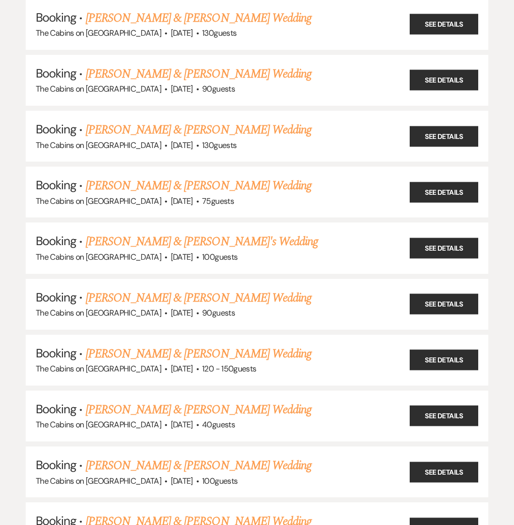
scroll to position [214, 0]
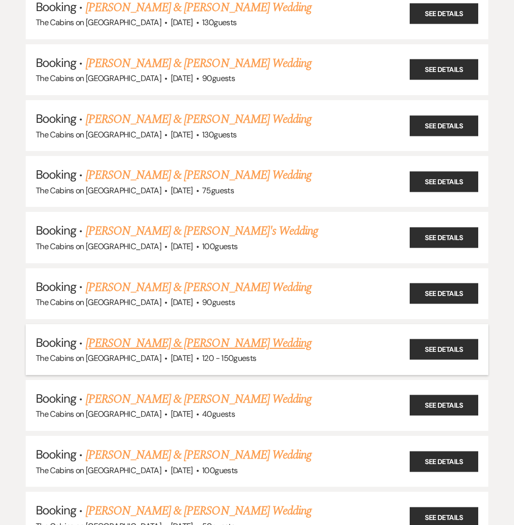
click at [219, 334] on link "[PERSON_NAME] & [PERSON_NAME] Wedding" at bounding box center [199, 343] width 226 height 18
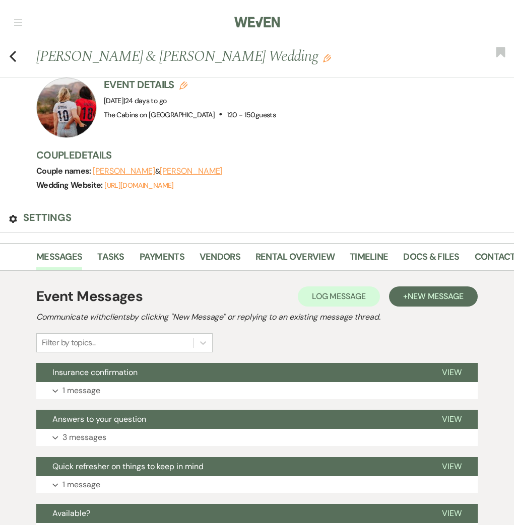
scroll to position [2, 0]
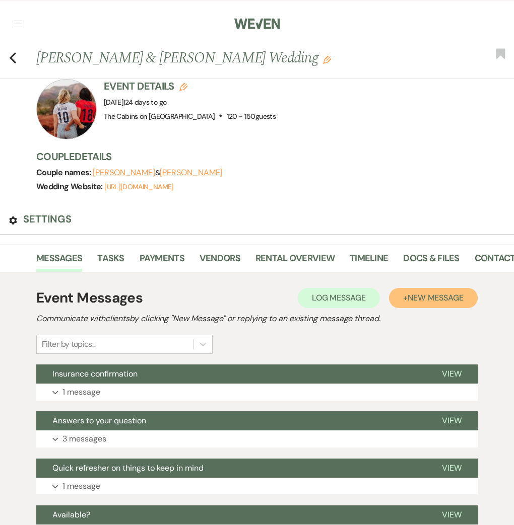
click at [449, 293] on span "New Message" at bounding box center [435, 298] width 56 height 11
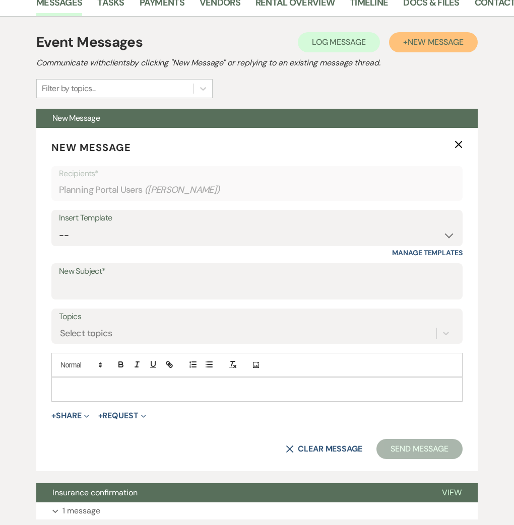
scroll to position [262, 0]
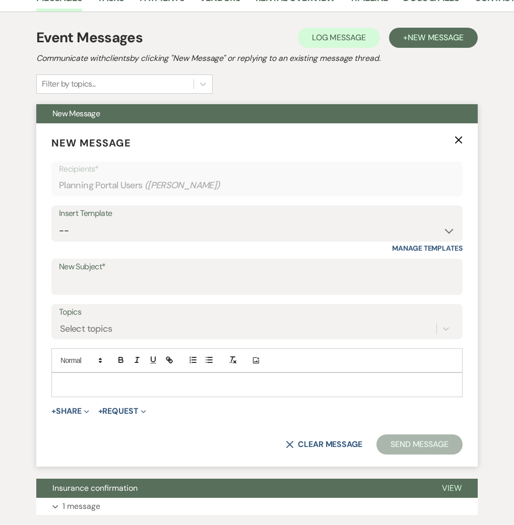
click at [359, 206] on div "Insert Template" at bounding box center [257, 213] width 396 height 15
click at [368, 221] on select "-- Initial Inquiry Response Tour Request Response Follow Up Copy of Initial Inq…" at bounding box center [257, 231] width 396 height 20
select select "1603"
click at [64, 221] on select "-- Initial Inquiry Response Tour Request Response Follow Up Copy of Initial Inq…" at bounding box center [257, 231] width 396 height 20
type input "Here are the Cabin assignments for your event."
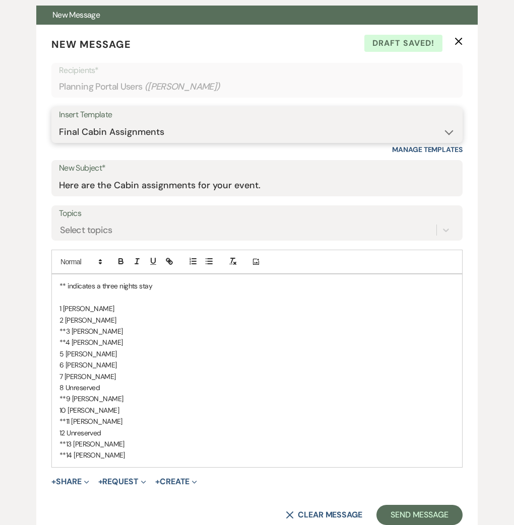
scroll to position [379, 0]
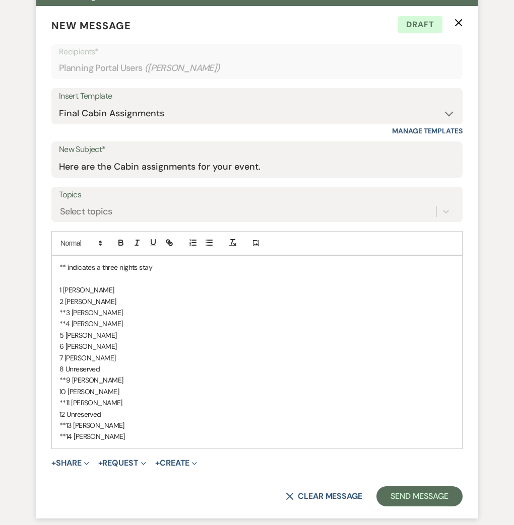
click at [143, 262] on p "** indicates a three nights stay" at bounding box center [256, 267] width 395 height 11
click at [178, 273] on p at bounding box center [256, 278] width 395 height 11
click at [64, 256] on div "** indicates a three-night stay 1 [PERSON_NAME] 2 [PERSON_NAME] **3 [PERSON_NAM…" at bounding box center [257, 352] width 410 height 192
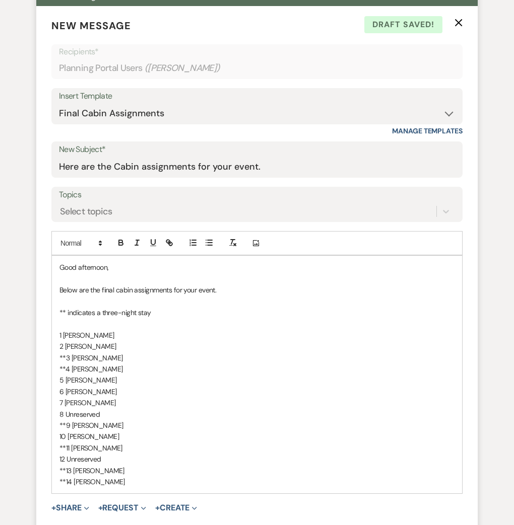
click at [62, 287] on div "Good afternoon, Below are the final cabin assignments for your event. ** indica…" at bounding box center [257, 375] width 410 height 238
click at [69, 364] on p "**4 [PERSON_NAME]" at bounding box center [256, 369] width 395 height 11
click at [64, 353] on div "Good afternoon, Below are the final cabin assignments for your event. ** indica…" at bounding box center [257, 375] width 410 height 238
click at [69, 420] on p "**9 [PERSON_NAME]" at bounding box center [256, 425] width 395 height 11
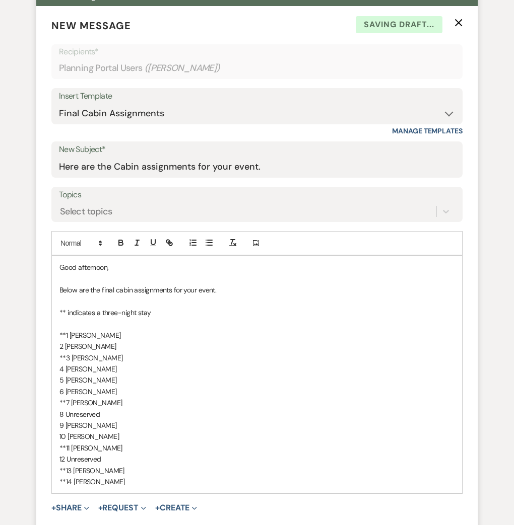
click at [63, 389] on div "Good afternoon, Below are the final cabin assignments for your event. ** indica…" at bounding box center [257, 375] width 410 height 238
click at [71, 443] on p "**11 [PERSON_NAME]" at bounding box center [256, 448] width 395 height 11
click at [64, 410] on div "Good afternoon, Below are the final cabin assignments for your event. ** indica…" at bounding box center [257, 375] width 410 height 238
